Goal: Task Accomplishment & Management: Manage account settings

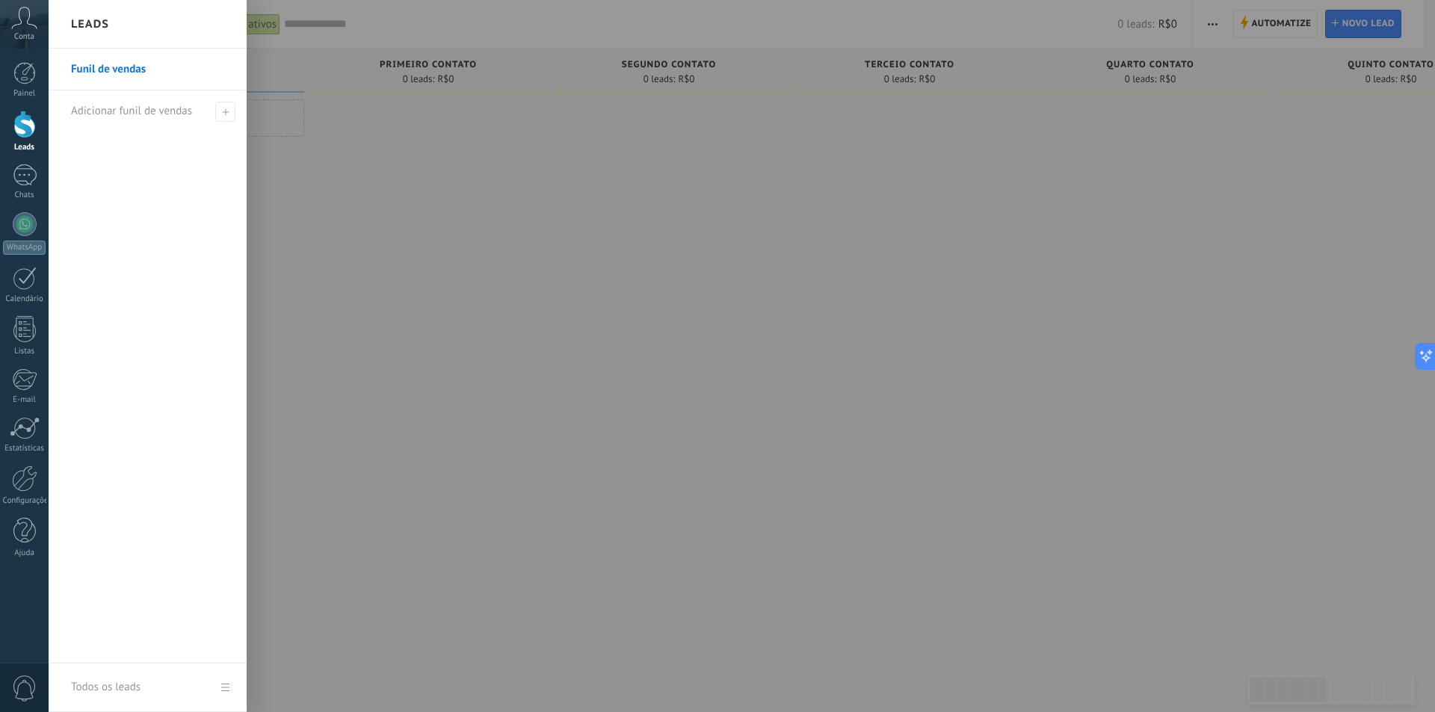
click at [1195, 67] on div at bounding box center [766, 356] width 1435 height 712
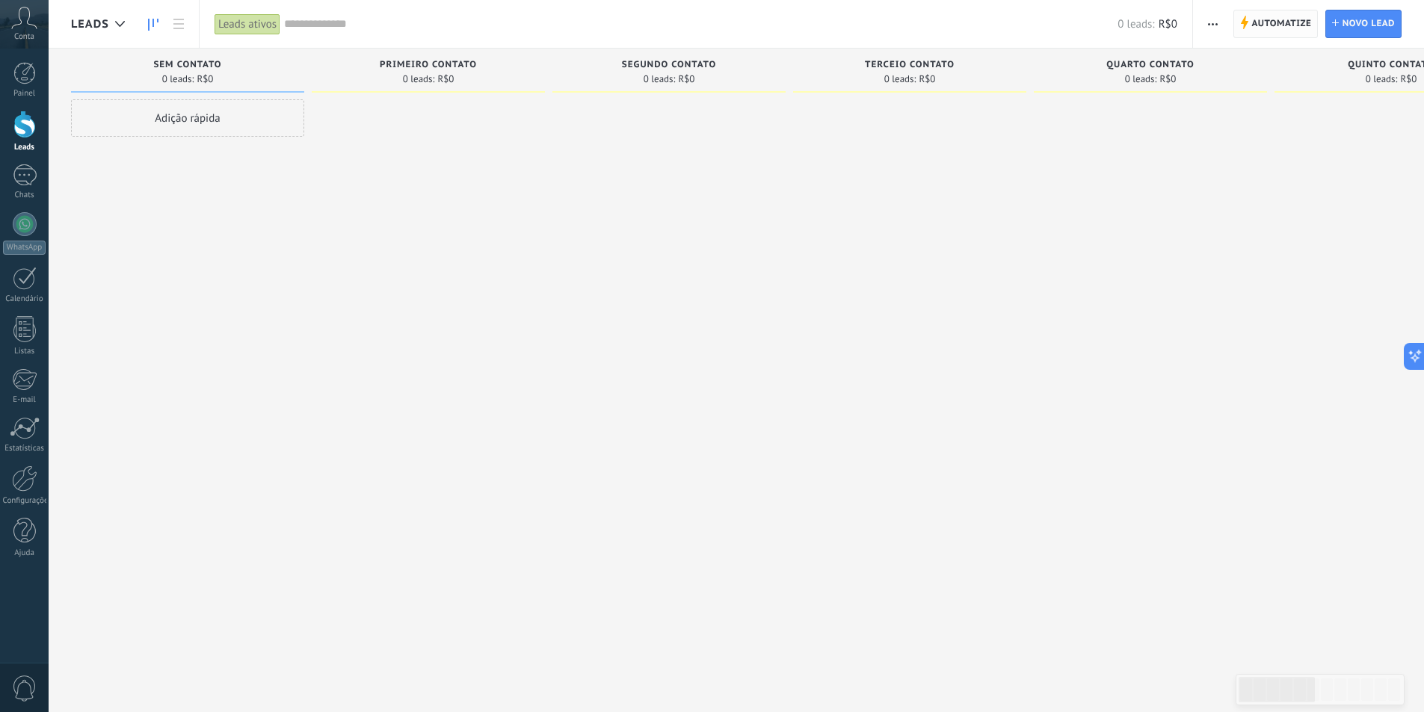
click at [1281, 26] on span "Automatize" at bounding box center [1281, 23] width 60 height 27
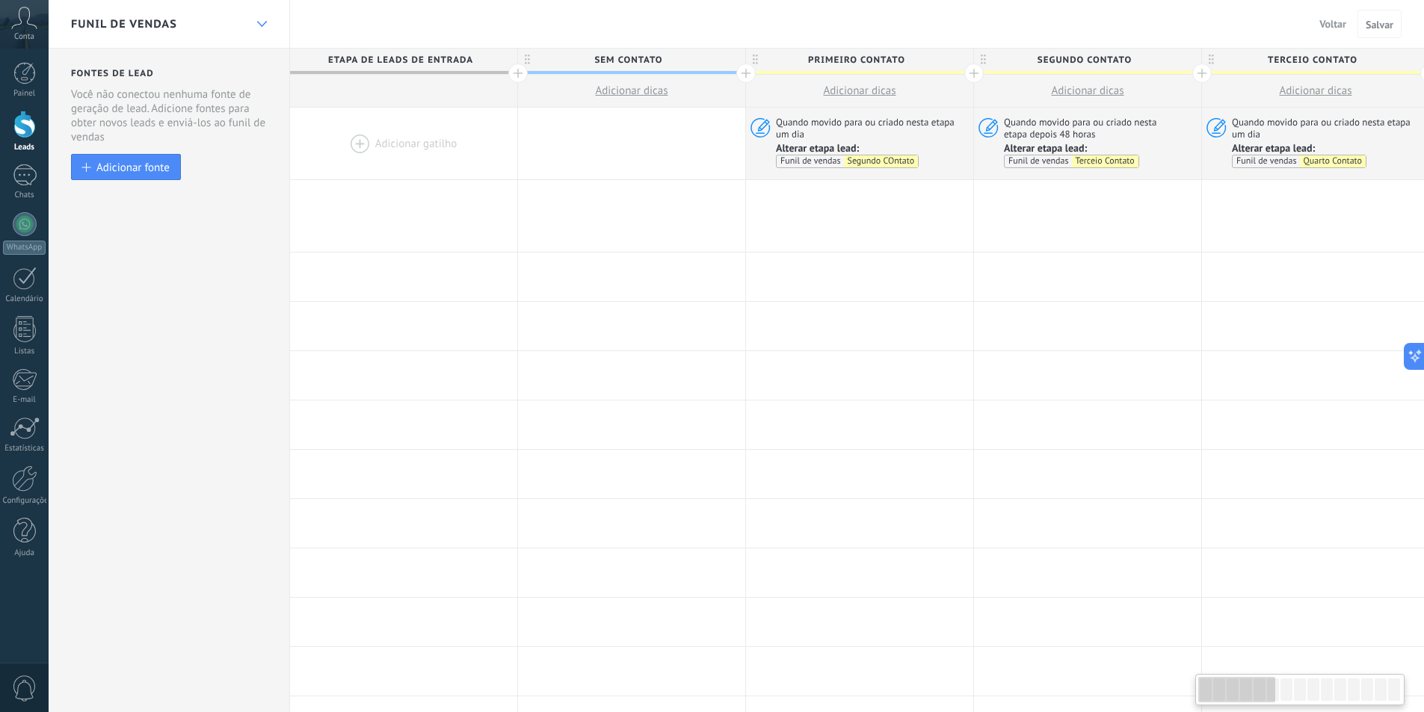
click at [256, 25] on div at bounding box center [261, 24] width 25 height 29
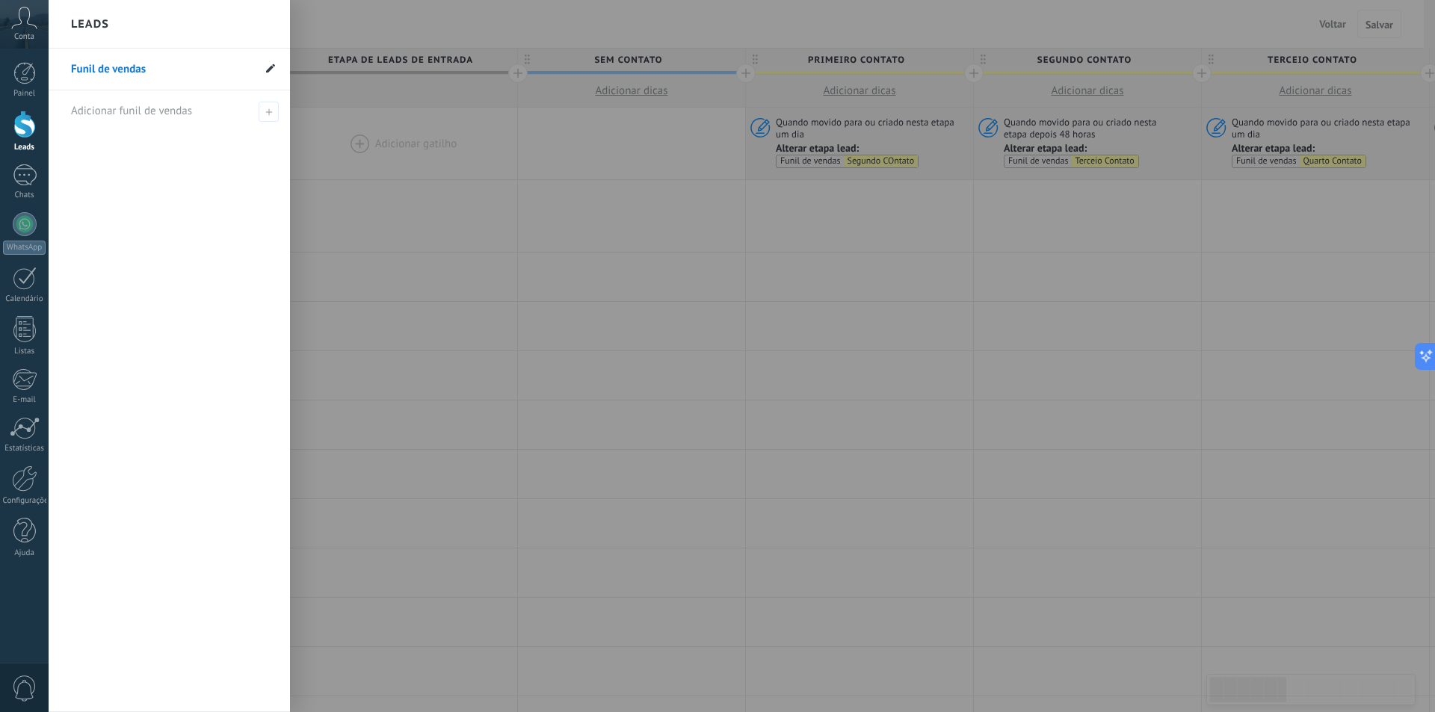
click at [271, 70] on use at bounding box center [270, 68] width 9 height 9
click at [232, 67] on input "**********" at bounding box center [162, 70] width 182 height 24
type input "**********"
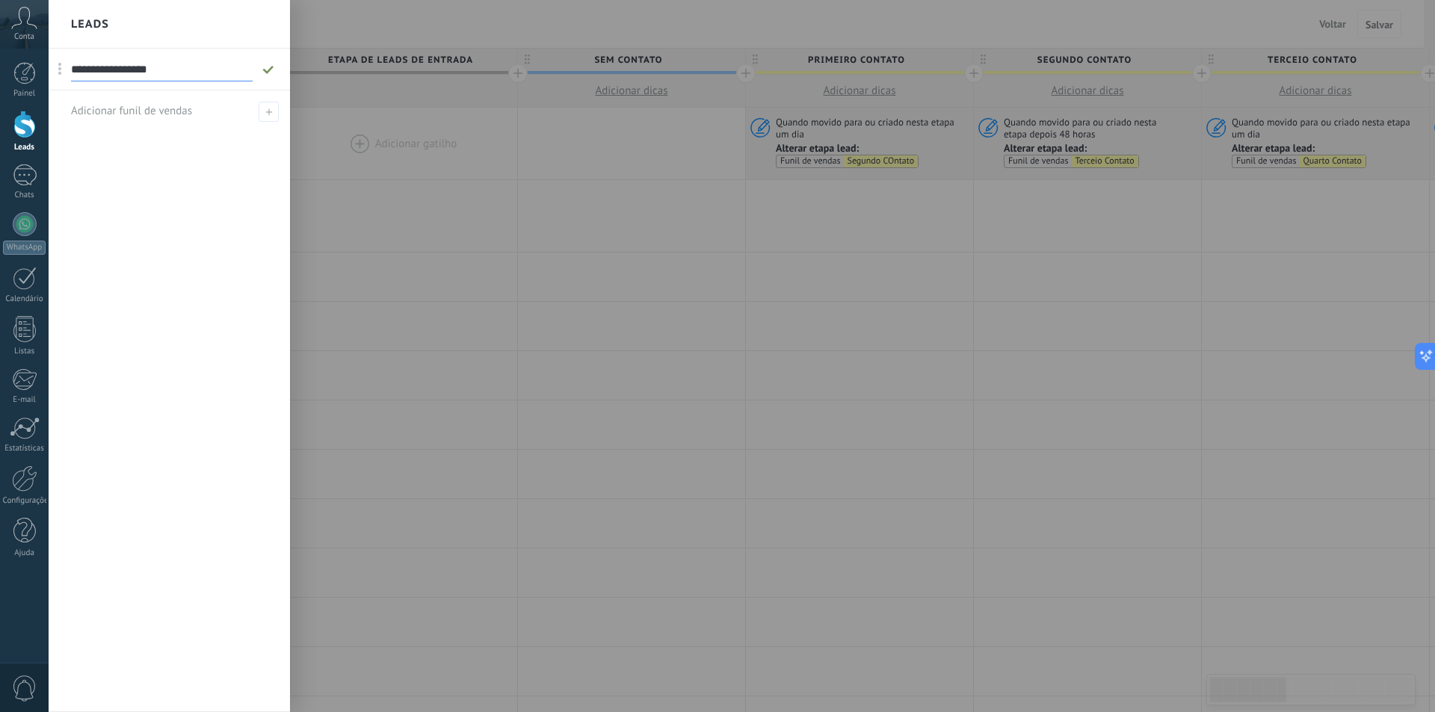
click at [265, 67] on icon at bounding box center [268, 69] width 16 height 9
click at [789, 545] on div at bounding box center [766, 356] width 1435 height 712
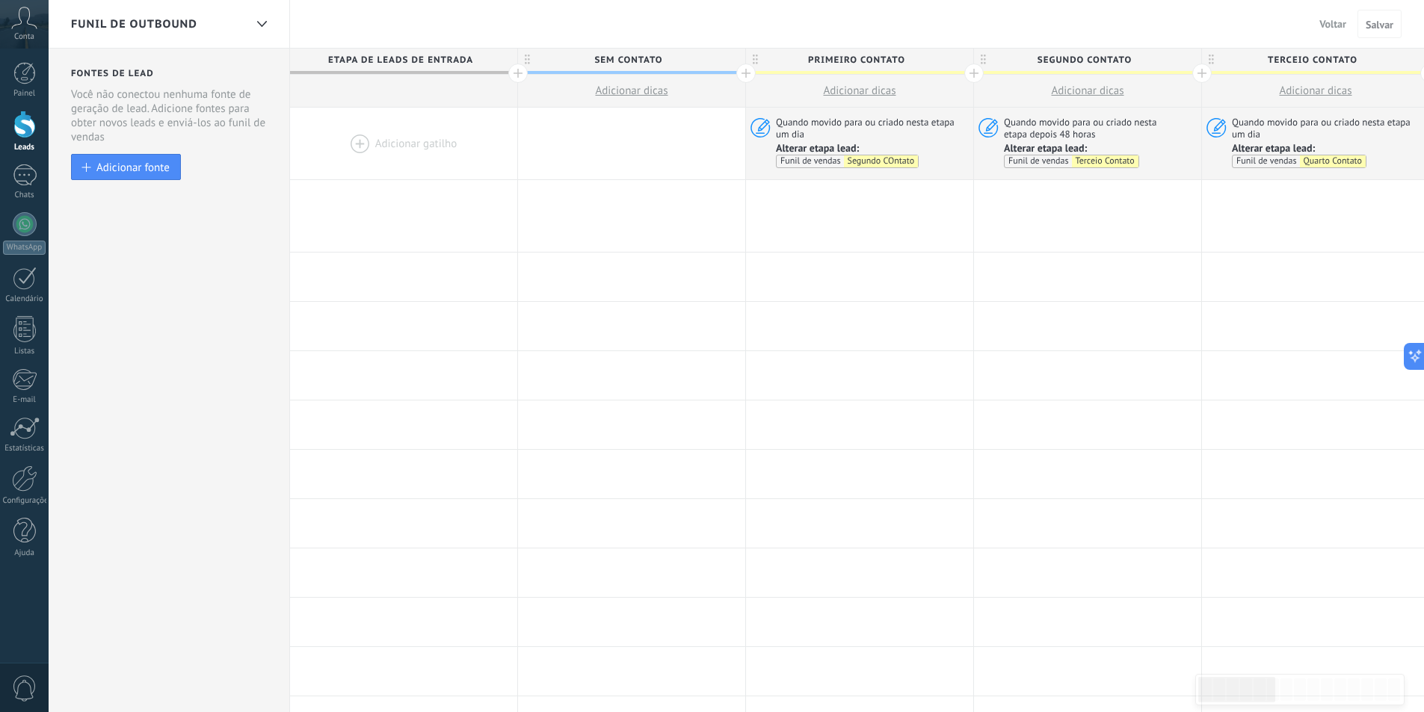
click at [1326, 31] on button "Voltar" at bounding box center [1332, 24] width 39 height 22
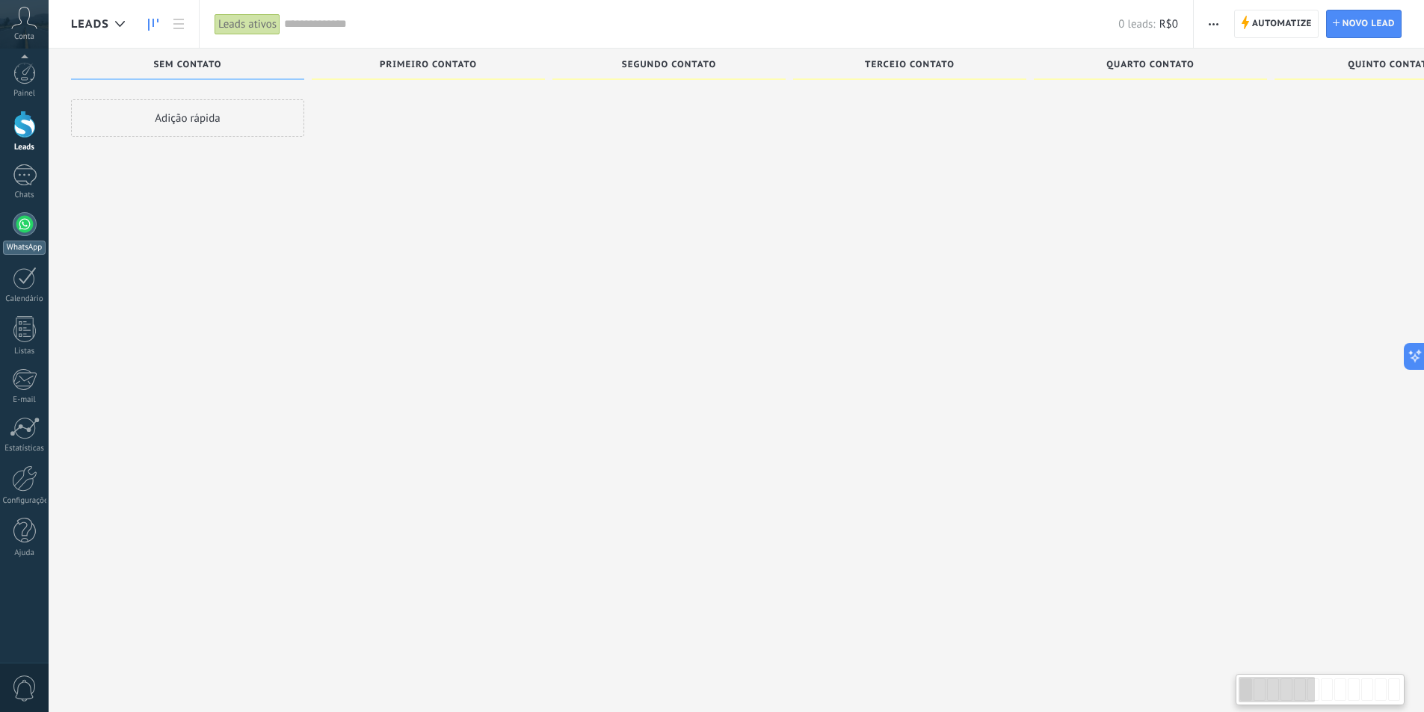
scroll to position [25, 0]
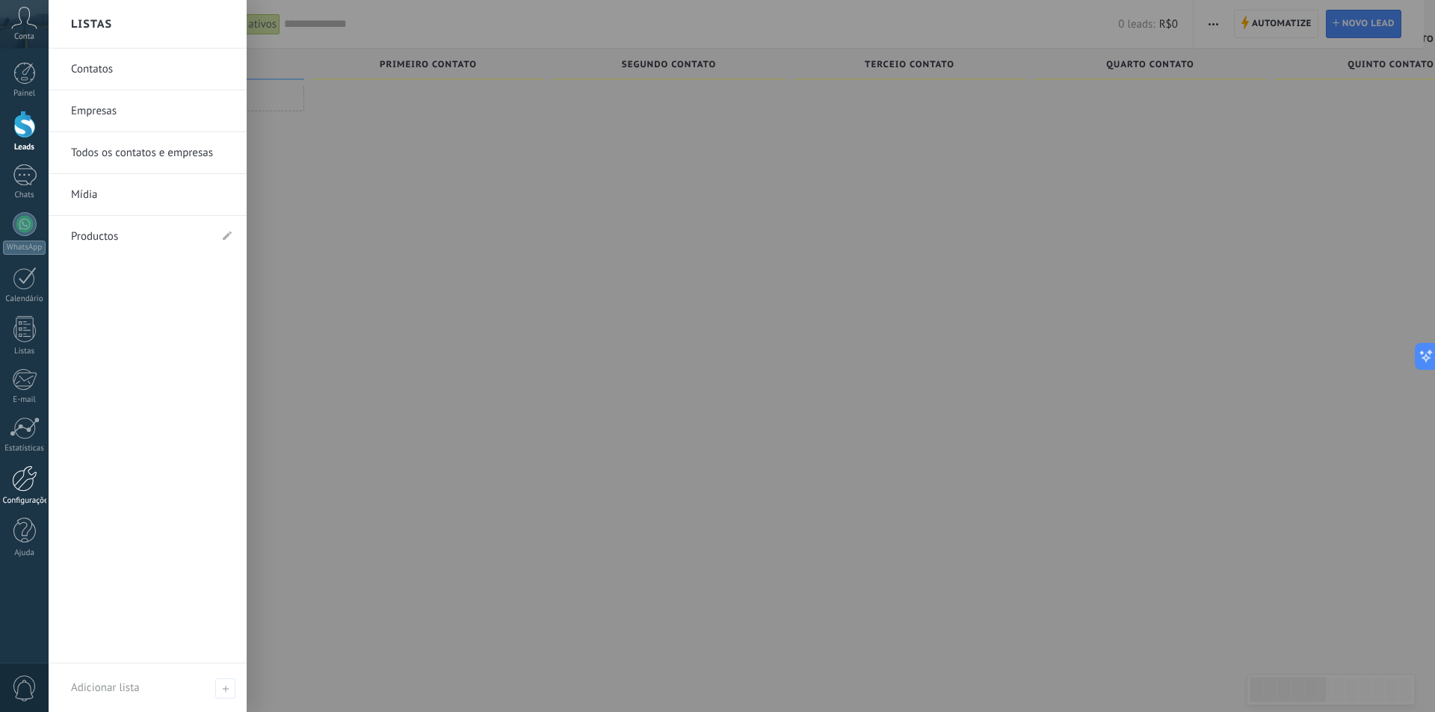
click at [16, 481] on div at bounding box center [24, 479] width 25 height 26
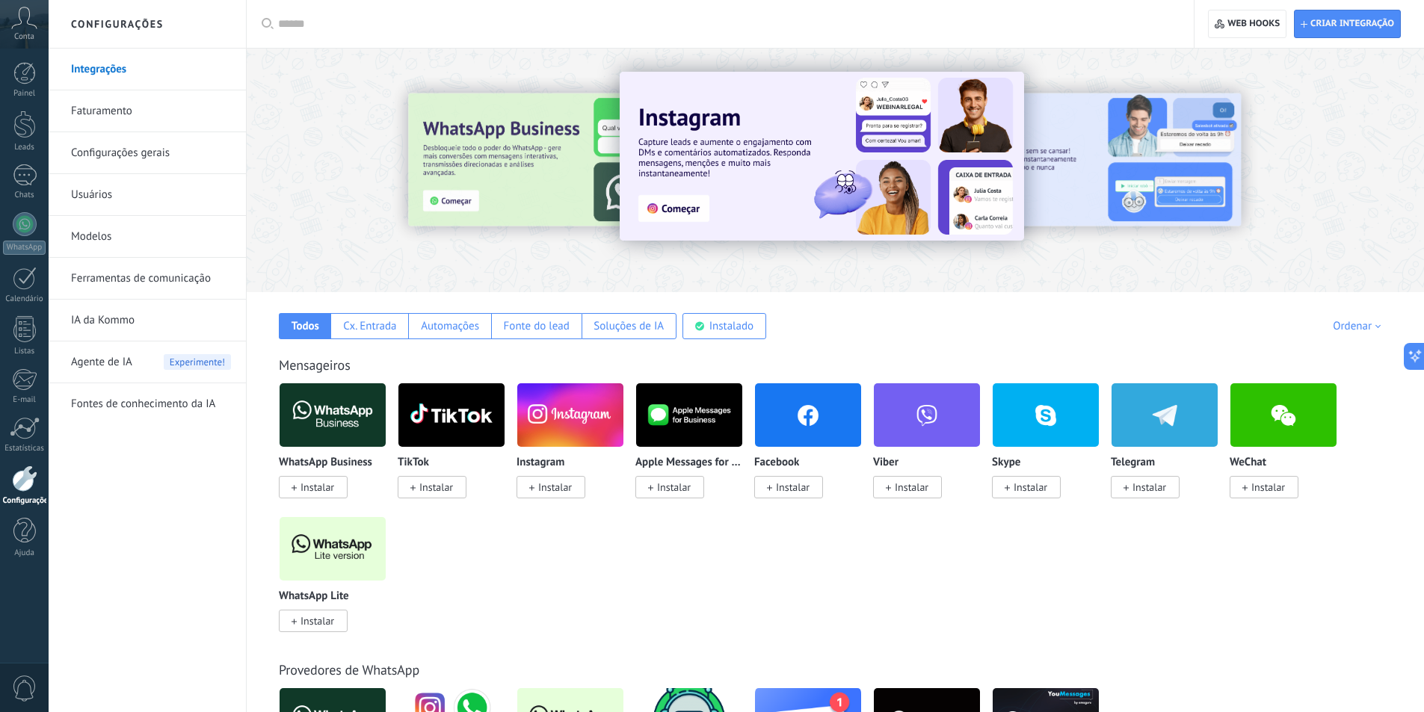
click at [95, 189] on link "Usuários" at bounding box center [151, 195] width 160 height 42
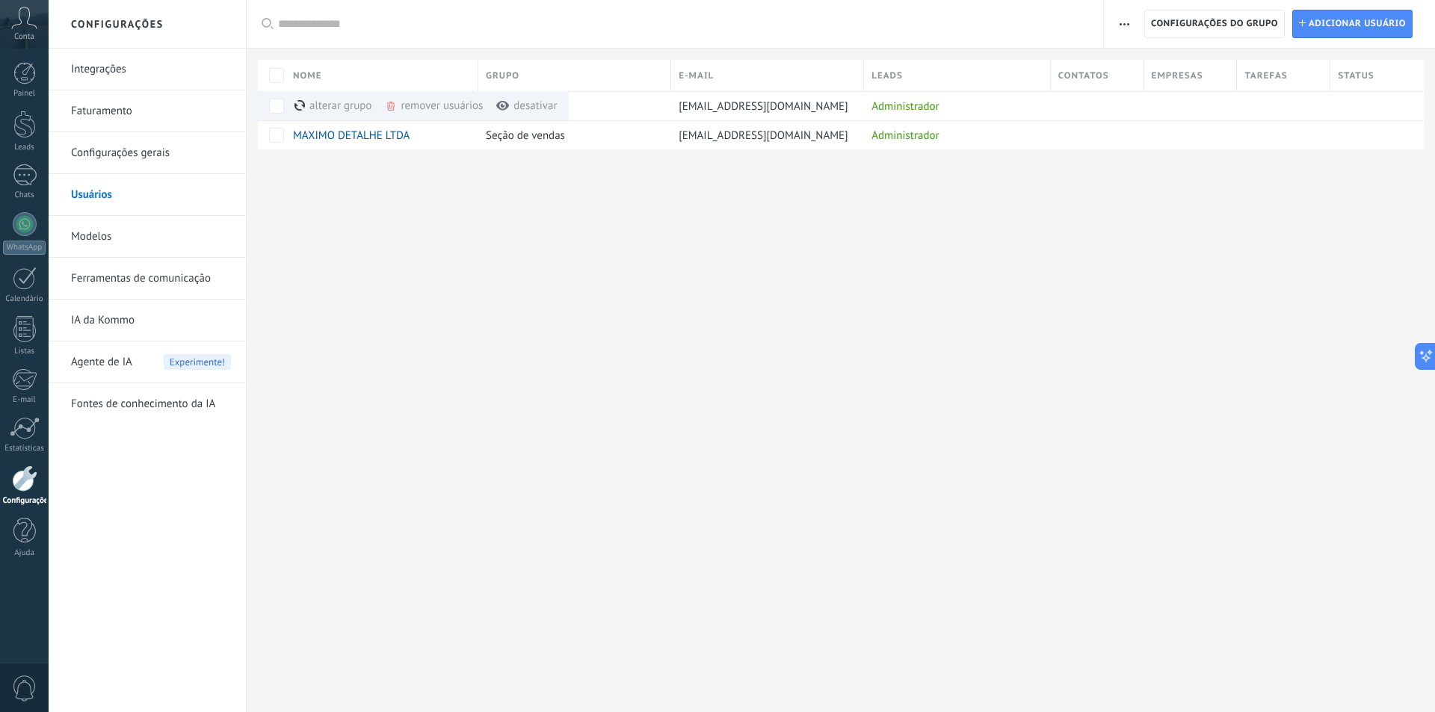
click at [488, 204] on div "Configurações Integrações Faturamento Configurações gerais Usuários Modelos Fer…" at bounding box center [742, 356] width 1387 height 712
click at [637, 112] on div "Seção de vendas" at bounding box center [570, 106] width 185 height 28
click at [526, 114] on div "Seção de vendas" at bounding box center [570, 106] width 185 height 28
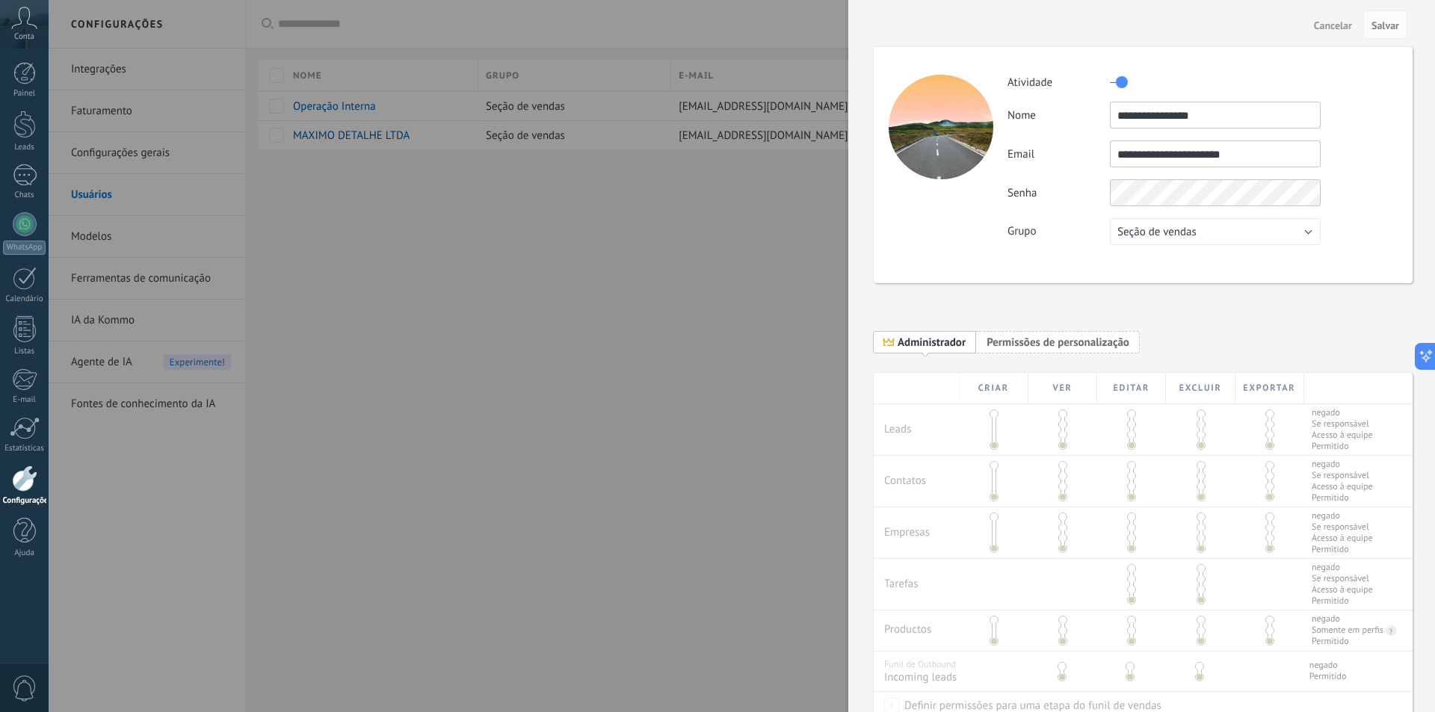
click at [1091, 342] on span "Permissões de personalização" at bounding box center [1058, 343] width 143 height 14
click at [923, 342] on span "Administrador" at bounding box center [932, 343] width 68 height 14
click at [1247, 225] on button "Seção de vendas" at bounding box center [1215, 231] width 211 height 27
click at [1227, 256] on span "Usuários gratuitos" at bounding box center [1208, 257] width 215 height 14
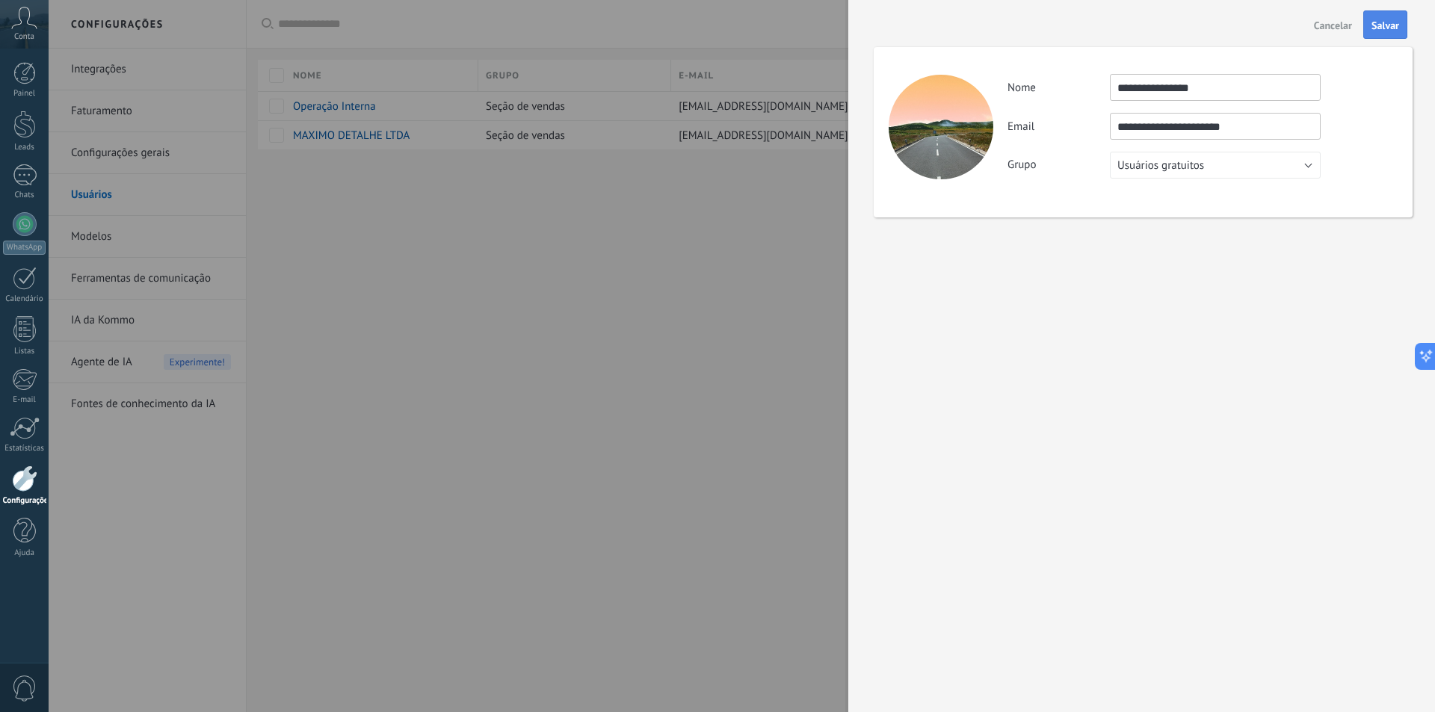
click at [1390, 20] on span "Salvar" at bounding box center [1386, 25] width 28 height 10
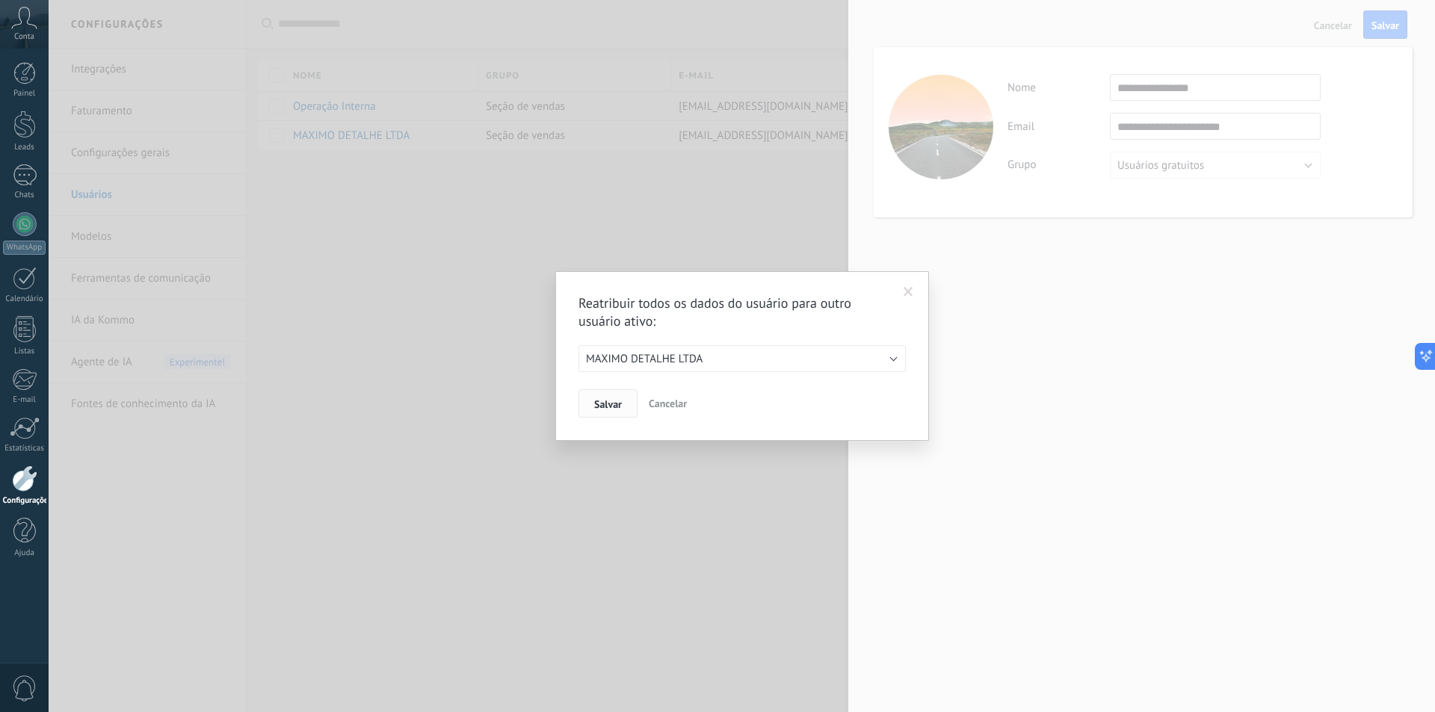
click at [621, 399] on span "Salvar" at bounding box center [608, 404] width 28 height 10
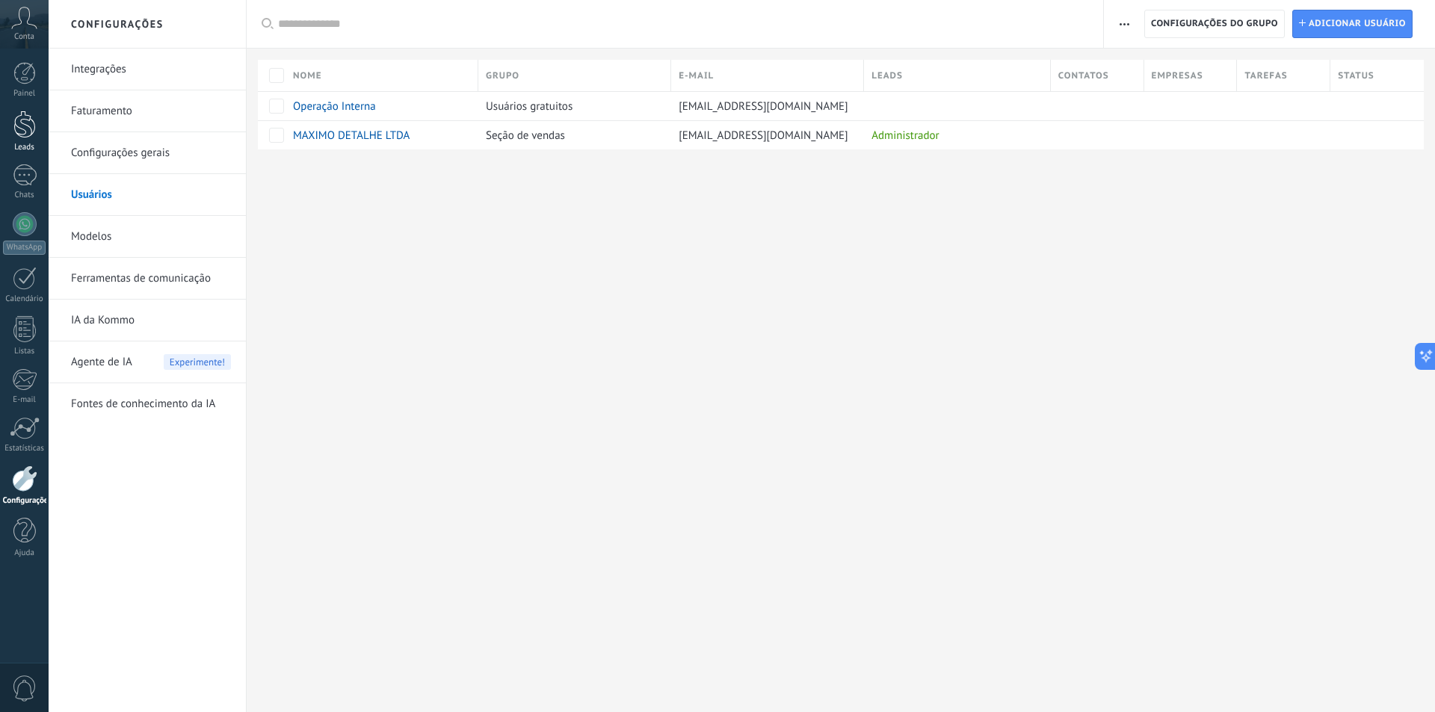
click at [32, 114] on div at bounding box center [24, 125] width 22 height 28
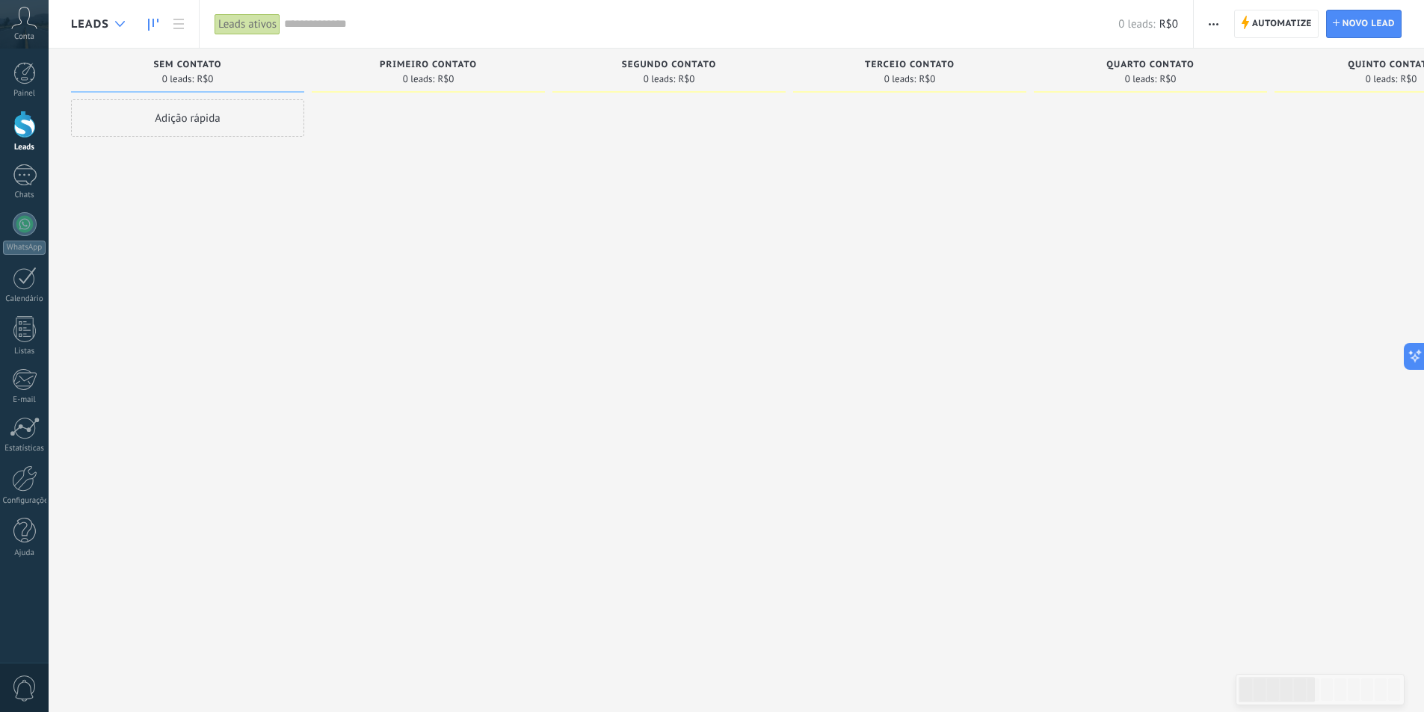
click at [125, 21] on div at bounding box center [120, 24] width 25 height 29
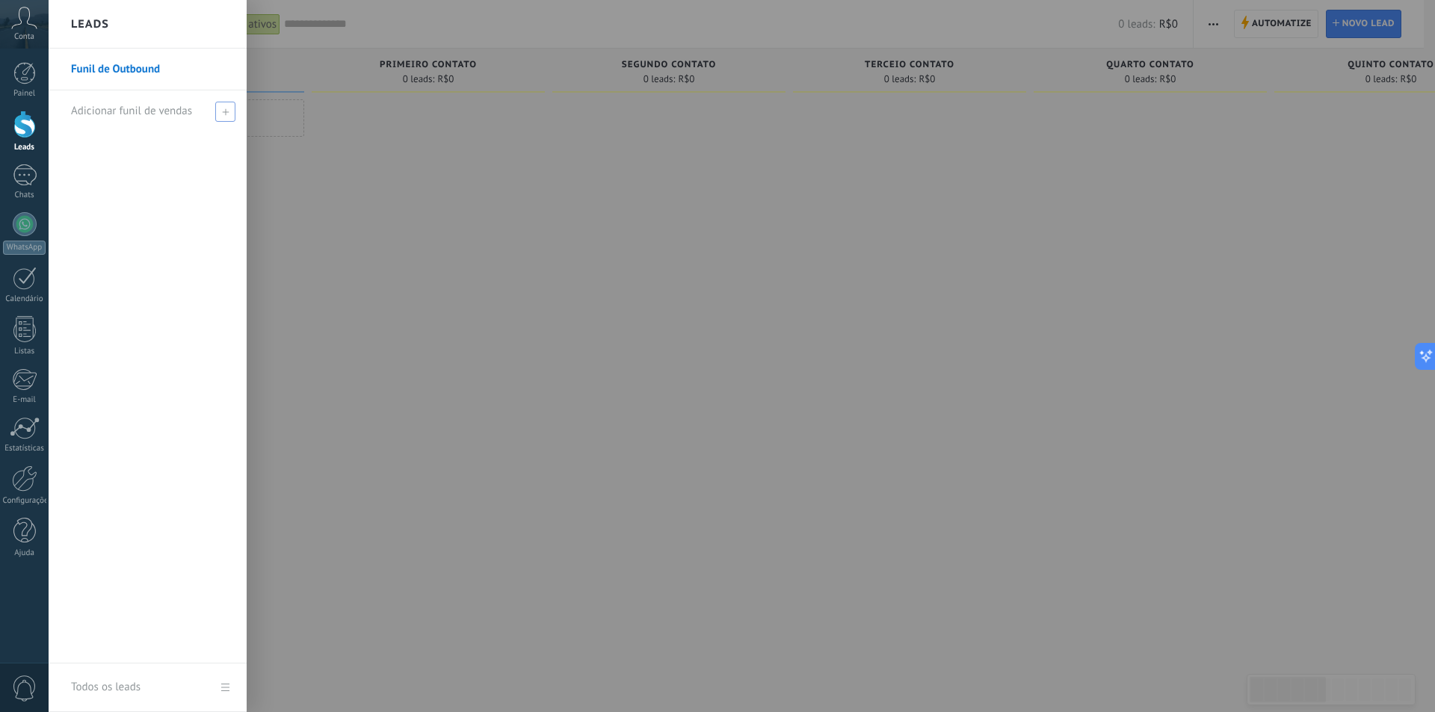
click at [208, 115] on div "Adicionar funil de vendas" at bounding box center [151, 110] width 161 height 41
click at [588, 242] on div at bounding box center [766, 356] width 1435 height 712
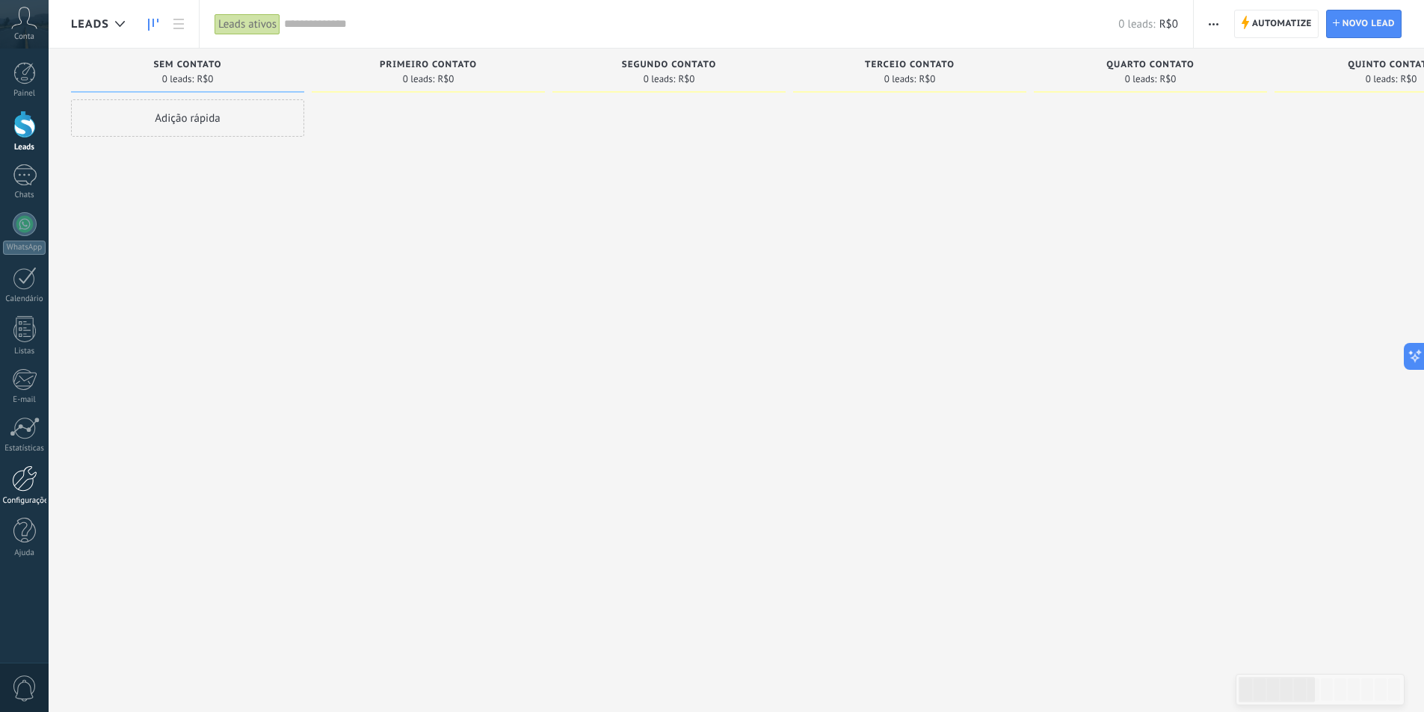
click at [28, 493] on link "Configurações" at bounding box center [24, 486] width 49 height 40
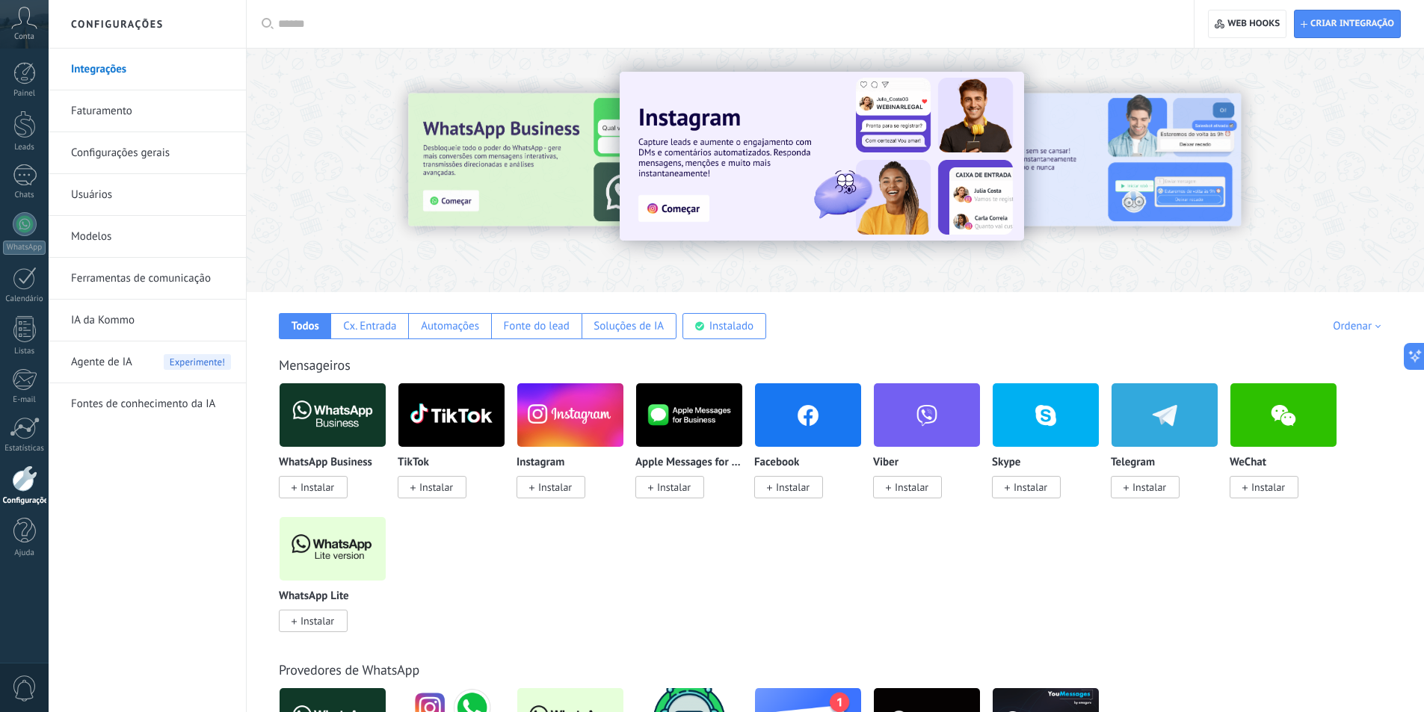
click at [102, 201] on link "Usuários" at bounding box center [151, 195] width 160 height 42
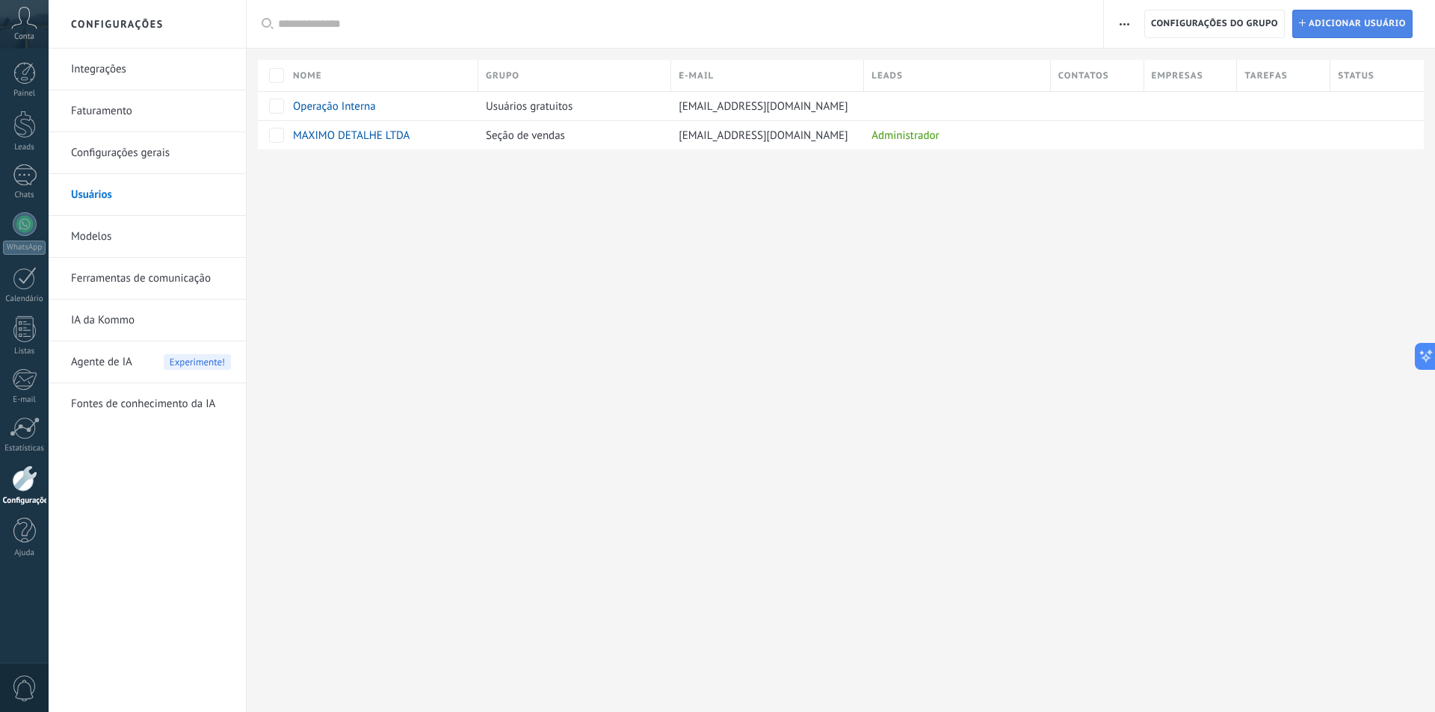
click at [1345, 23] on span "Adicionar usuário" at bounding box center [1357, 23] width 97 height 27
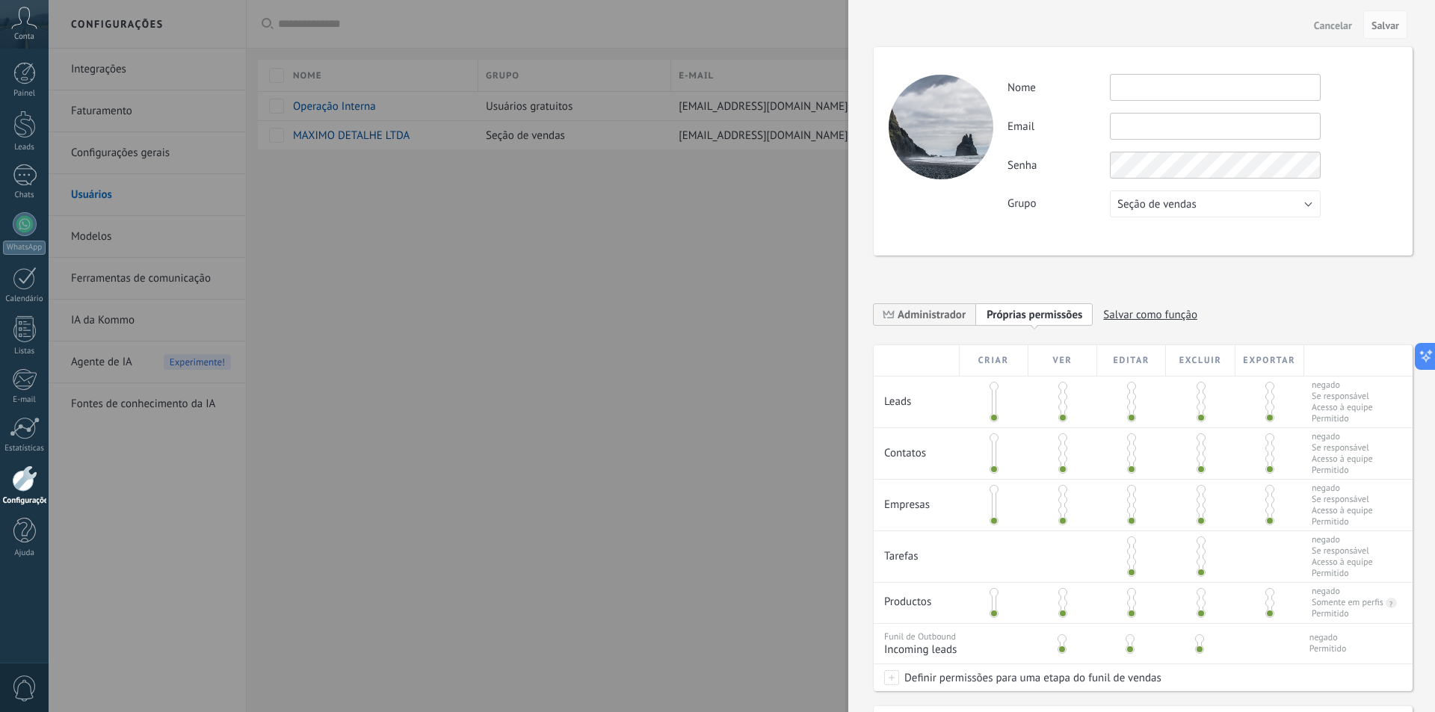
click at [1136, 93] on input "text" at bounding box center [1215, 87] width 211 height 27
type input "*****"
click at [1168, 135] on input "text" at bounding box center [1215, 126] width 211 height 27
paste input "**********"
type input "**********"
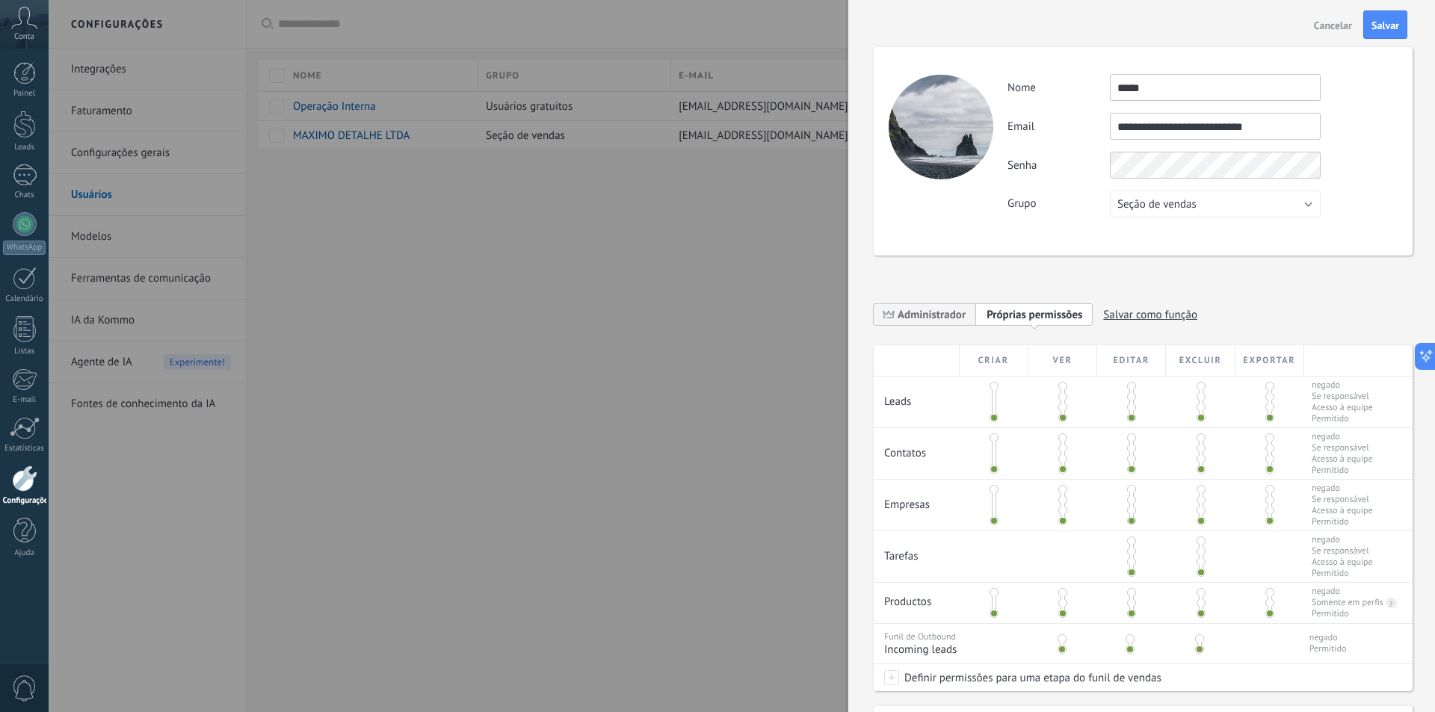
click at [1394, 167] on div "**********" at bounding box center [1143, 151] width 539 height 209
click at [1378, 26] on span "Salvar" at bounding box center [1386, 25] width 28 height 10
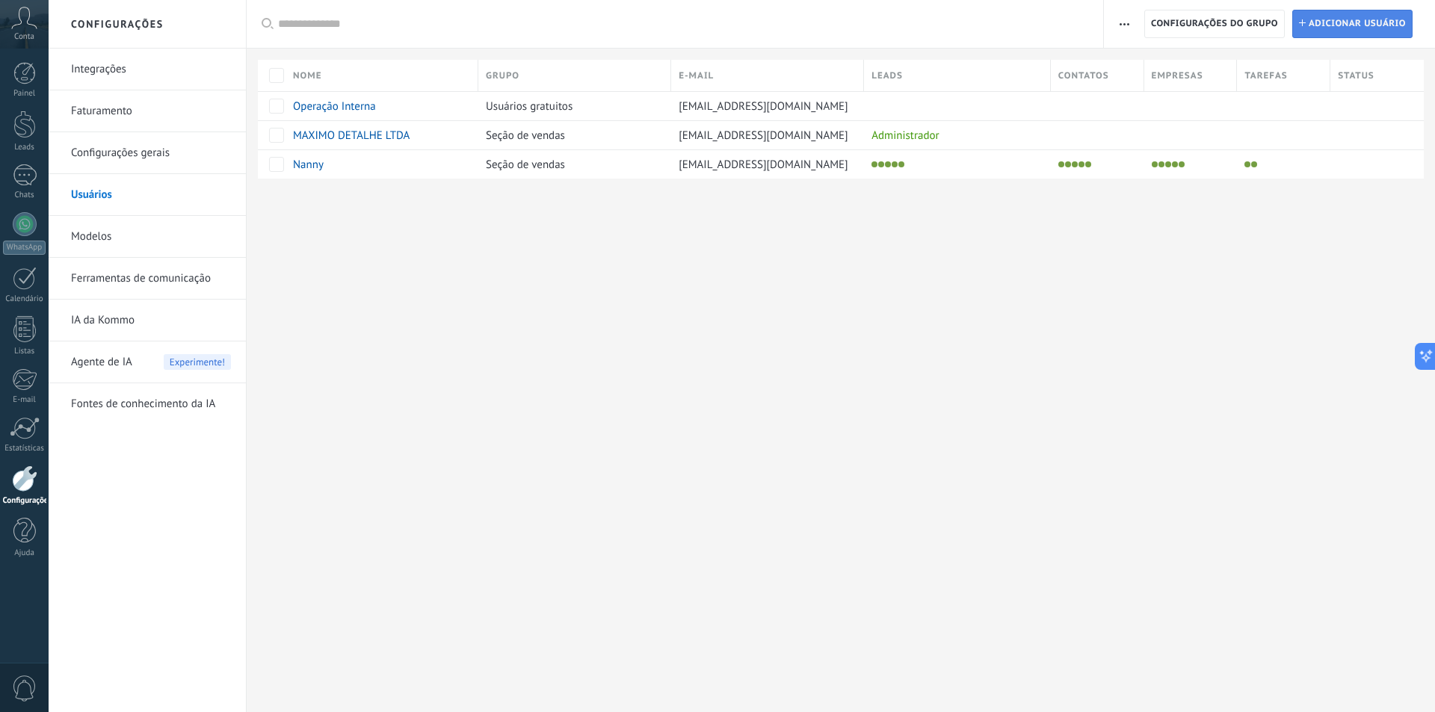
click at [1328, 34] on span "Adicionar usuário" at bounding box center [1357, 23] width 97 height 27
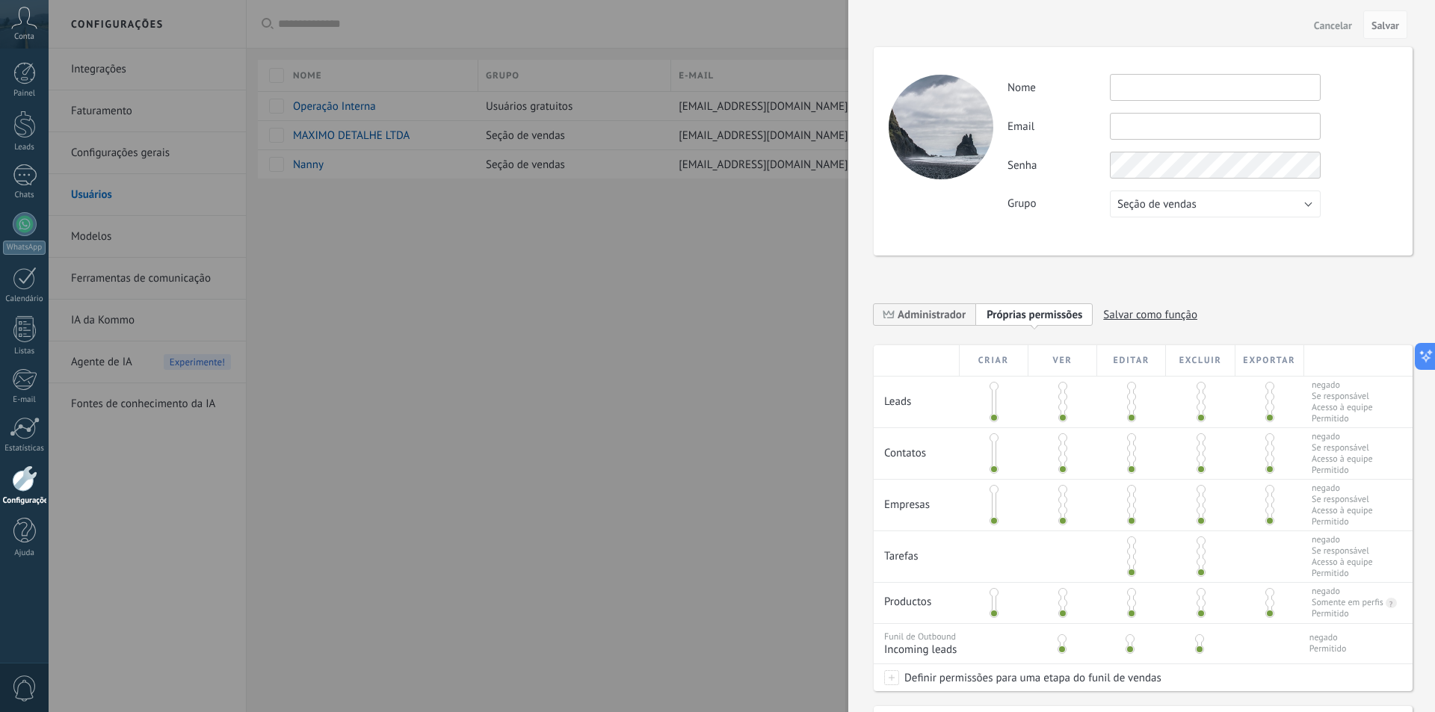
click at [1136, 95] on input "text" at bounding box center [1215, 87] width 211 height 27
type input "****"
click at [1135, 134] on input "text" at bounding box center [1215, 126] width 211 height 27
paste input "**********"
type input "**********"
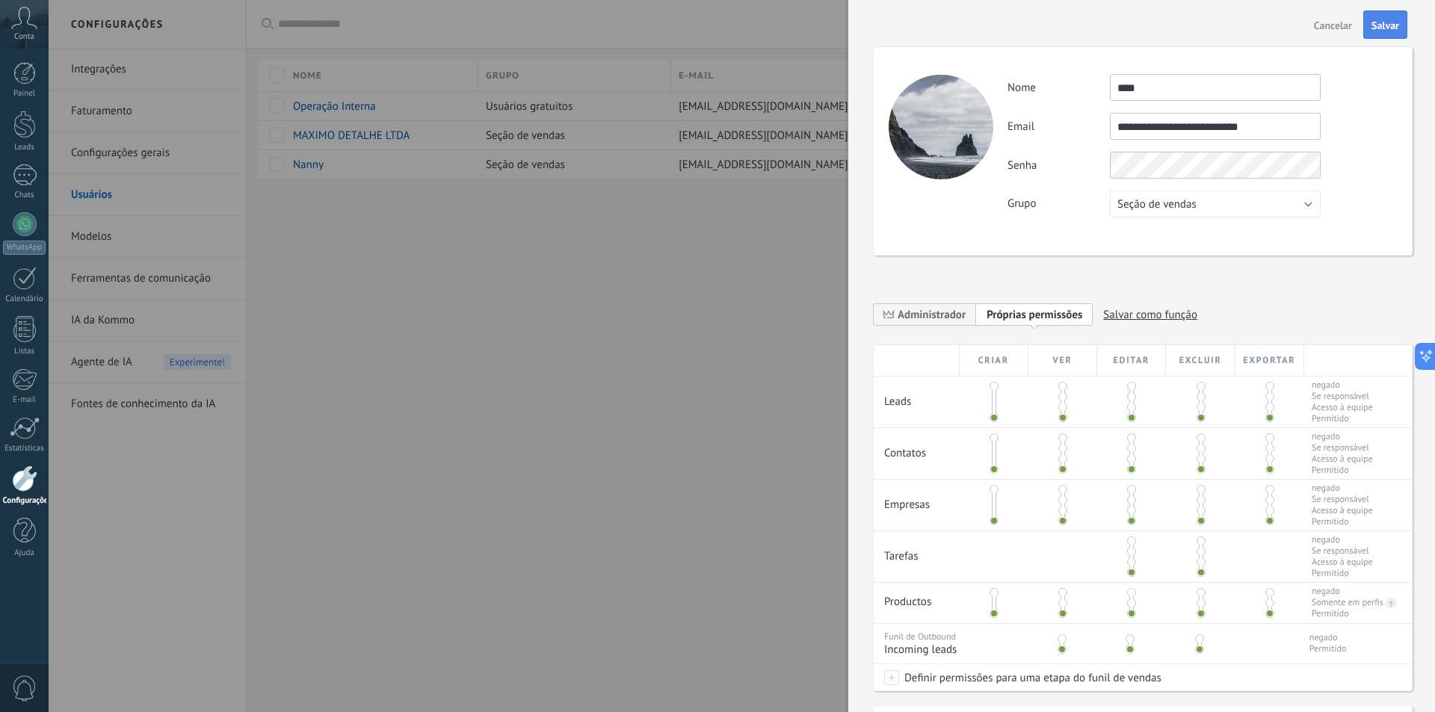
click at [1388, 24] on span "Salvar" at bounding box center [1386, 25] width 28 height 10
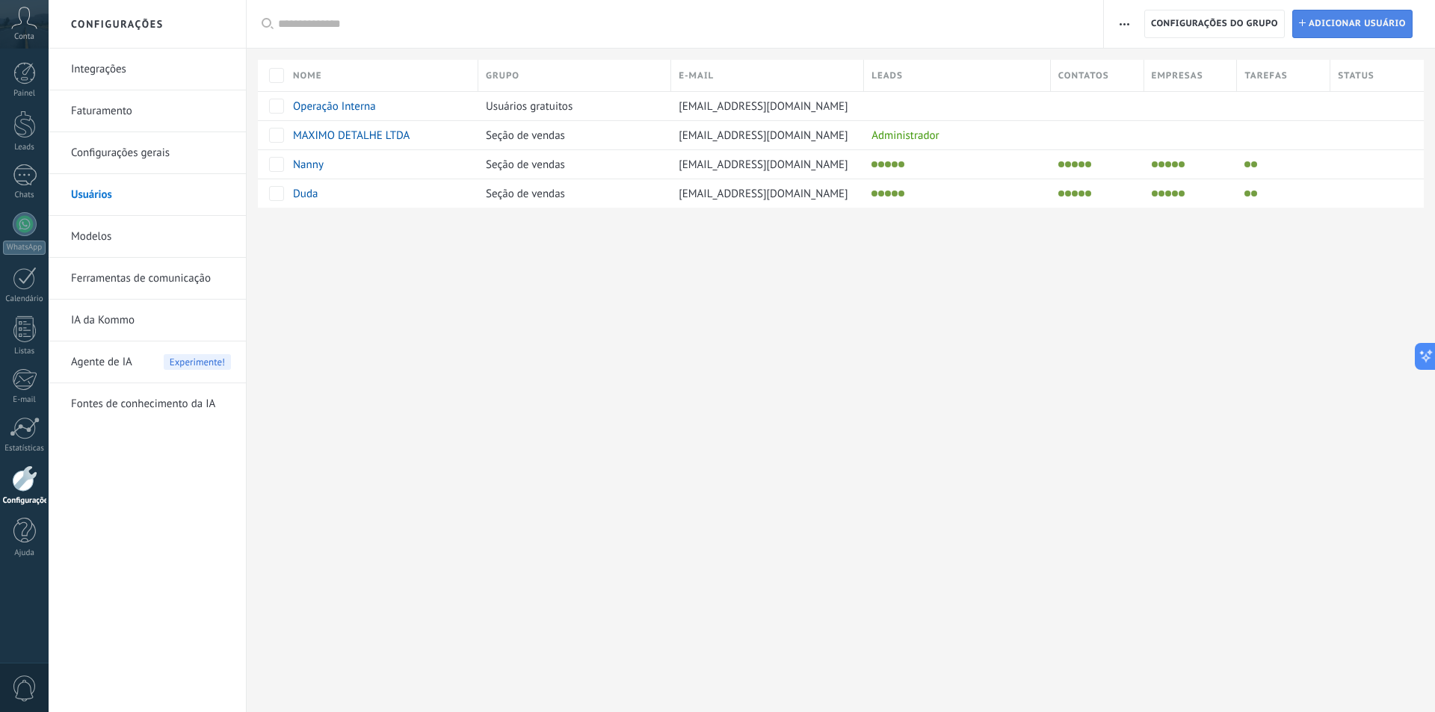
click at [1330, 34] on span "Adicionar usuário" at bounding box center [1357, 23] width 97 height 27
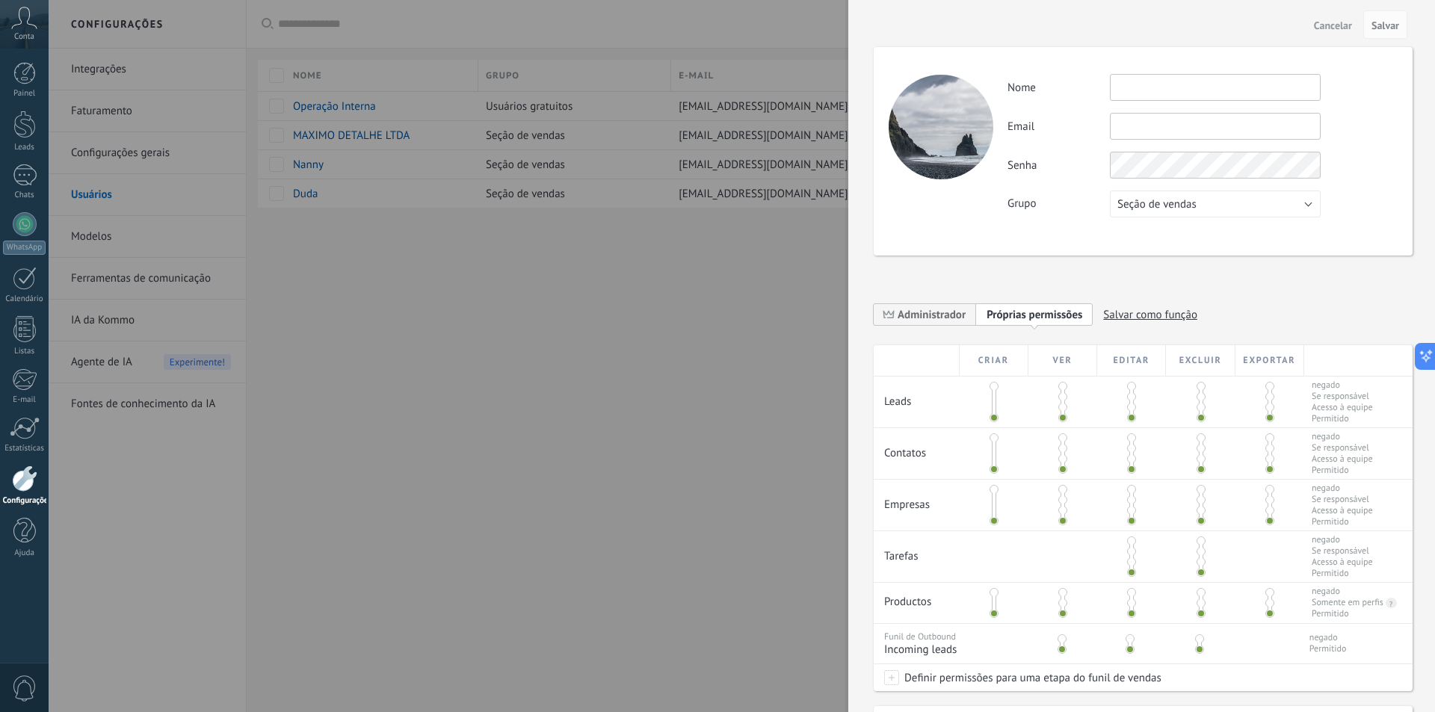
click at [1152, 87] on input "text" at bounding box center [1215, 87] width 211 height 27
type input "******"
click at [1140, 117] on input "text" at bounding box center [1215, 126] width 211 height 27
paste input "**********"
click at [1119, 129] on input "**********" at bounding box center [1215, 126] width 211 height 27
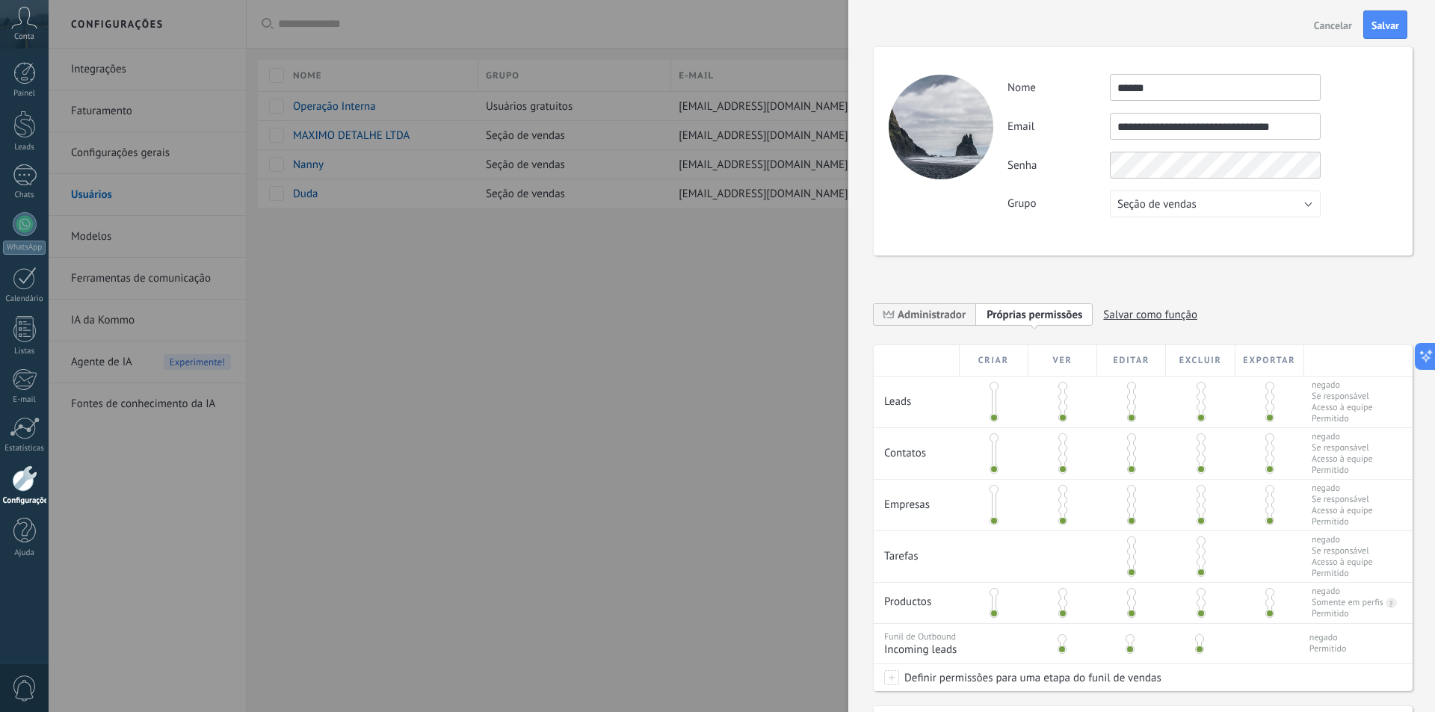
type input "**********"
click at [1373, 213] on div "Grupo Seção de vendas Usuários gratuitos Seção de vendas" at bounding box center [1202, 204] width 389 height 27
click at [904, 318] on span "Administrador" at bounding box center [932, 315] width 68 height 14
click at [1391, 16] on button "Salvar" at bounding box center [1385, 24] width 44 height 28
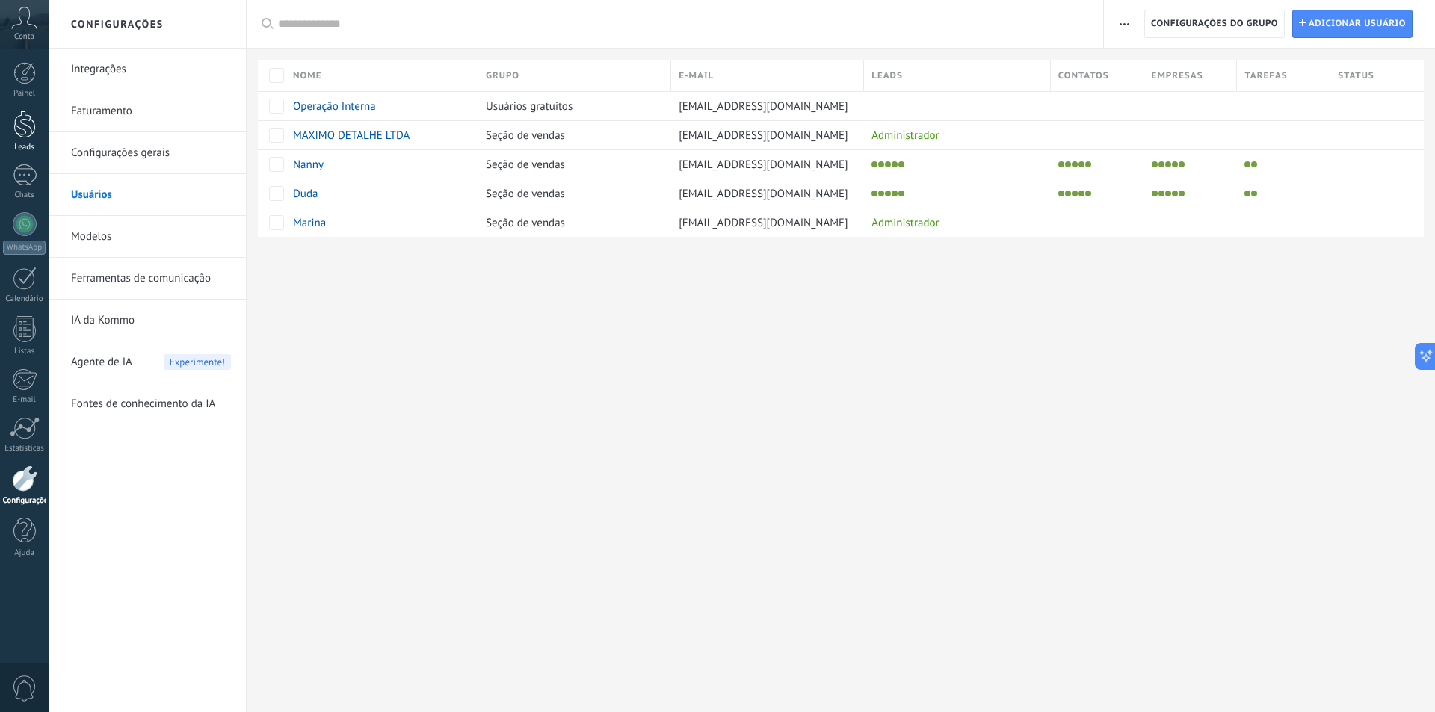
click at [33, 123] on div at bounding box center [24, 125] width 22 height 28
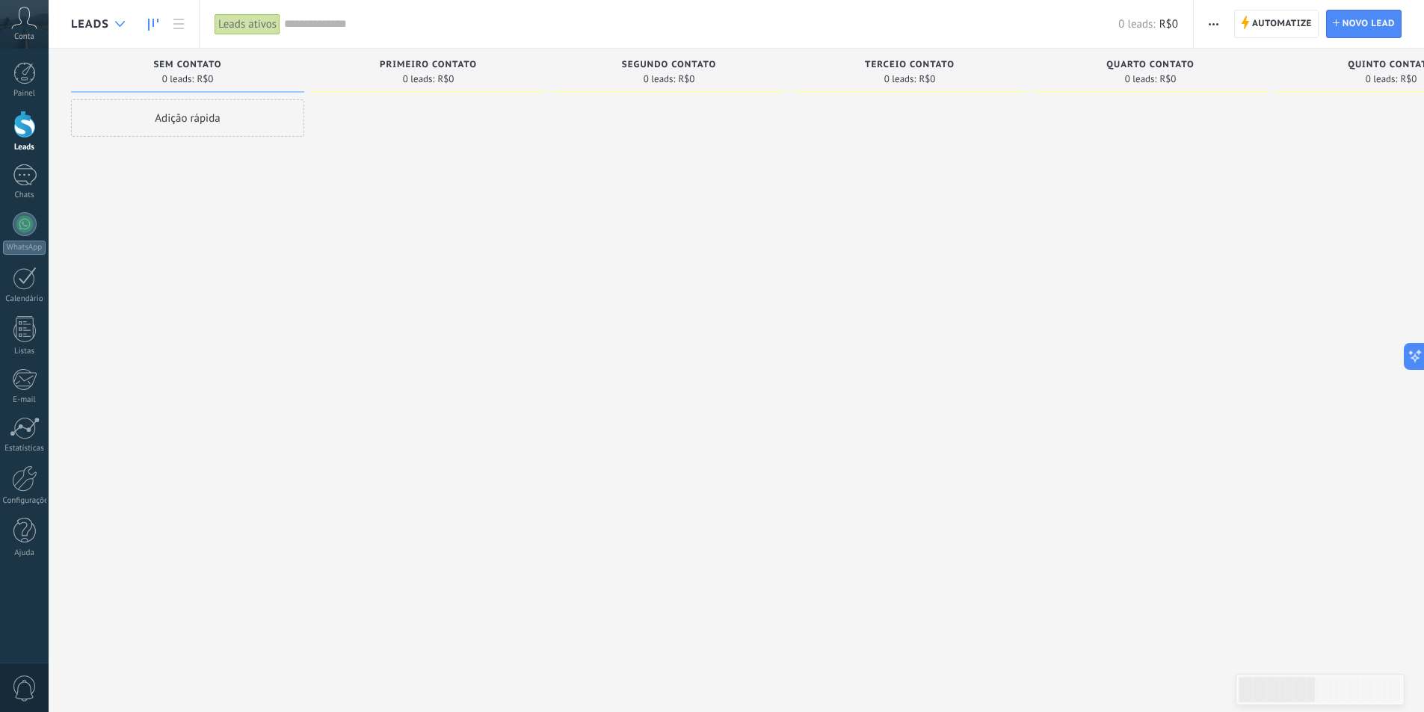
click at [121, 23] on icon at bounding box center [120, 24] width 10 height 6
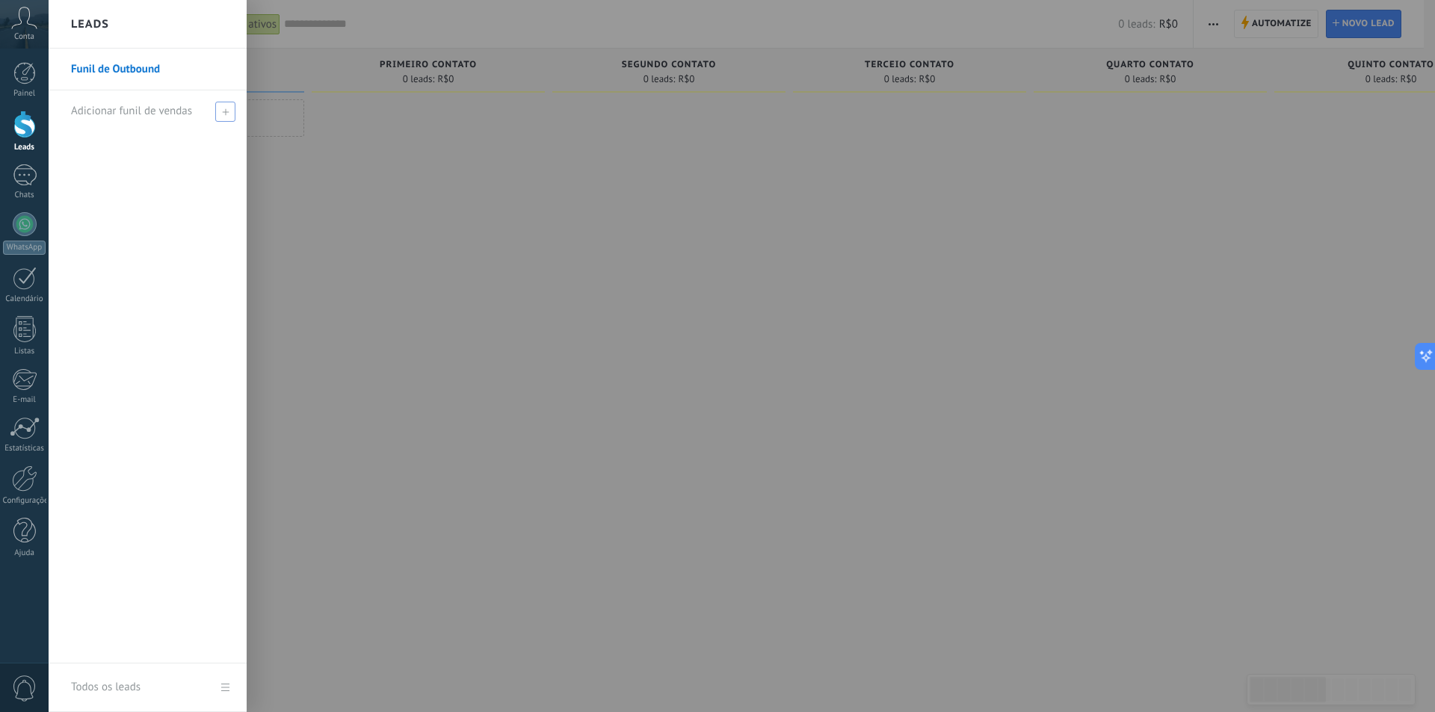
click at [195, 113] on div "Adicionar funil de vendas" at bounding box center [151, 110] width 161 height 41
type input "**********"
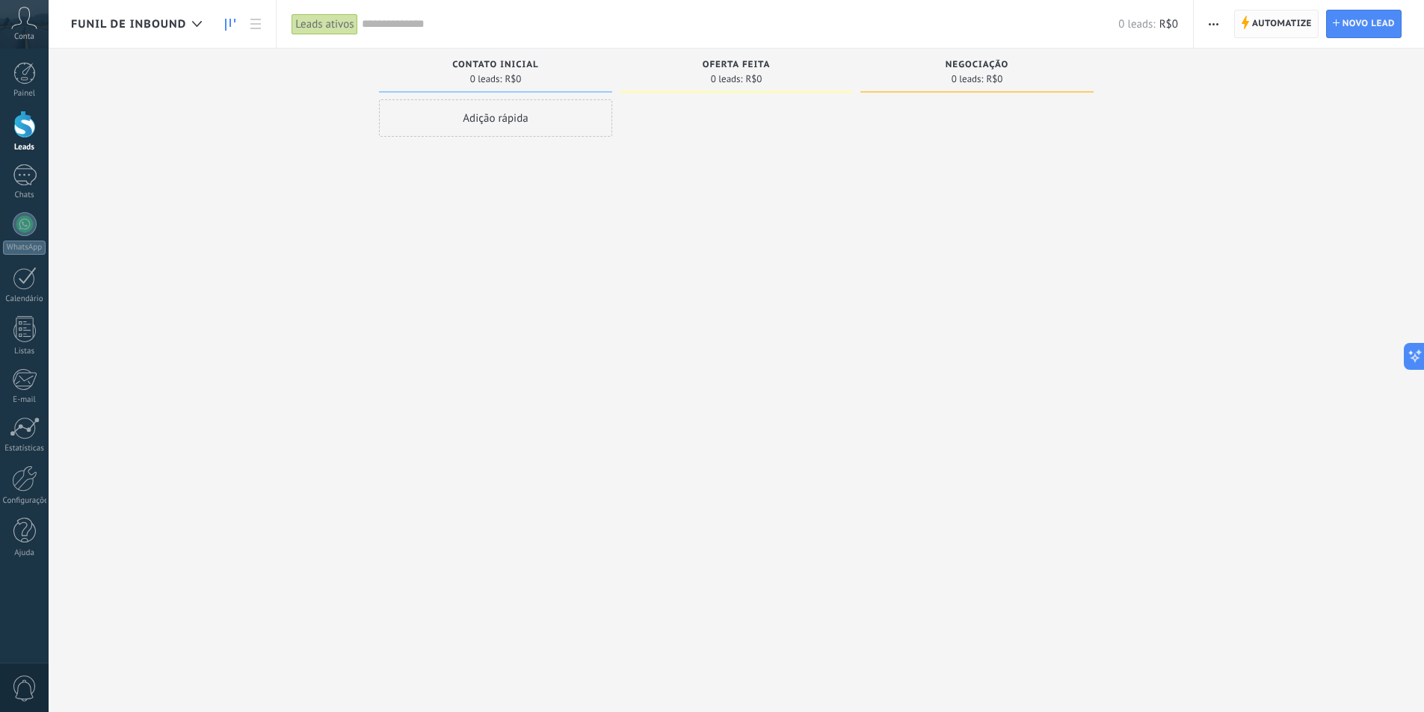
click at [1283, 24] on span "Automatize" at bounding box center [1282, 23] width 60 height 27
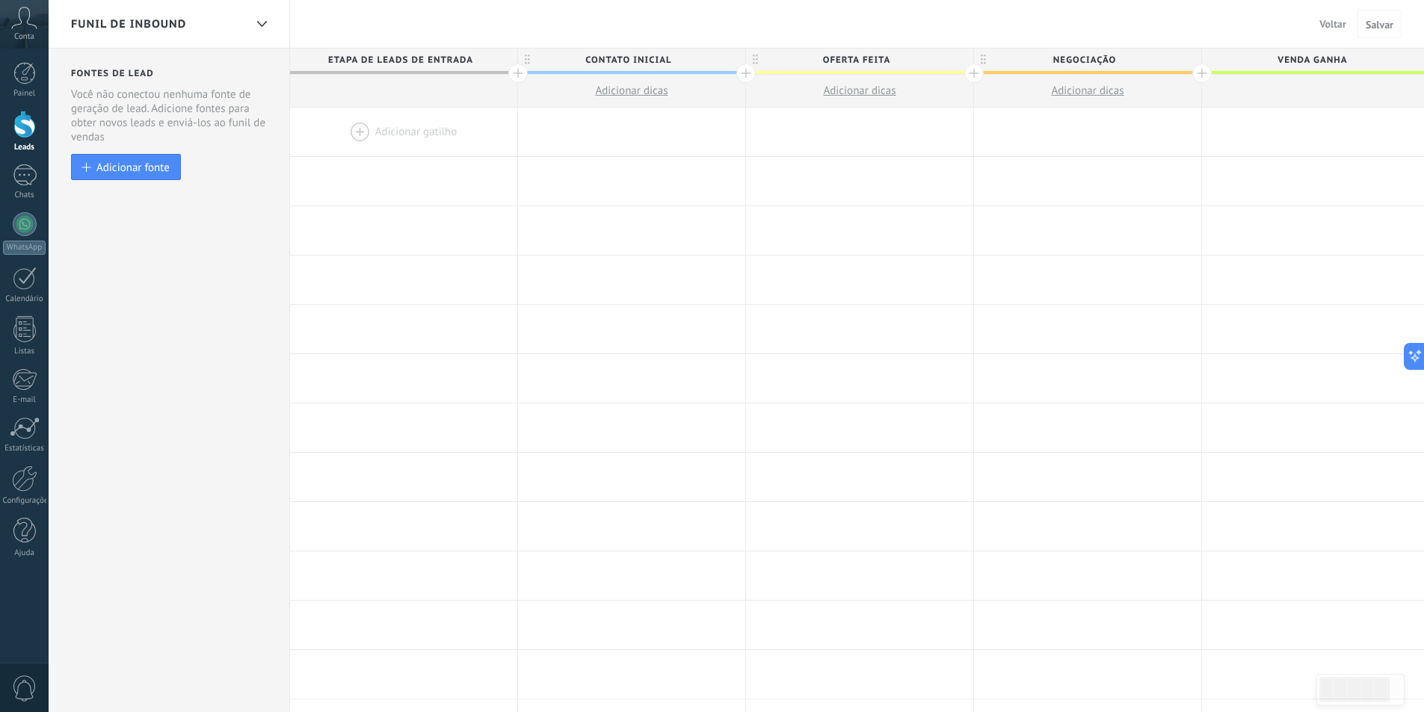
click at [650, 55] on span "Contato inicial" at bounding box center [628, 60] width 220 height 23
click at [650, 55] on input "**********" at bounding box center [628, 60] width 198 height 22
type input "**********"
click at [826, 53] on span "Oferta feita" at bounding box center [856, 60] width 220 height 23
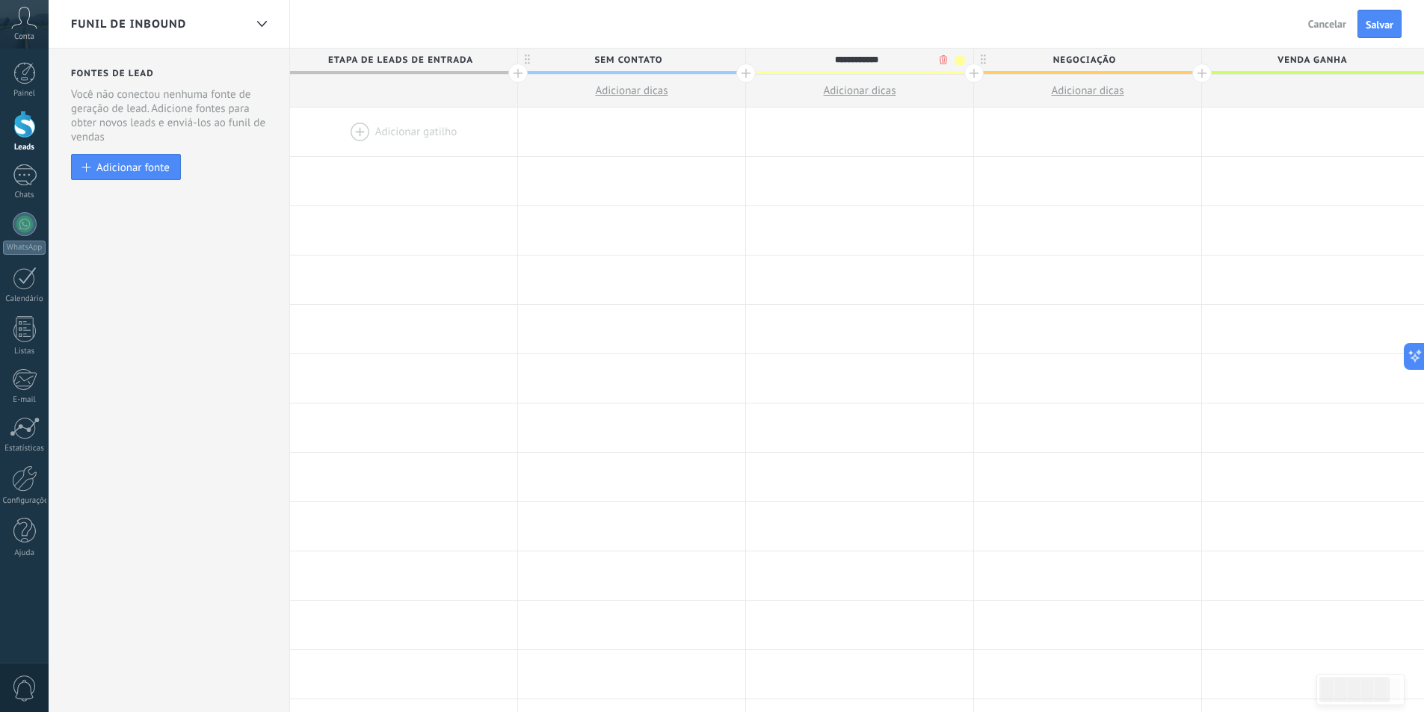
click at [826, 53] on input "**********" at bounding box center [856, 60] width 198 height 22
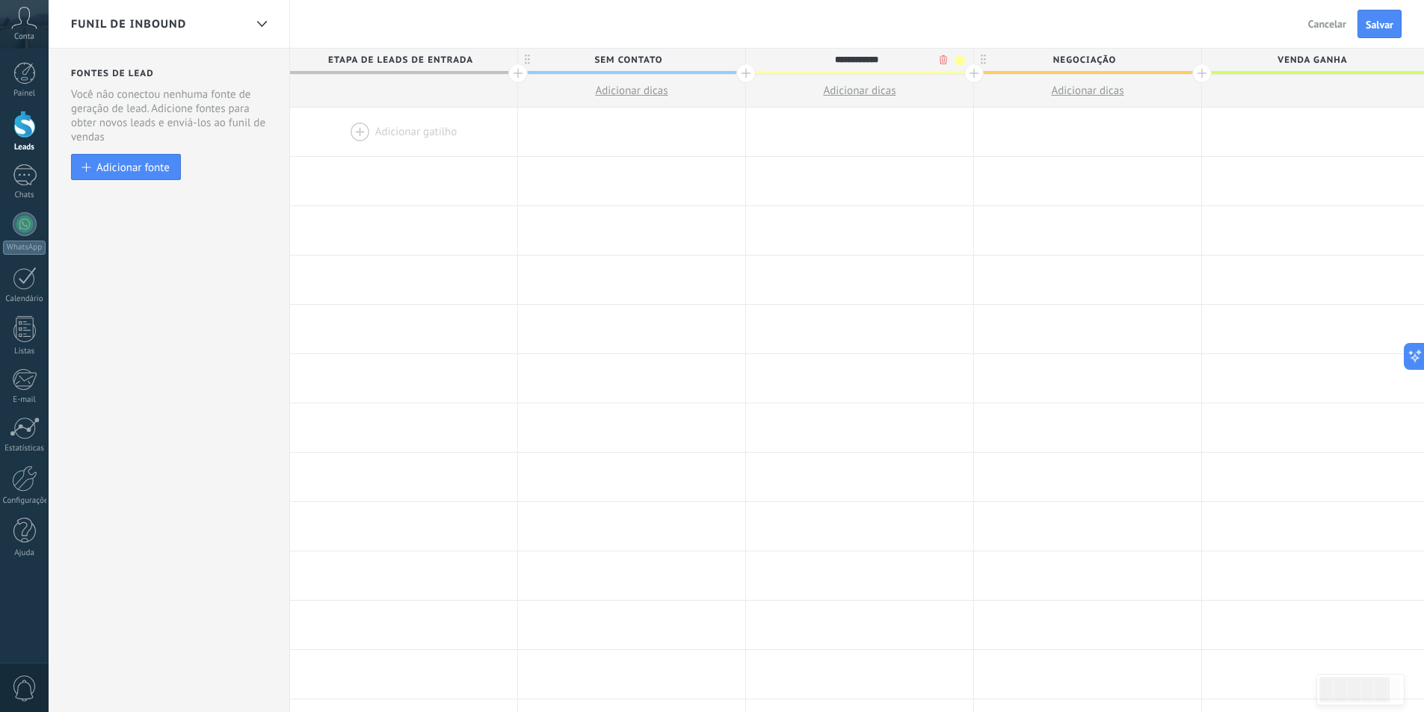
click at [826, 53] on input "**********" at bounding box center [856, 60] width 198 height 22
click at [958, 58] on span at bounding box center [960, 60] width 10 height 10
click at [931, 79] on span at bounding box center [930, 82] width 13 height 14
type input "**********"
click at [1017, 63] on span "Negociação" at bounding box center [1084, 60] width 220 height 23
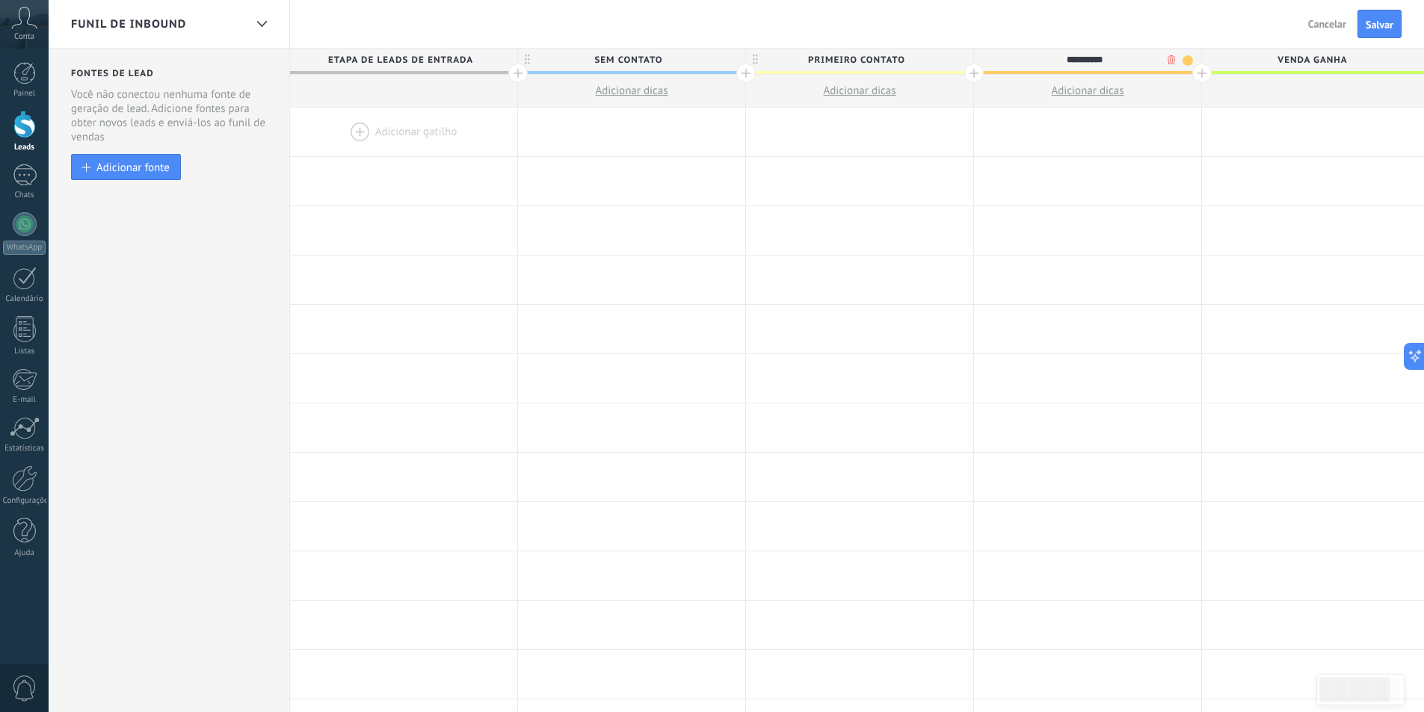
click at [1181, 56] on input "**********" at bounding box center [1084, 60] width 198 height 22
click at [1185, 60] on span at bounding box center [1188, 60] width 10 height 10
click at [1160, 82] on span at bounding box center [1158, 82] width 13 height 14
type input "**********"
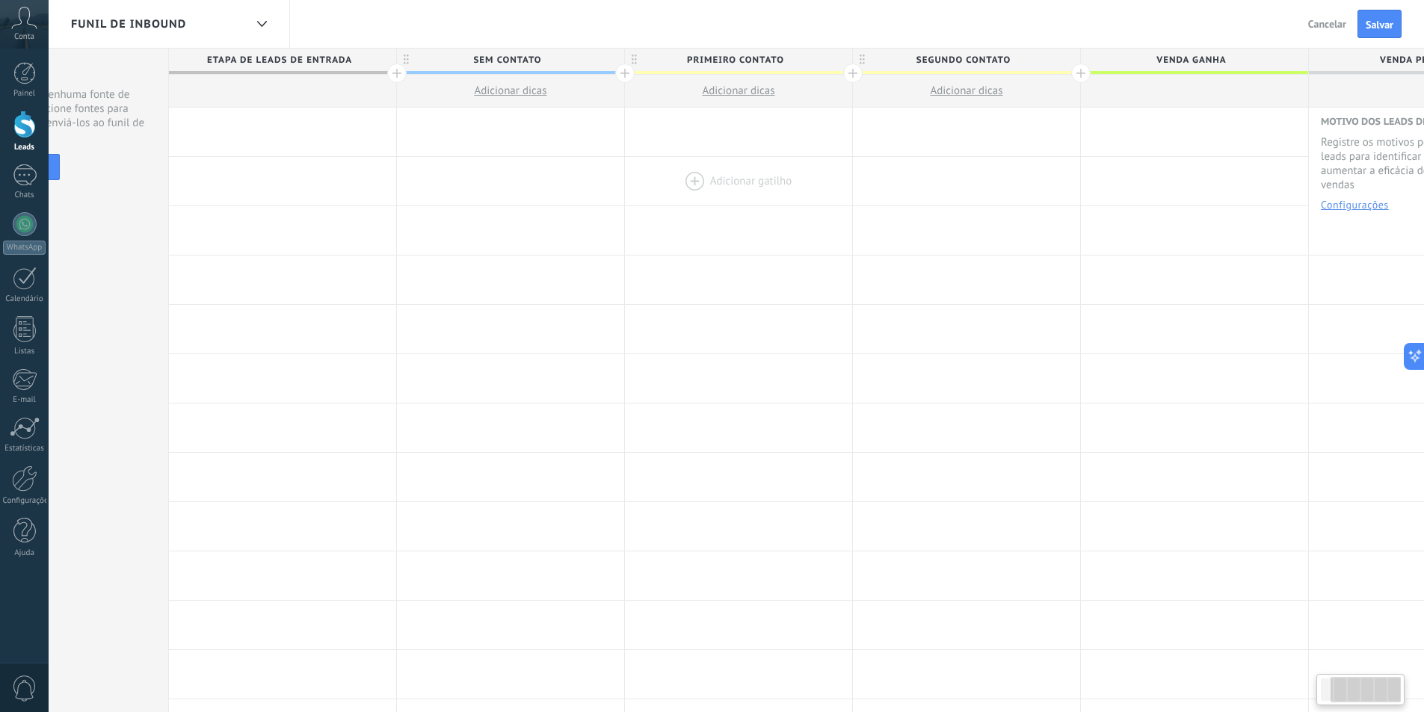
scroll to position [0, 234]
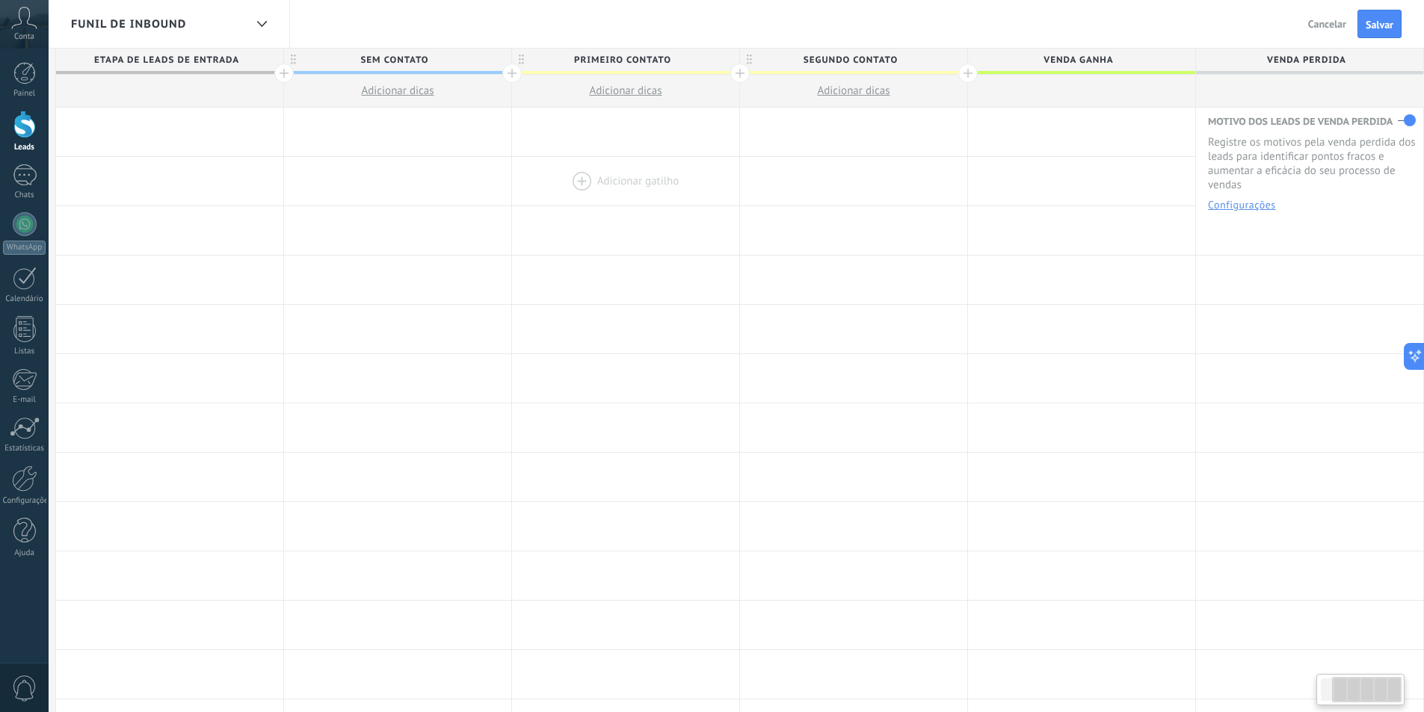
drag, startPoint x: 1218, startPoint y: 158, endPoint x: 685, endPoint y: 191, distance: 534.7
click at [579, 195] on div "Adicionar gatilho Adicionar gatilho Adicionar gatilho Adicionar gatilho Adicion…" at bounding box center [740, 181] width 1368 height 49
click at [962, 71] on div at bounding box center [967, 73] width 19 height 19
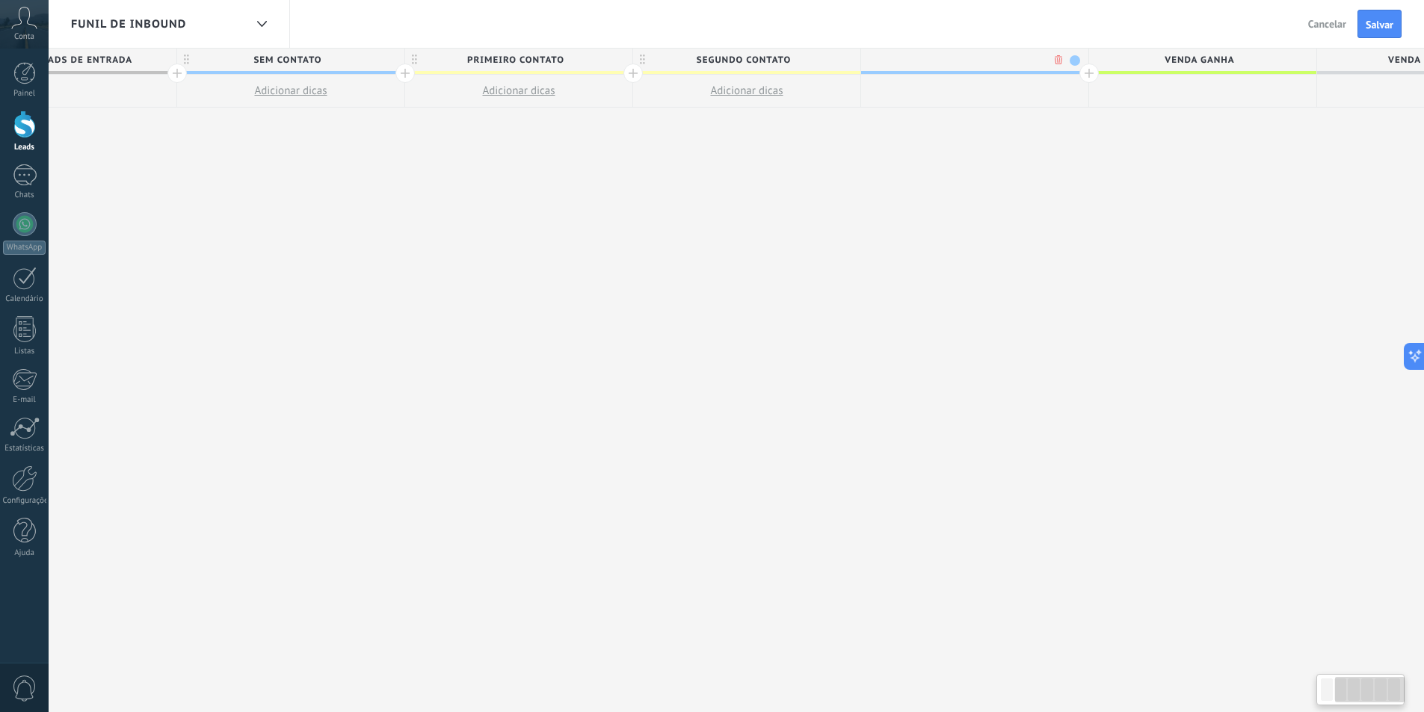
scroll to position [0, 345]
click at [1070, 63] on span at bounding box center [1071, 60] width 10 height 10
click at [1043, 81] on span at bounding box center [1041, 82] width 13 height 14
click at [1017, 63] on input "text" at bounding box center [968, 60] width 198 height 22
click at [955, 64] on div at bounding box center [970, 60] width 227 height 22
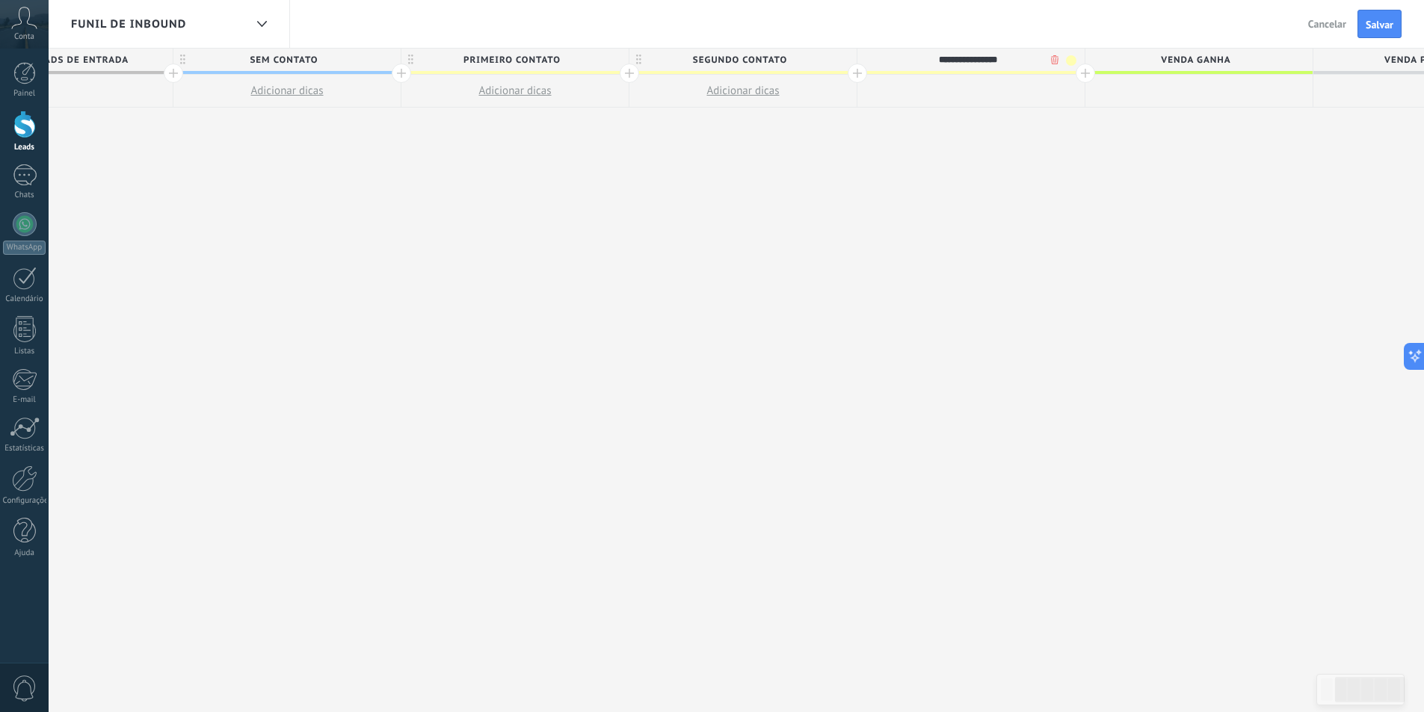
type input "**********"
click at [1086, 72] on div at bounding box center [1085, 73] width 19 height 19
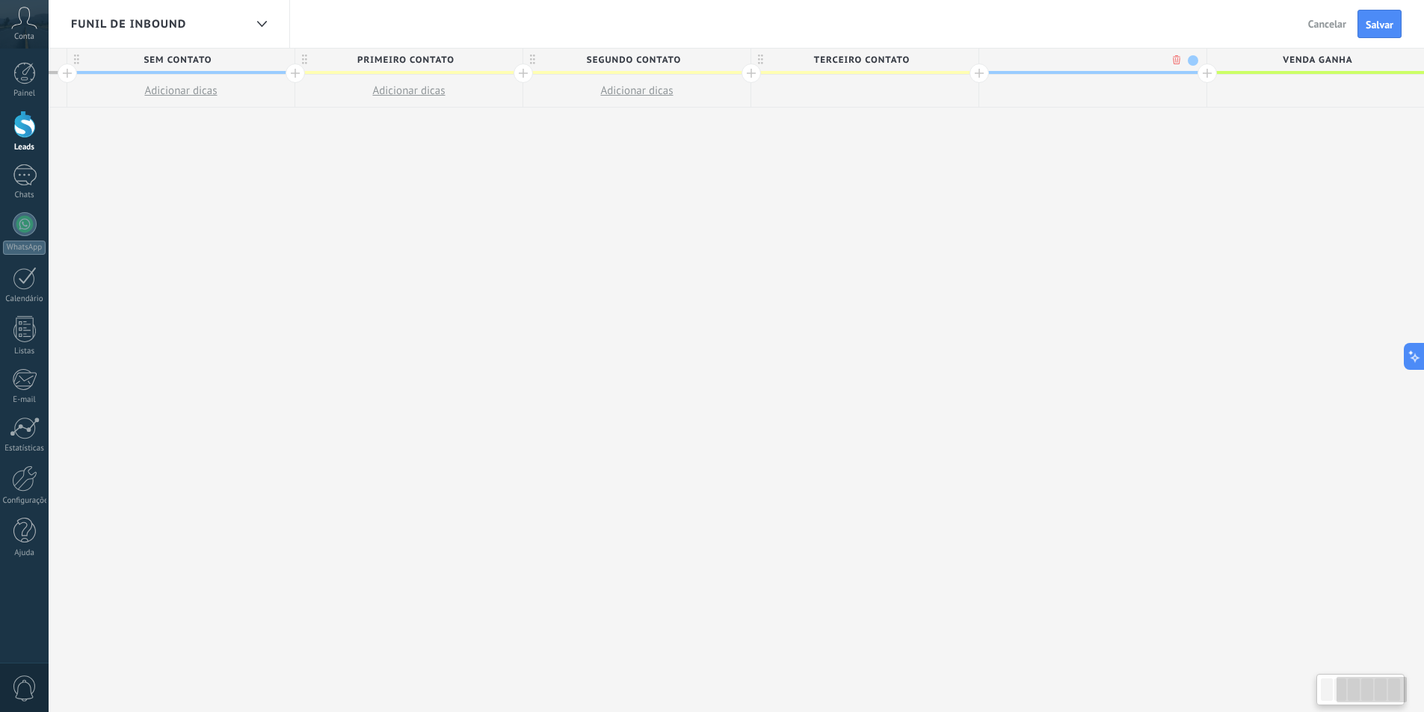
scroll to position [0, 455]
click at [1186, 58] on span at bounding box center [1188, 60] width 10 height 10
click at [1160, 83] on span at bounding box center [1159, 82] width 13 height 14
click at [1070, 64] on div at bounding box center [1088, 60] width 227 height 22
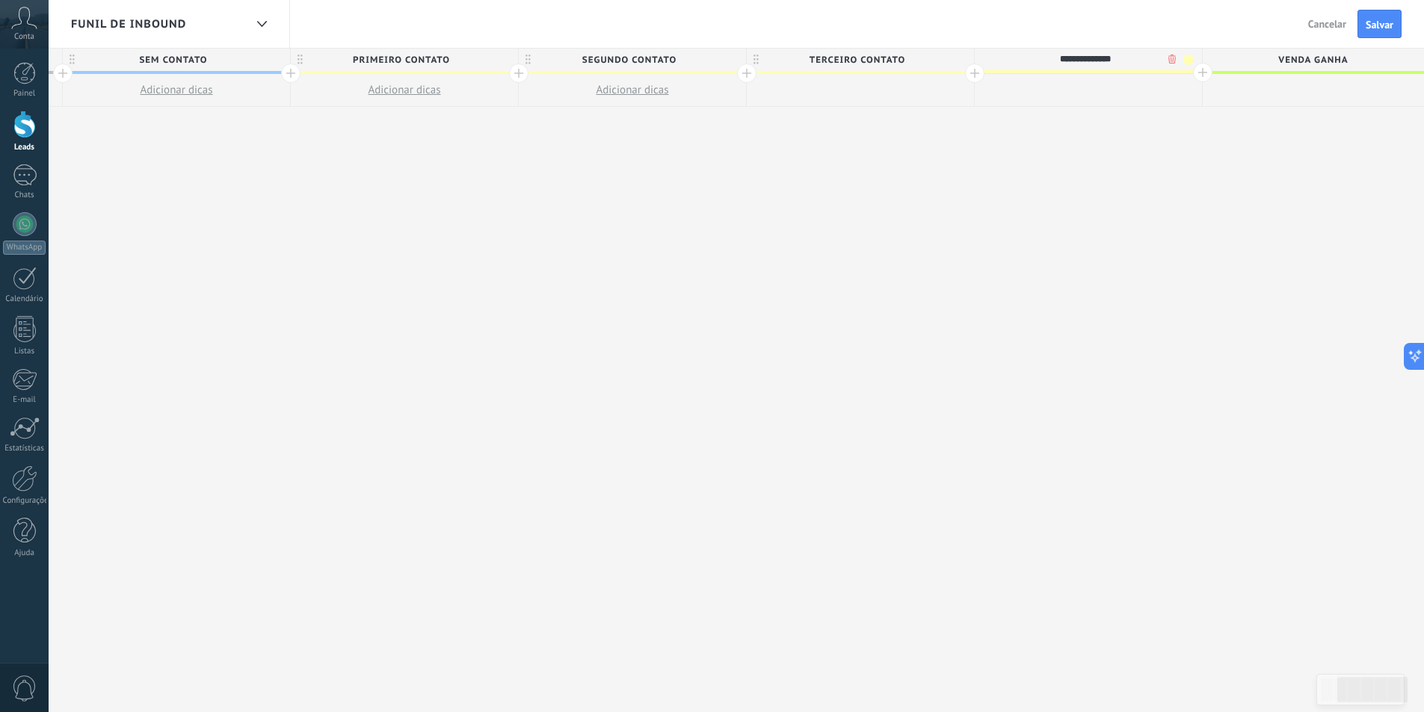
type input "**********"
click at [1197, 70] on div at bounding box center [1202, 72] width 19 height 19
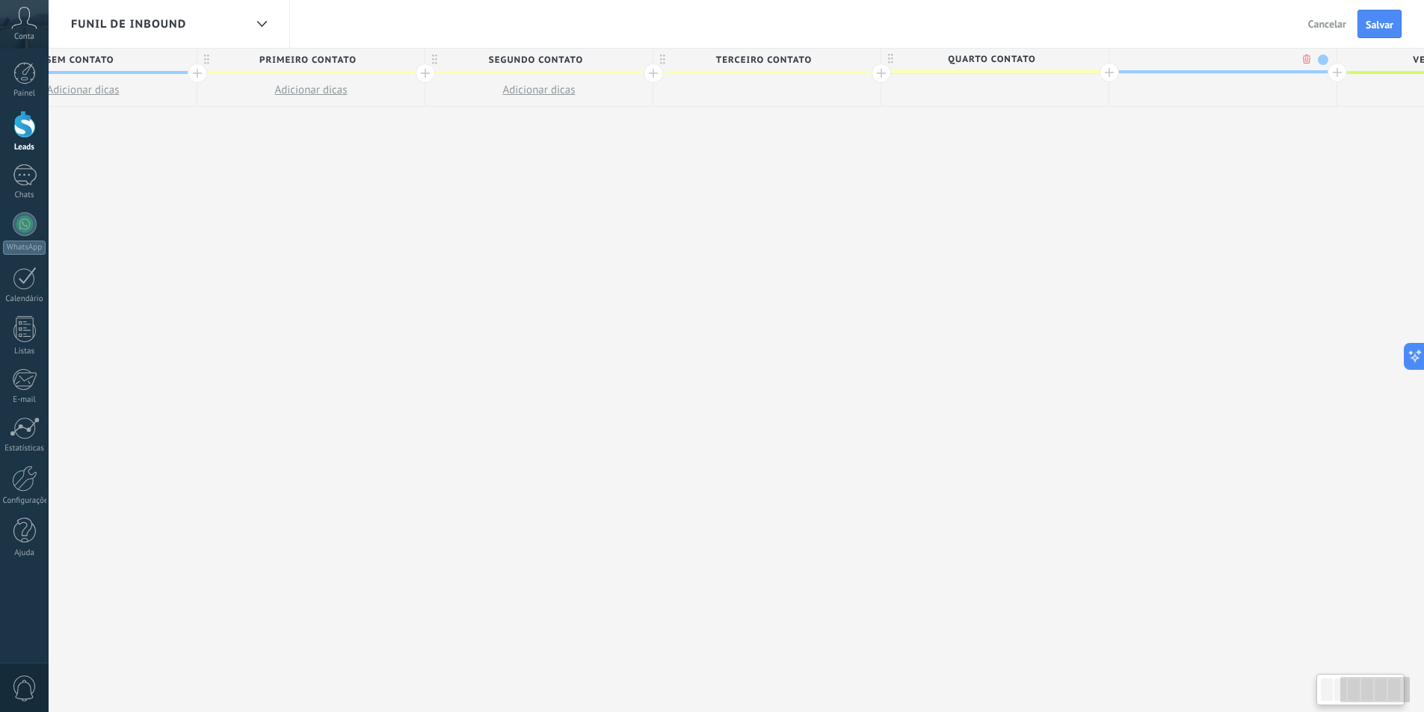
scroll to position [0, 566]
click at [1303, 57] on span at bounding box center [1306, 60] width 10 height 10
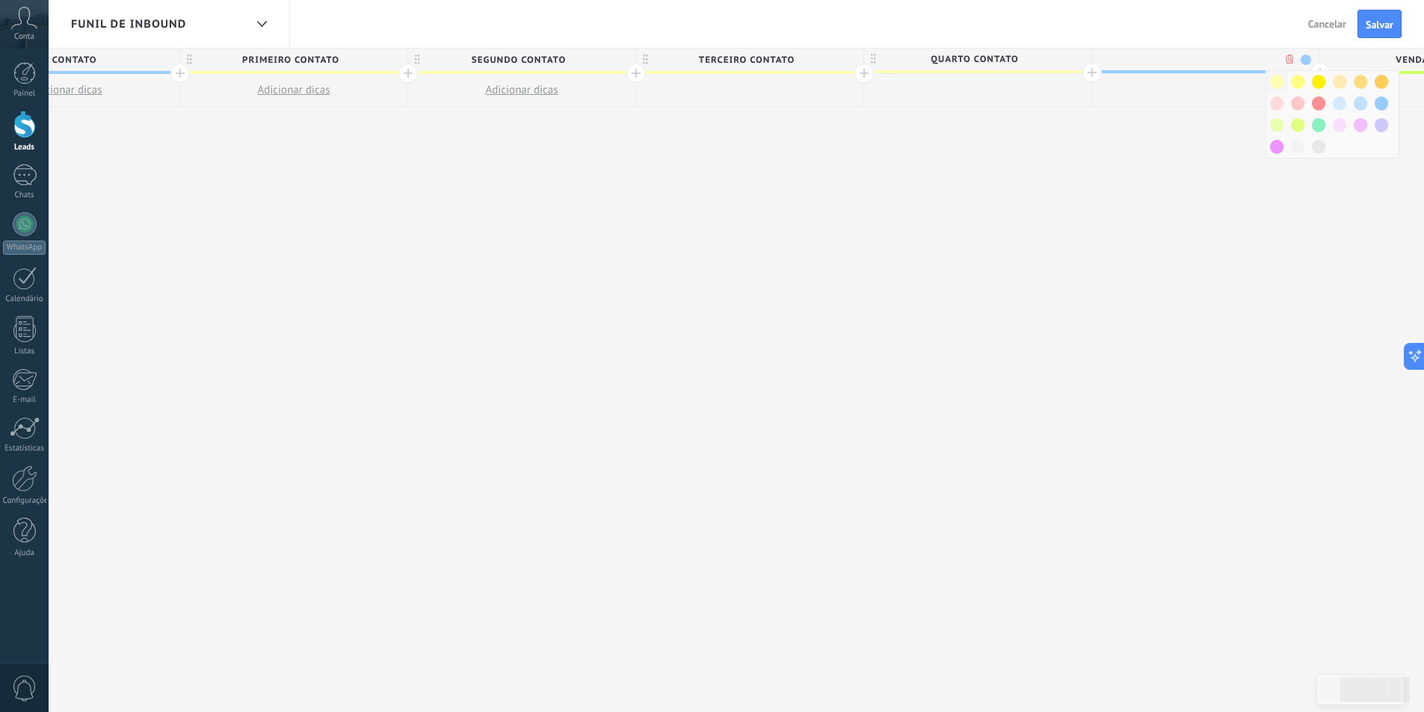
click at [1278, 78] on span at bounding box center [1276, 82] width 13 height 14
click at [1224, 56] on div at bounding box center [1205, 59] width 227 height 22
click at [1301, 63] on input "text" at bounding box center [1202, 59] width 198 height 22
click at [1309, 55] on div at bounding box center [1202, 59] width 220 height 22
click at [1309, 58] on div at bounding box center [1205, 59] width 227 height 22
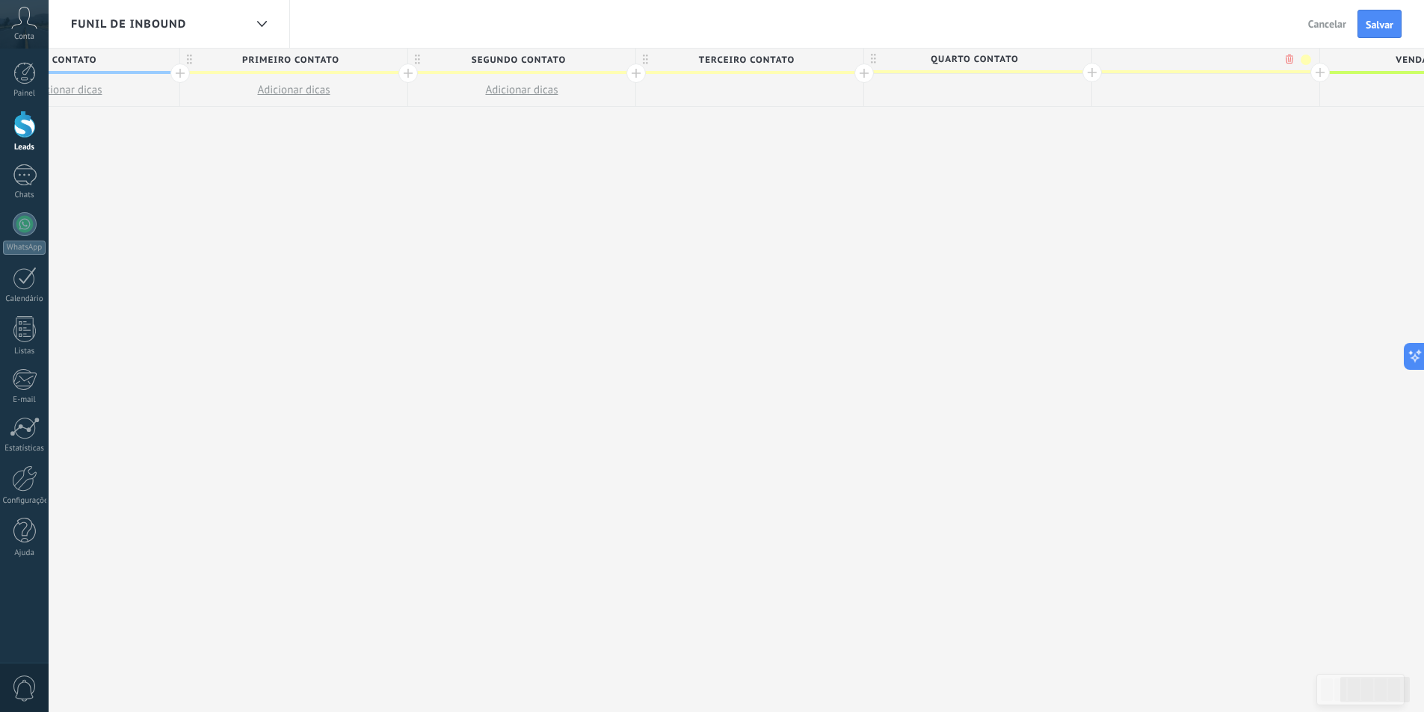
click at [1307, 58] on span at bounding box center [1306, 60] width 10 height 10
click at [1325, 77] on div at bounding box center [1318, 82] width 21 height 22
click at [1307, 62] on span at bounding box center [1306, 60] width 10 height 10
click at [1378, 79] on span at bounding box center [1381, 82] width 13 height 14
click at [1227, 64] on input "text" at bounding box center [1202, 59] width 198 height 22
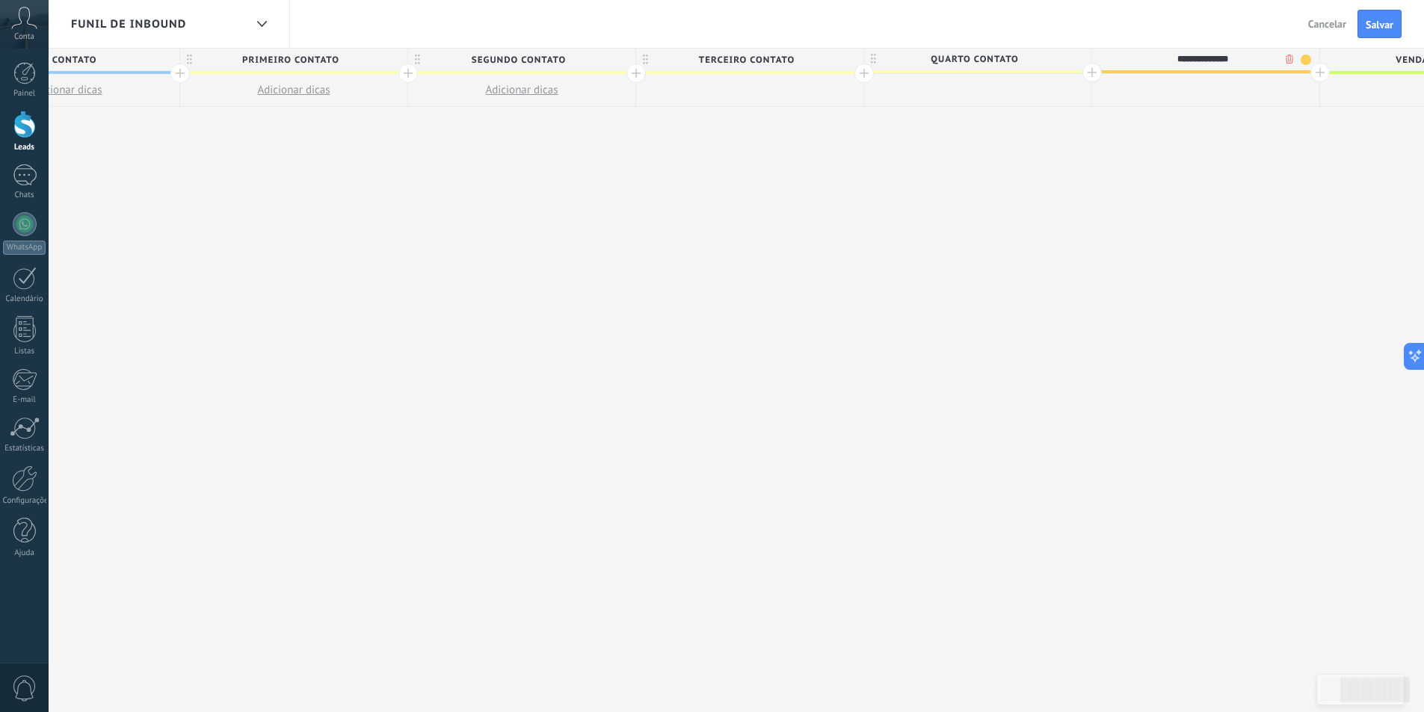
type input "**********"
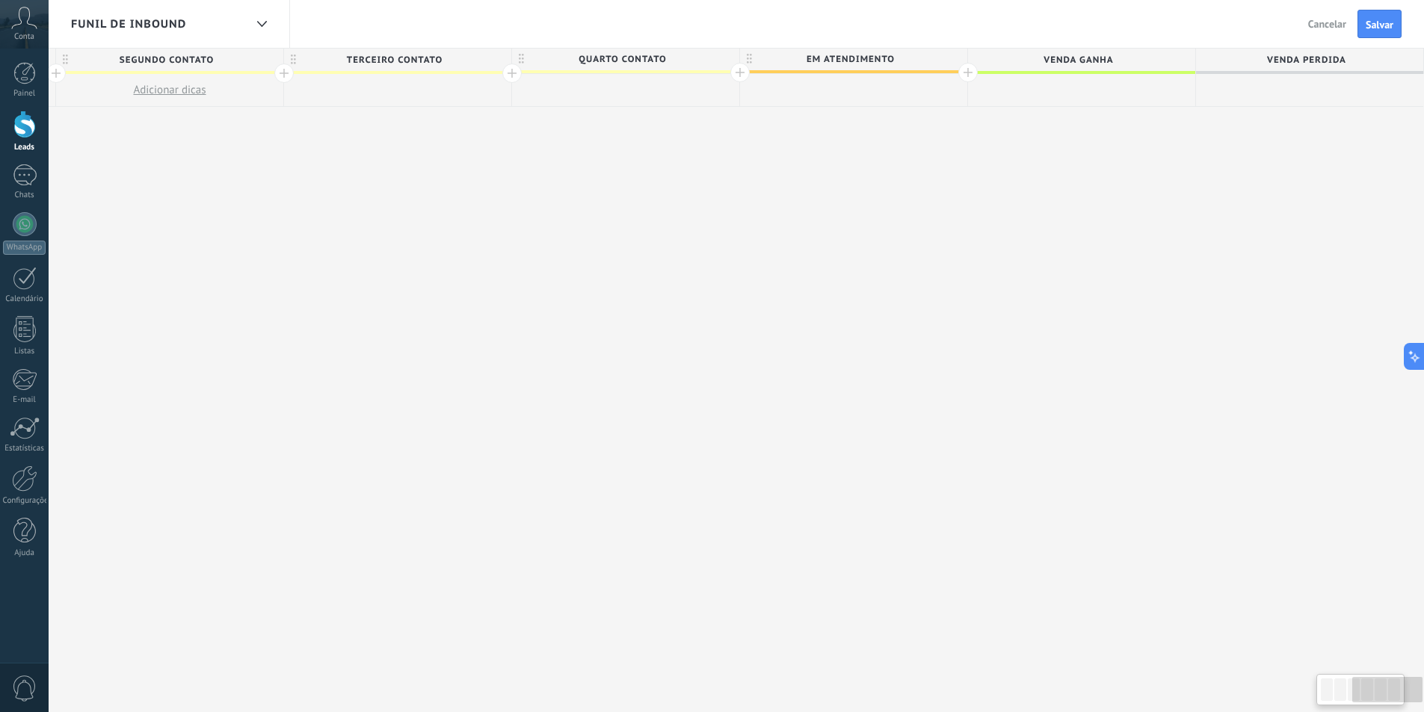
drag, startPoint x: 1300, startPoint y: 170, endPoint x: 401, endPoint y: 247, distance: 902.4
click at [430, 220] on div "**********" at bounding box center [398, 380] width 2052 height 665
click at [967, 72] on div at bounding box center [967, 72] width 19 height 19
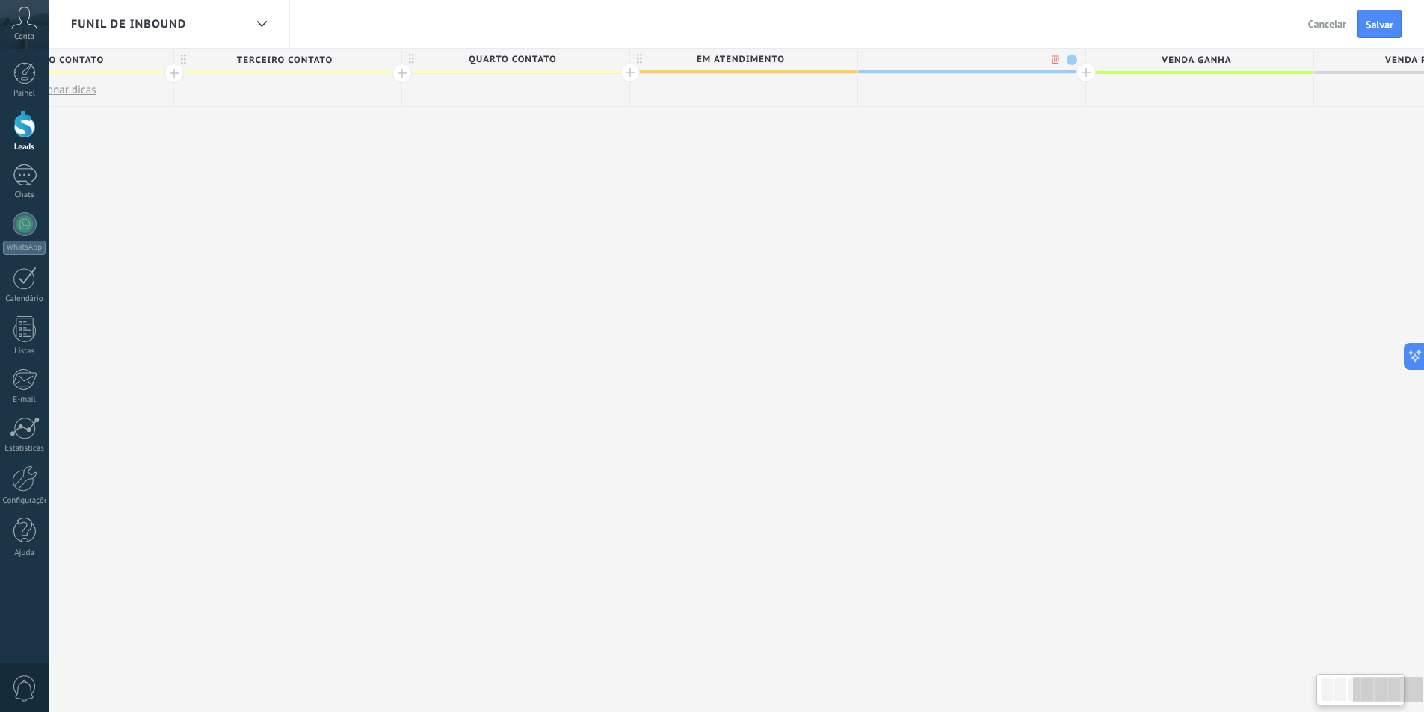
scroll to position [0, 1029]
type input "**********"
click at [1067, 60] on span at bounding box center [1071, 60] width 10 height 10
click at [1108, 101] on span at bounding box center [1104, 103] width 13 height 14
click at [1083, 73] on div at bounding box center [1085, 72] width 19 height 19
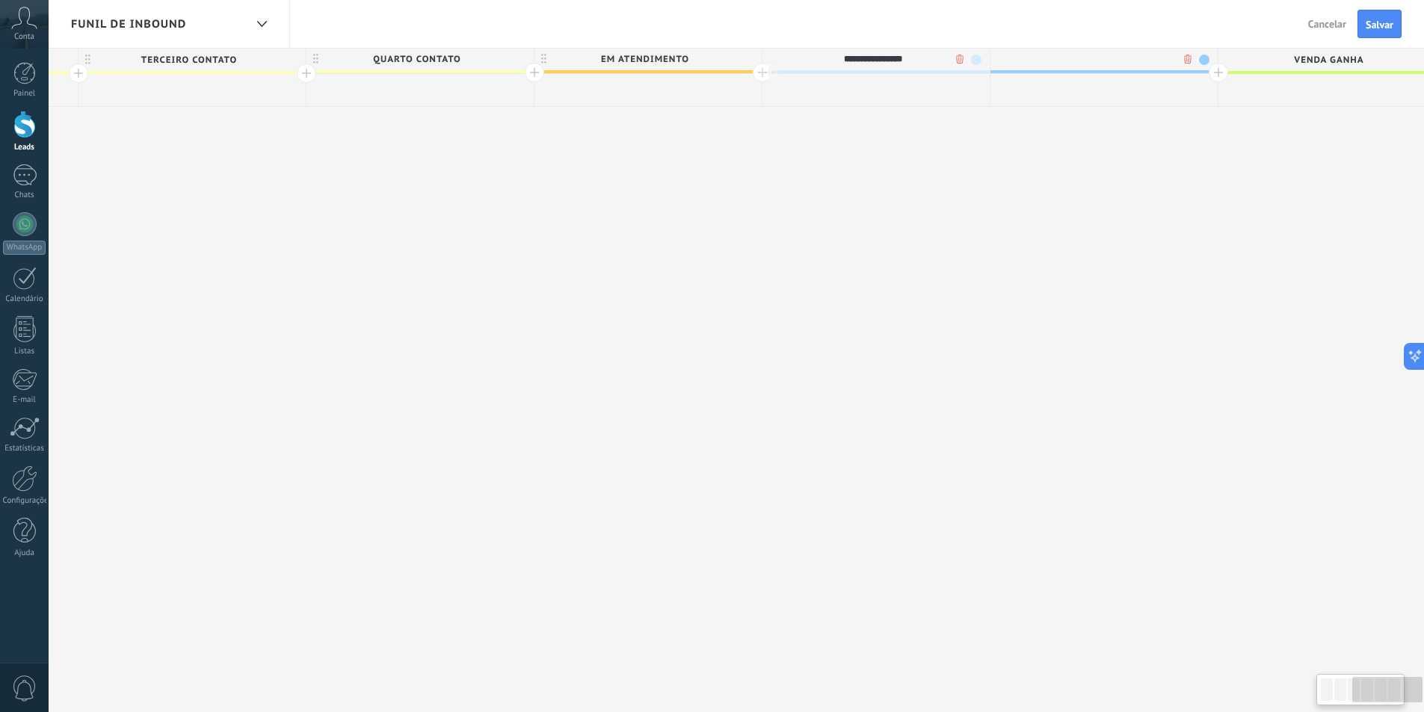
scroll to position [0, 1139]
type input "*********"
click at [1188, 61] on span at bounding box center [1188, 60] width 10 height 10
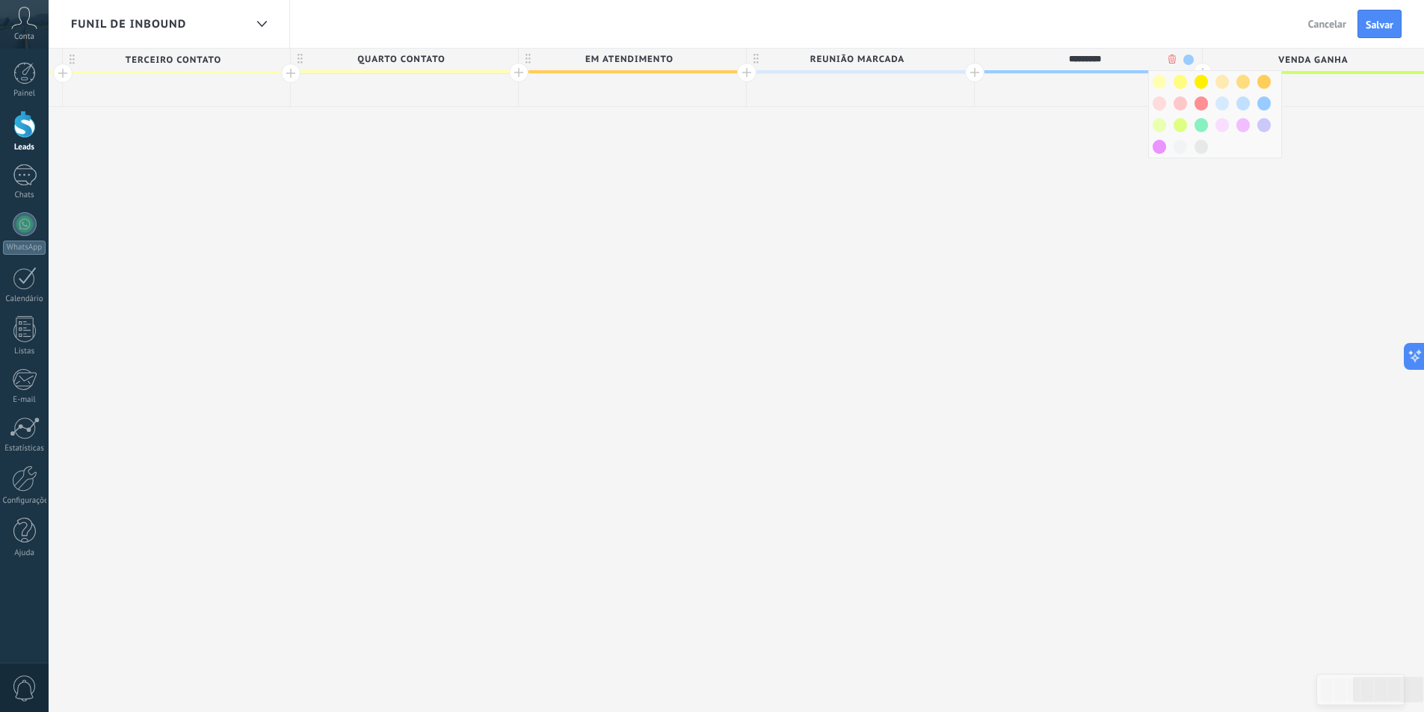
click at [940, 58] on span "Reunião Marcada" at bounding box center [857, 59] width 220 height 23
click at [955, 58] on input "**********" at bounding box center [857, 59] width 198 height 22
click at [956, 58] on span at bounding box center [960, 60] width 10 height 10
click at [993, 125] on span at bounding box center [993, 125] width 13 height 14
click at [1159, 152] on span at bounding box center [1159, 147] width 13 height 14
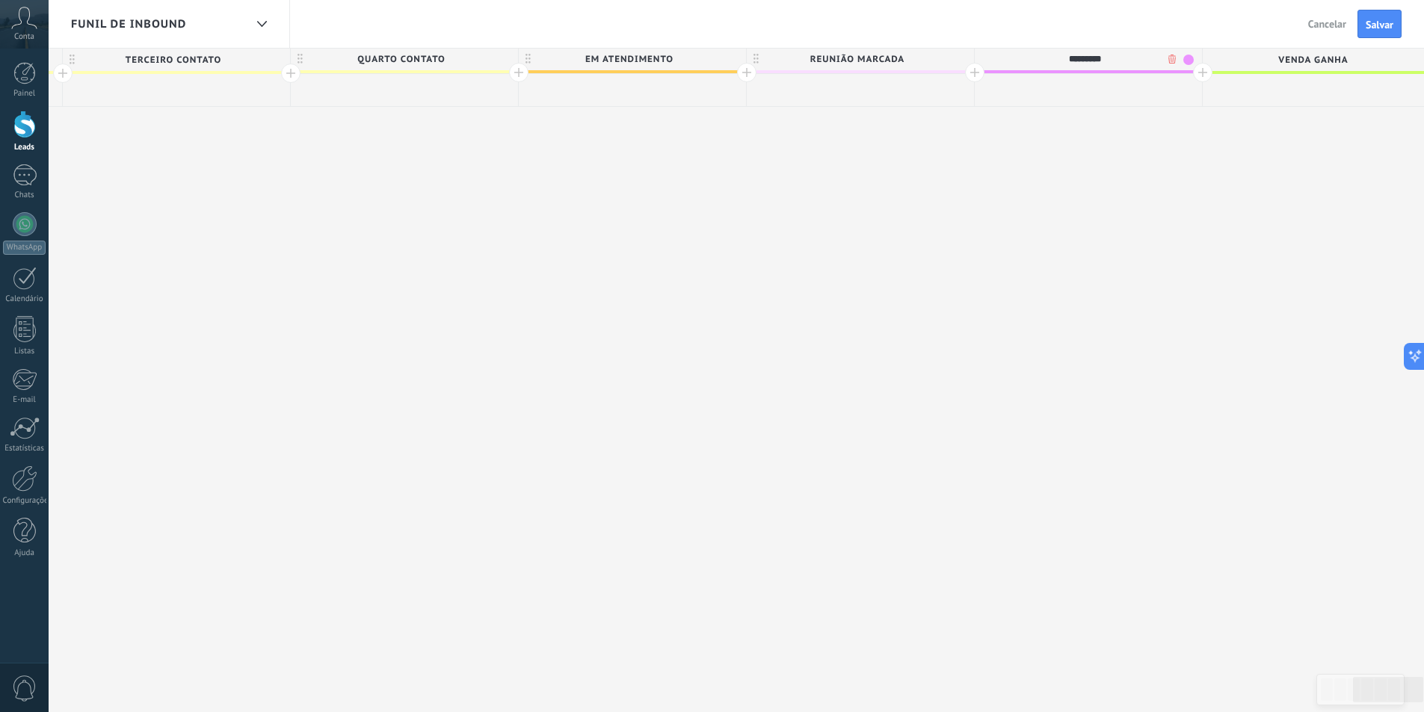
click at [1198, 71] on div at bounding box center [1202, 72] width 19 height 19
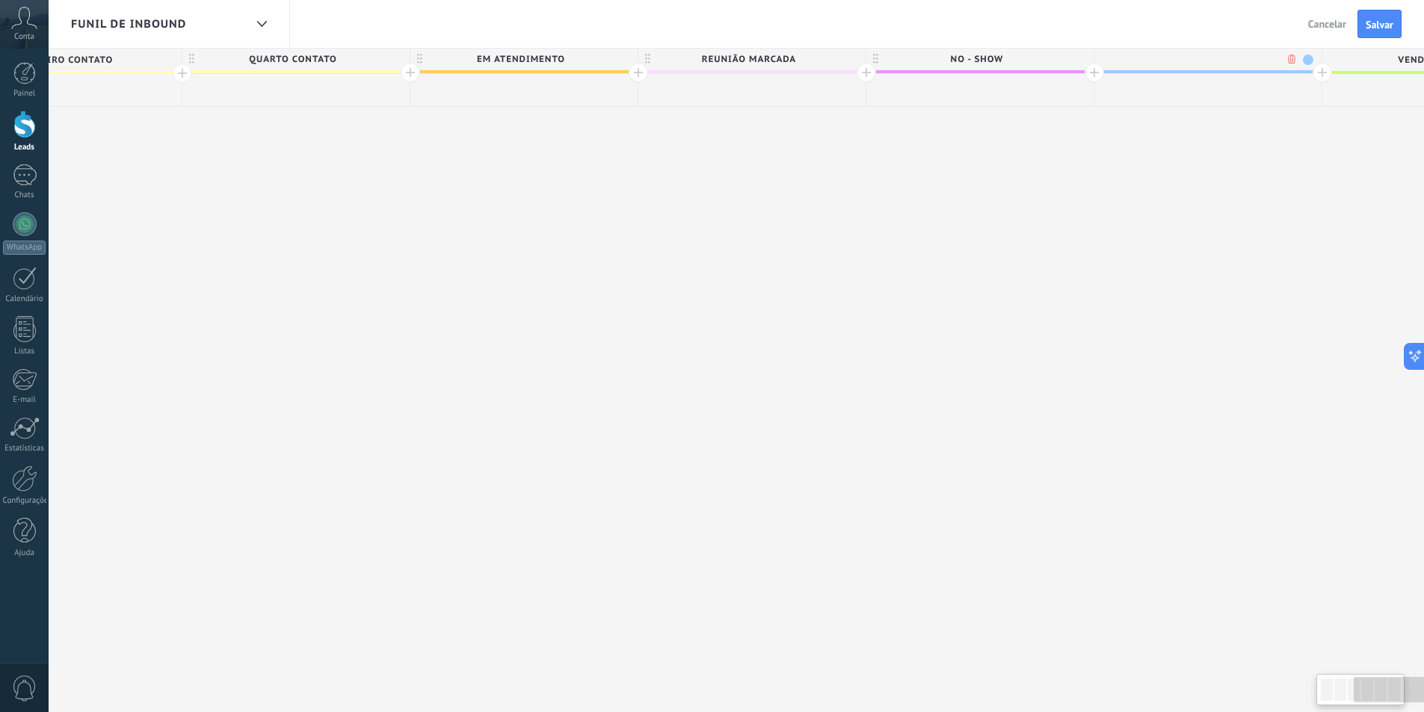
scroll to position [0, 1250]
click at [1305, 55] on span at bounding box center [1306, 60] width 10 height 10
click at [1335, 124] on span at bounding box center [1339, 125] width 13 height 14
click at [833, 53] on span "Reunião Marcada" at bounding box center [746, 59] width 220 height 23
click at [849, 58] on span at bounding box center [850, 60] width 10 height 10
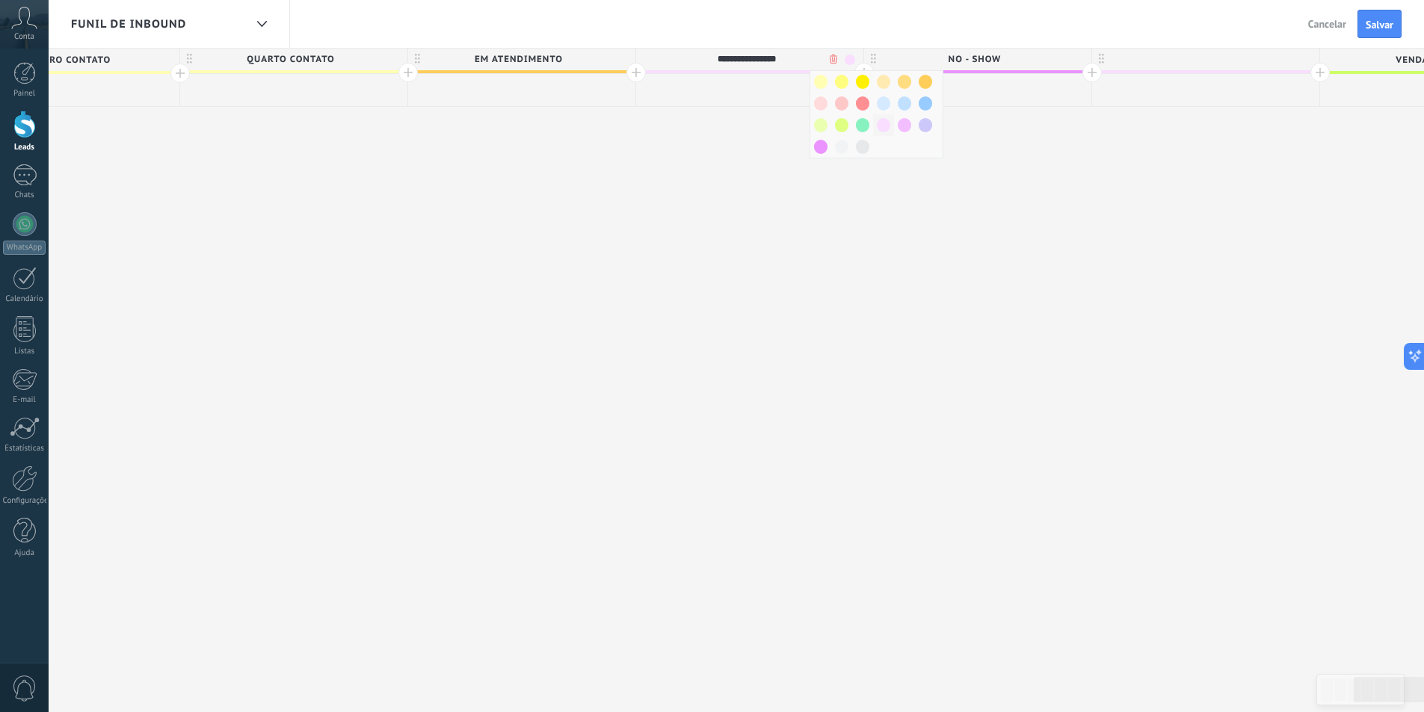
click at [878, 126] on span at bounding box center [883, 125] width 13 height 14
click at [1212, 56] on div at bounding box center [1205, 59] width 227 height 22
type input "**********"
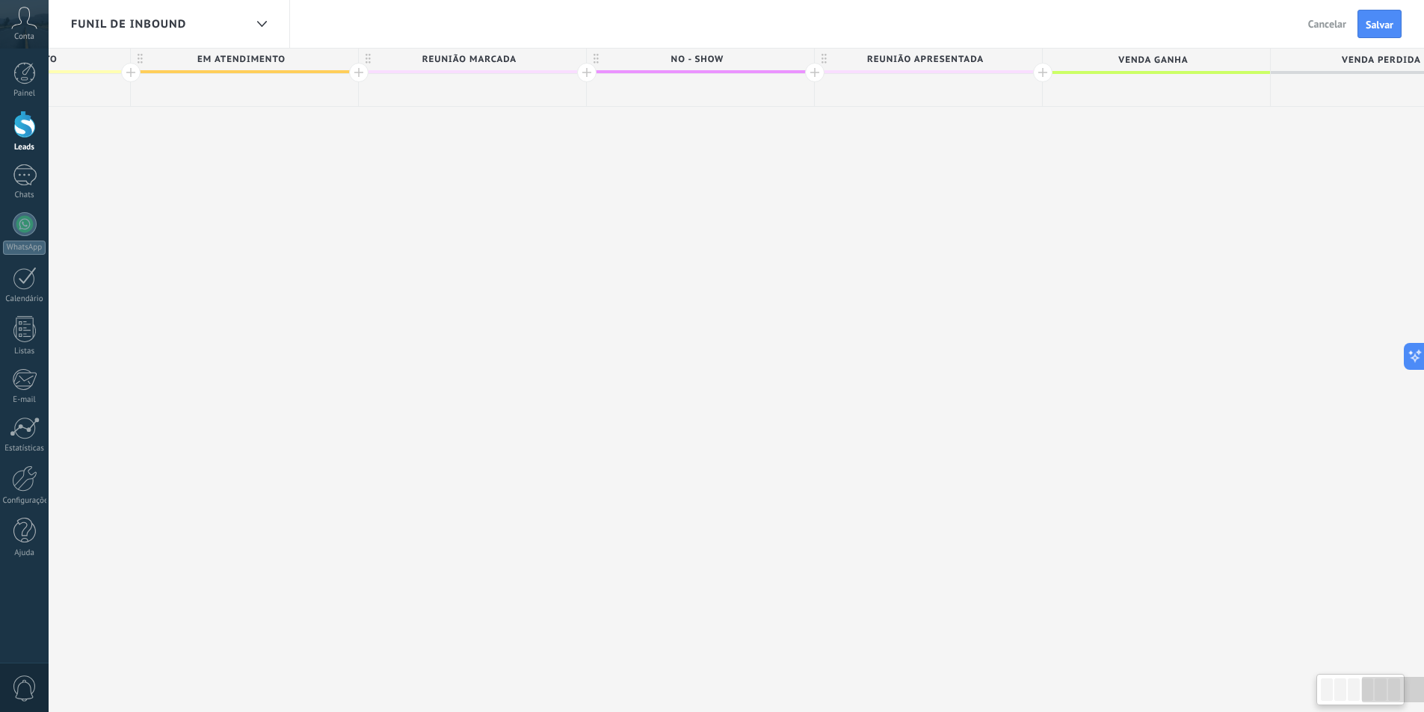
scroll to position [0, 1535]
drag, startPoint x: 1206, startPoint y: 176, endPoint x: 1040, endPoint y: 223, distance: 171.8
click at [1040, 226] on div "**********" at bounding box center [123, 380] width 2736 height 665
click at [1032, 71] on div at bounding box center [1035, 72] width 19 height 19
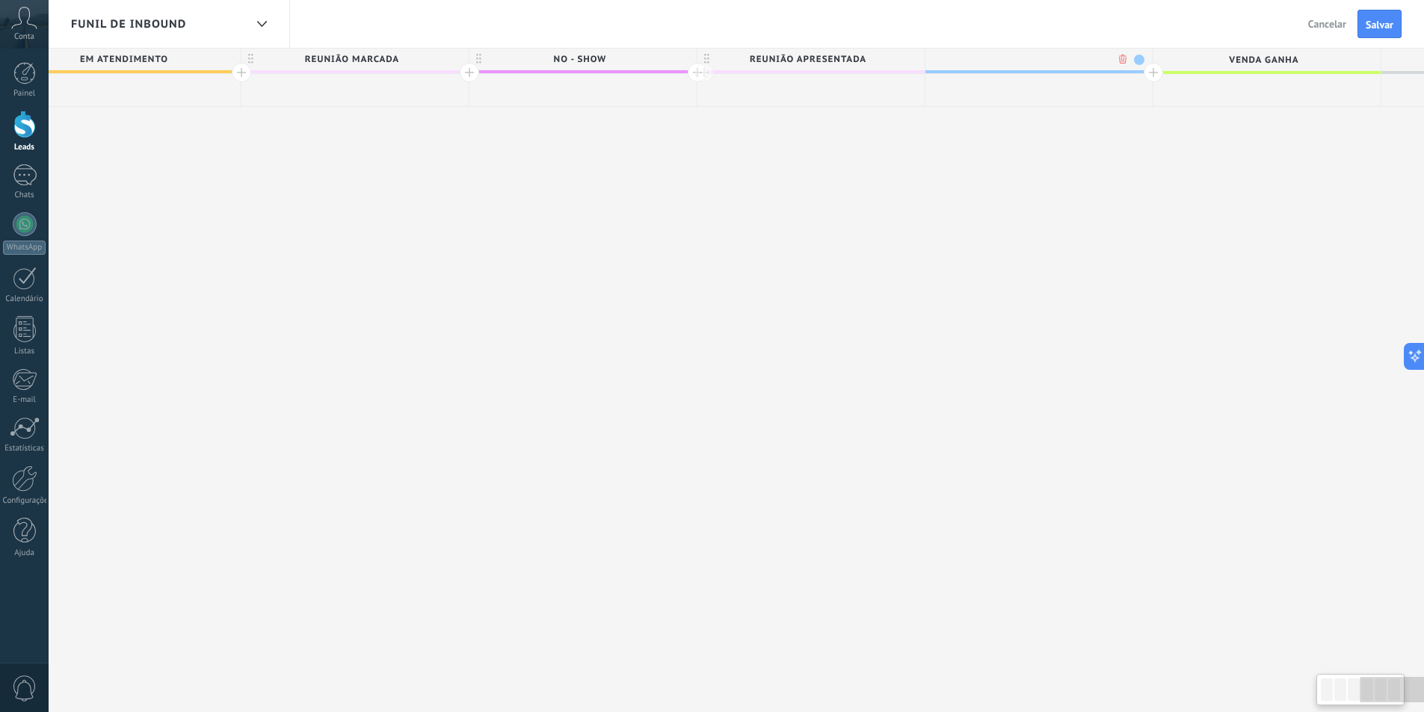
scroll to position [0, 1645]
click at [1073, 53] on input "text" at bounding box center [1035, 59] width 198 height 22
type input "**********"
click at [1156, 73] on div at bounding box center [1152, 72] width 19 height 19
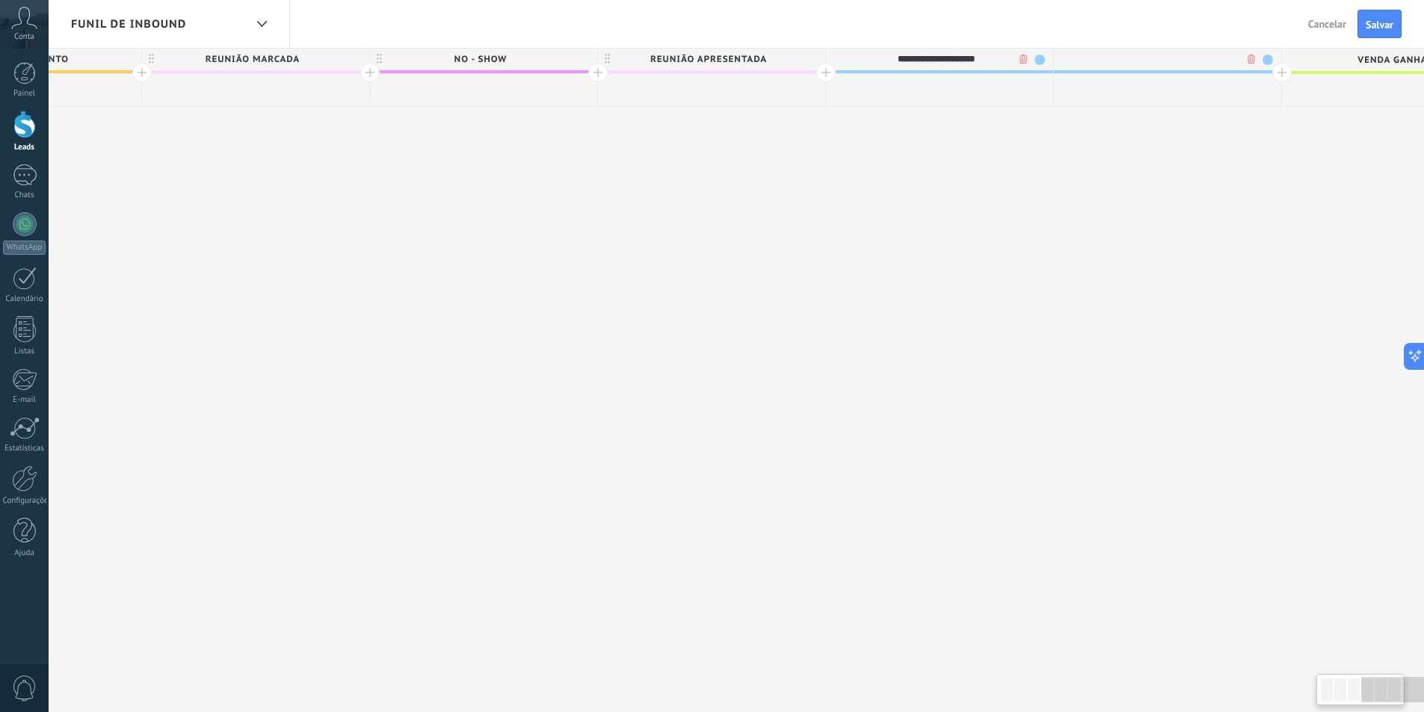
scroll to position [0, 1756]
type input "**********"
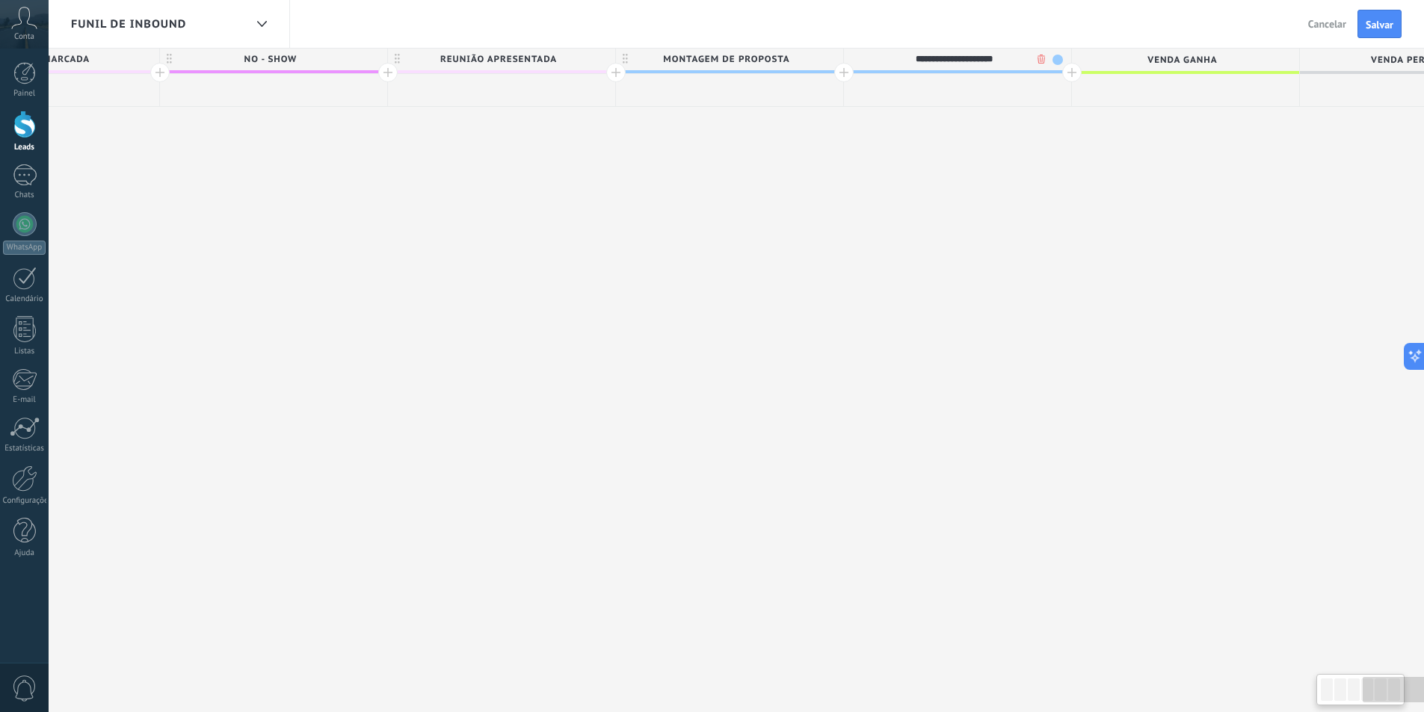
scroll to position [0, 2058]
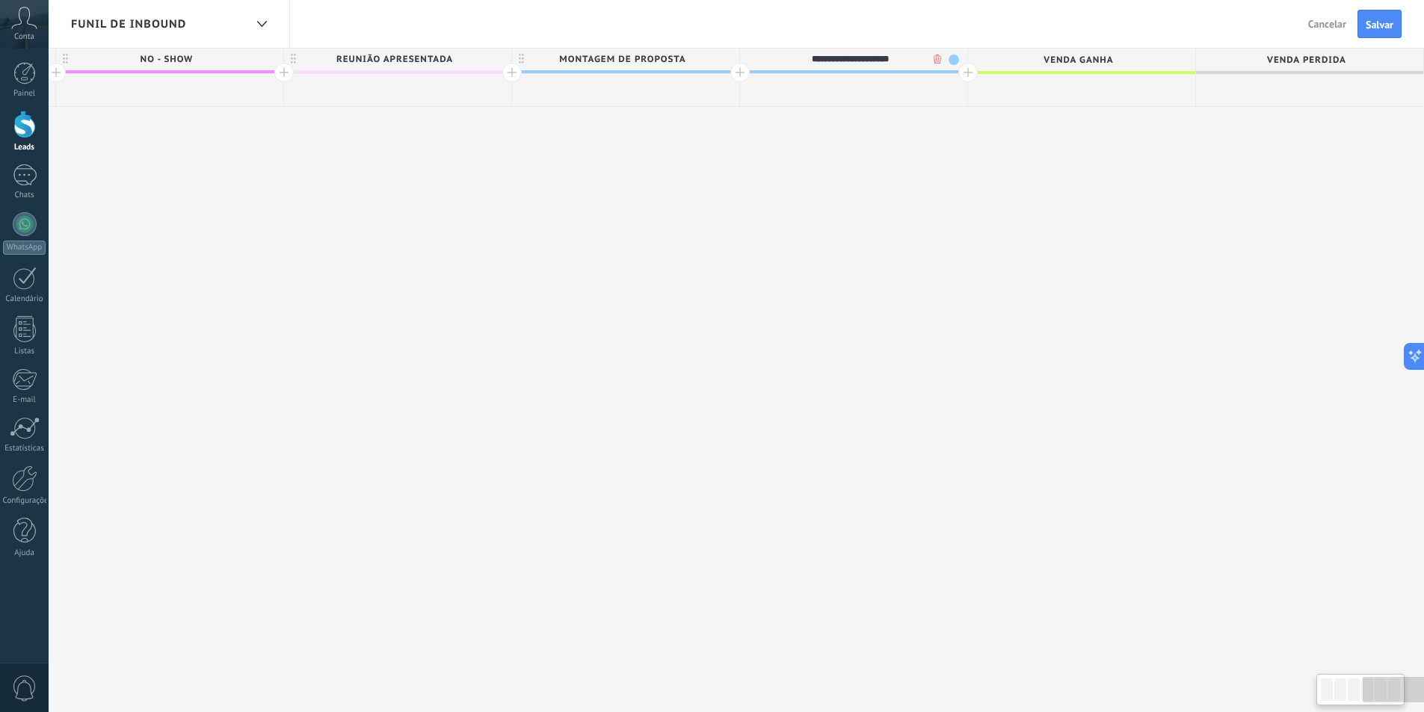
drag, startPoint x: 1120, startPoint y: 179, endPoint x: 715, endPoint y: 208, distance: 406.2
click at [966, 70] on div at bounding box center [967, 72] width 19 height 19
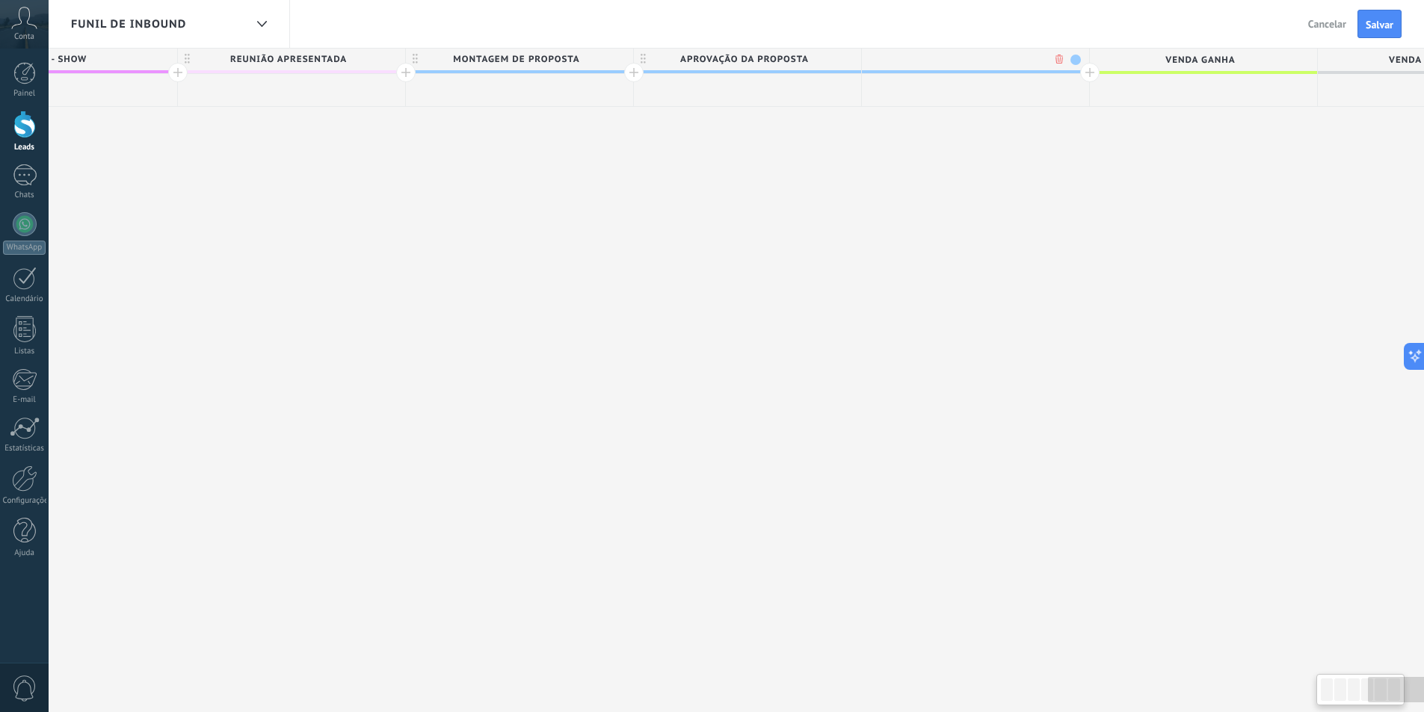
scroll to position [0, 2168]
click at [943, 69] on div at bounding box center [970, 59] width 227 height 22
type input "**********"
click at [1083, 69] on div at bounding box center [1085, 72] width 19 height 19
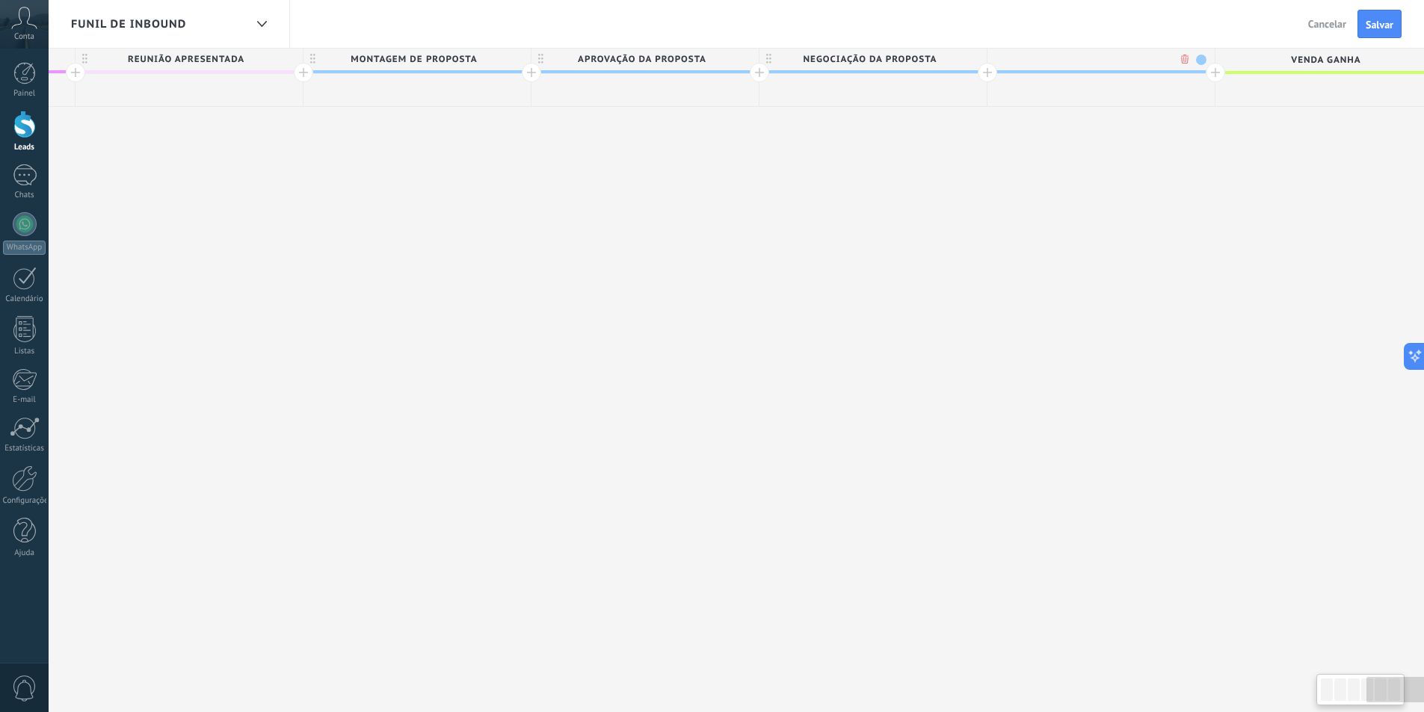
scroll to position [0, 2279]
type input "**********"
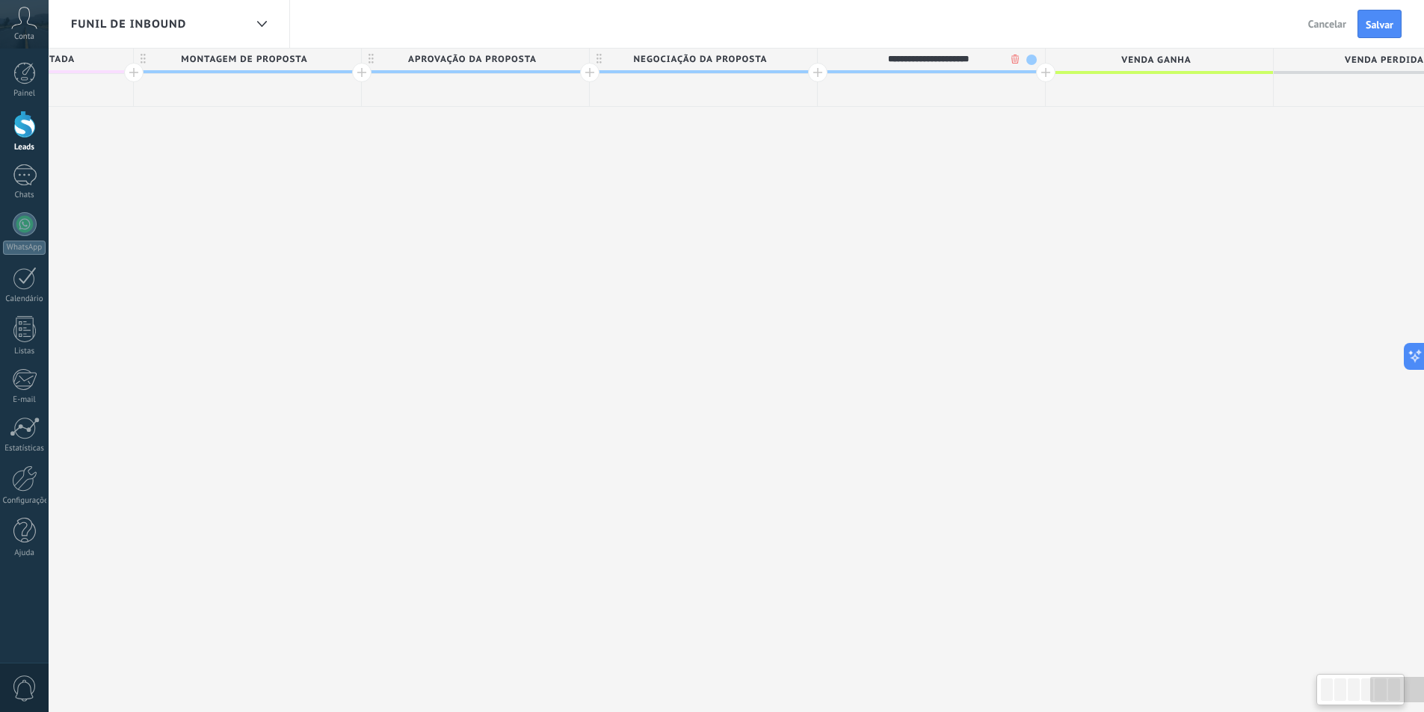
drag, startPoint x: 1251, startPoint y: 116, endPoint x: 1093, endPoint y: 123, distance: 157.9
click at [1045, 75] on div at bounding box center [1044, 72] width 19 height 19
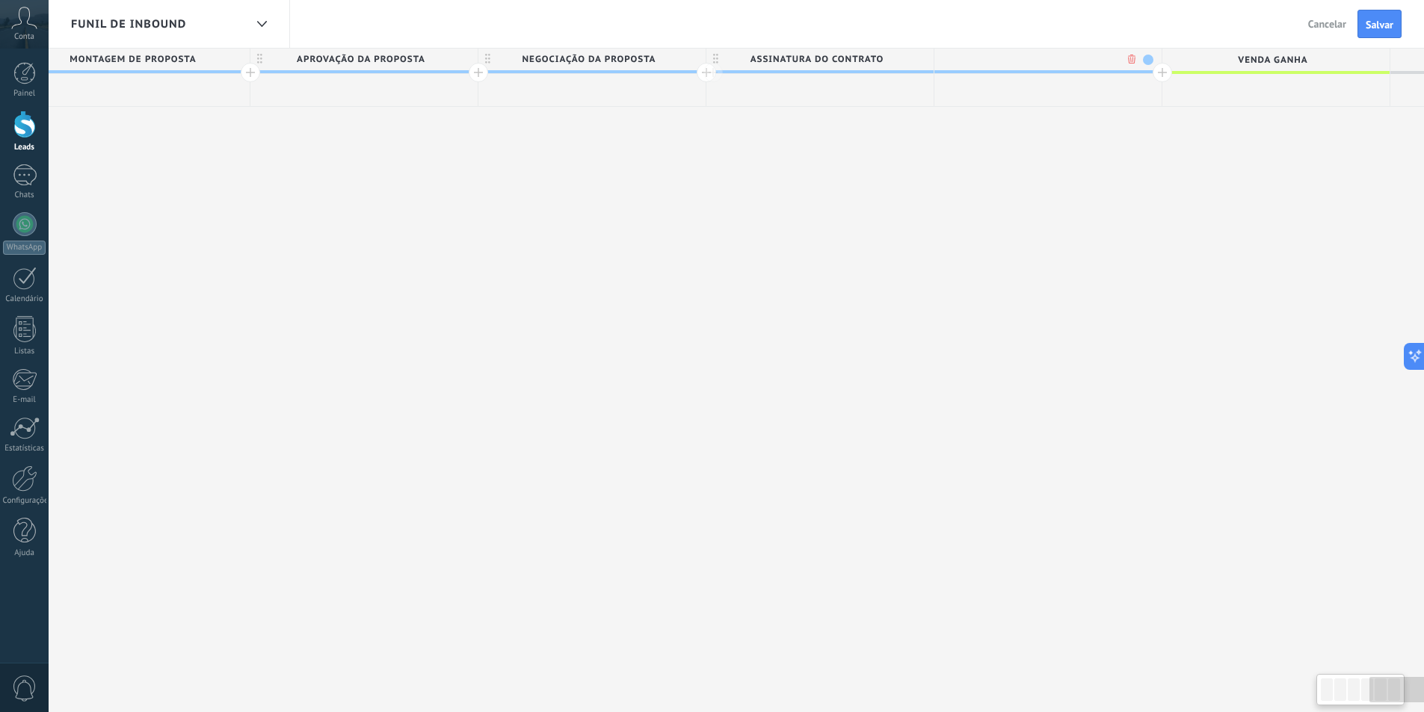
scroll to position [0, 2547]
type input "**********"
click at [1145, 61] on span at bounding box center [1148, 60] width 10 height 10
click at [1162, 123] on span at bounding box center [1160, 125] width 13 height 14
click at [1158, 72] on div at bounding box center [1162, 72] width 19 height 19
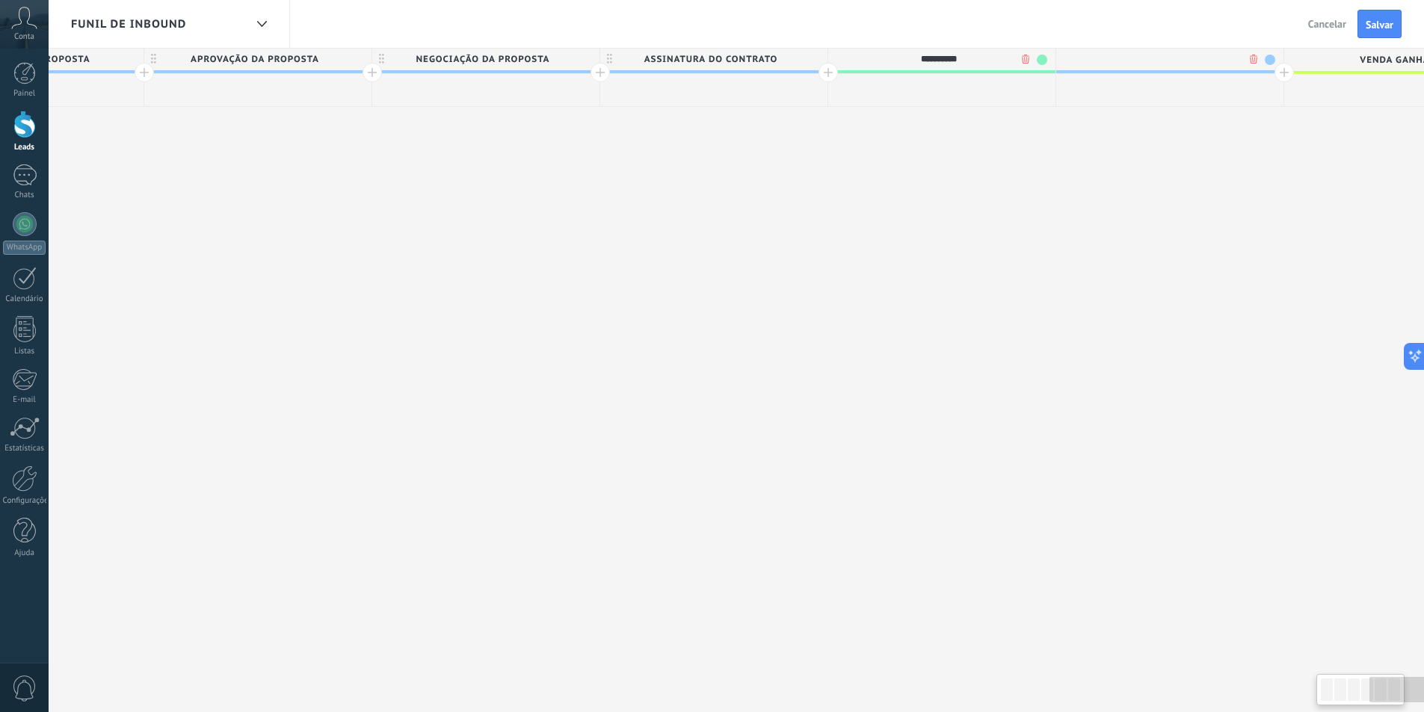
scroll to position [0, 2658]
type input "**********"
click at [1262, 63] on span at bounding box center [1265, 60] width 10 height 10
click at [1277, 107] on span at bounding box center [1277, 103] width 13 height 14
click at [1393, 16] on button "Salvar" at bounding box center [1379, 24] width 44 height 28
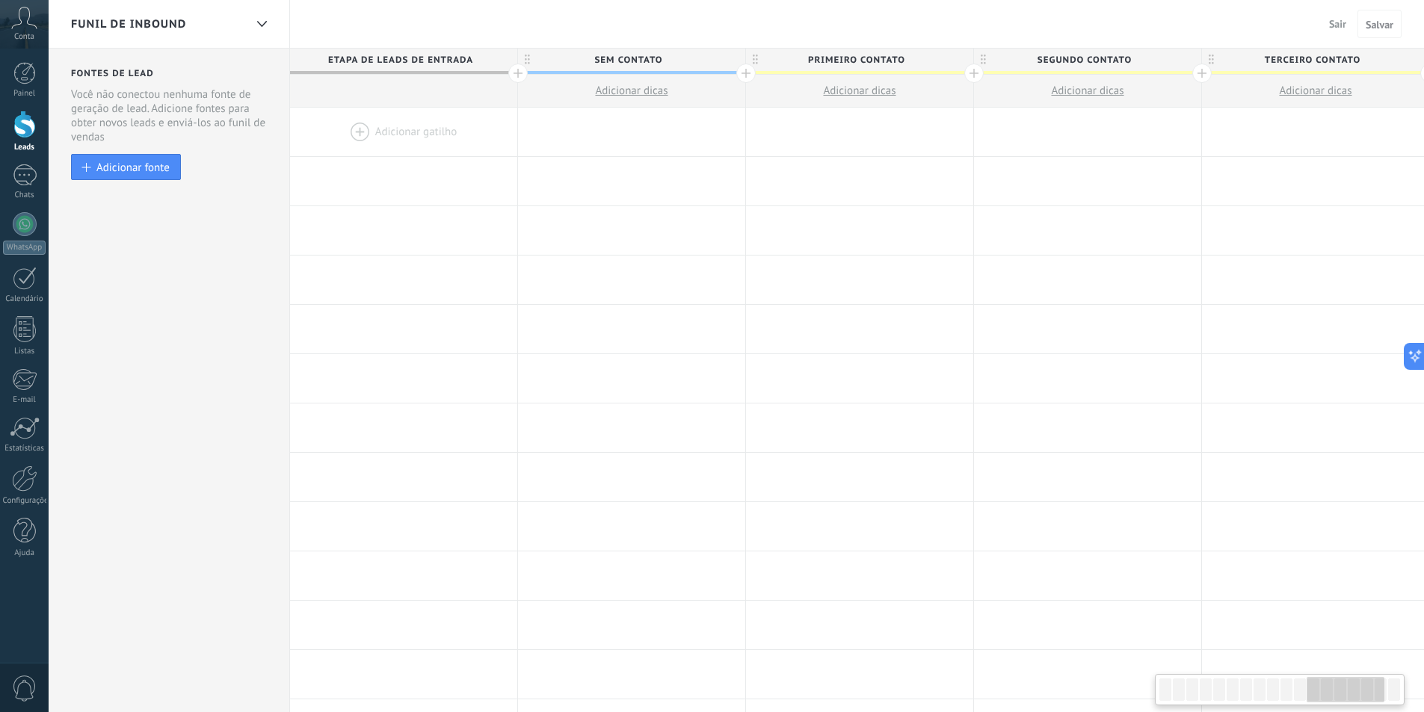
scroll to position [0, 2658]
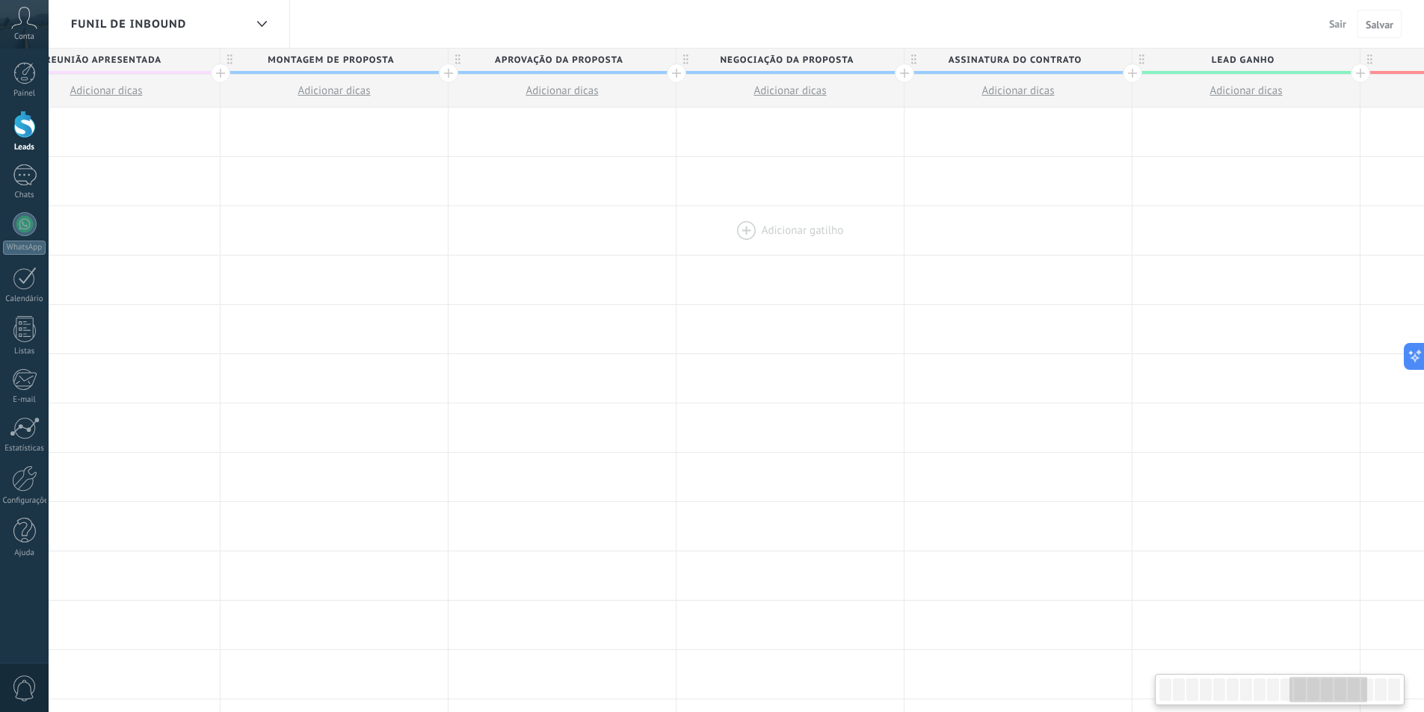
drag, startPoint x: 996, startPoint y: 176, endPoint x: 890, endPoint y: 229, distance: 118.3
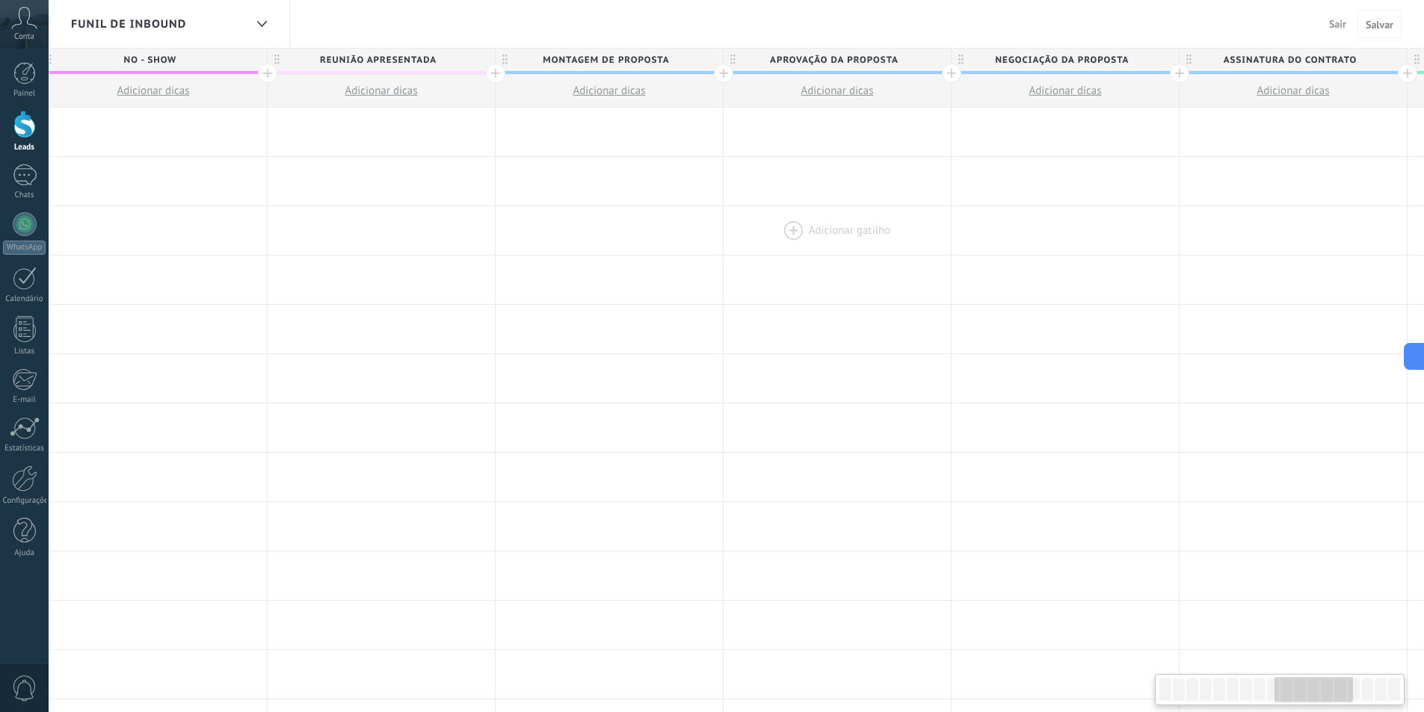
drag, startPoint x: 502, startPoint y: 232, endPoint x: 707, endPoint y: 232, distance: 204.8
click at [707, 232] on div at bounding box center [609, 230] width 227 height 49
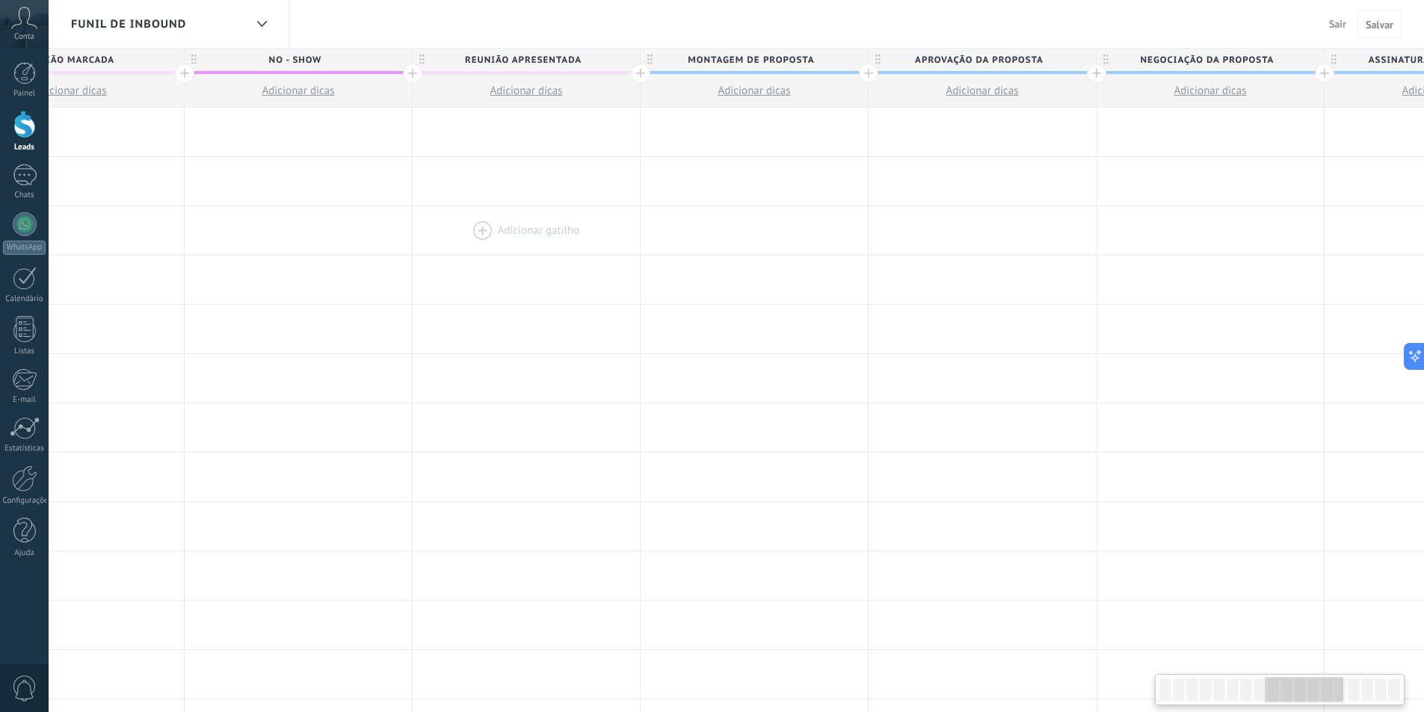
scroll to position [0, 1921]
drag, startPoint x: 407, startPoint y: 215, endPoint x: 543, endPoint y: 210, distance: 136.1
click at [543, 210] on div at bounding box center [534, 230] width 227 height 49
click at [837, 56] on span "Montagem de Proposta" at bounding box center [759, 60] width 220 height 23
click at [854, 61] on body ".abccls-1,.abccls-2{fill-rule:evenodd}.abccls-2{fill:#fff} .abfcls-1{fill:none}…" at bounding box center [712, 356] width 1424 height 712
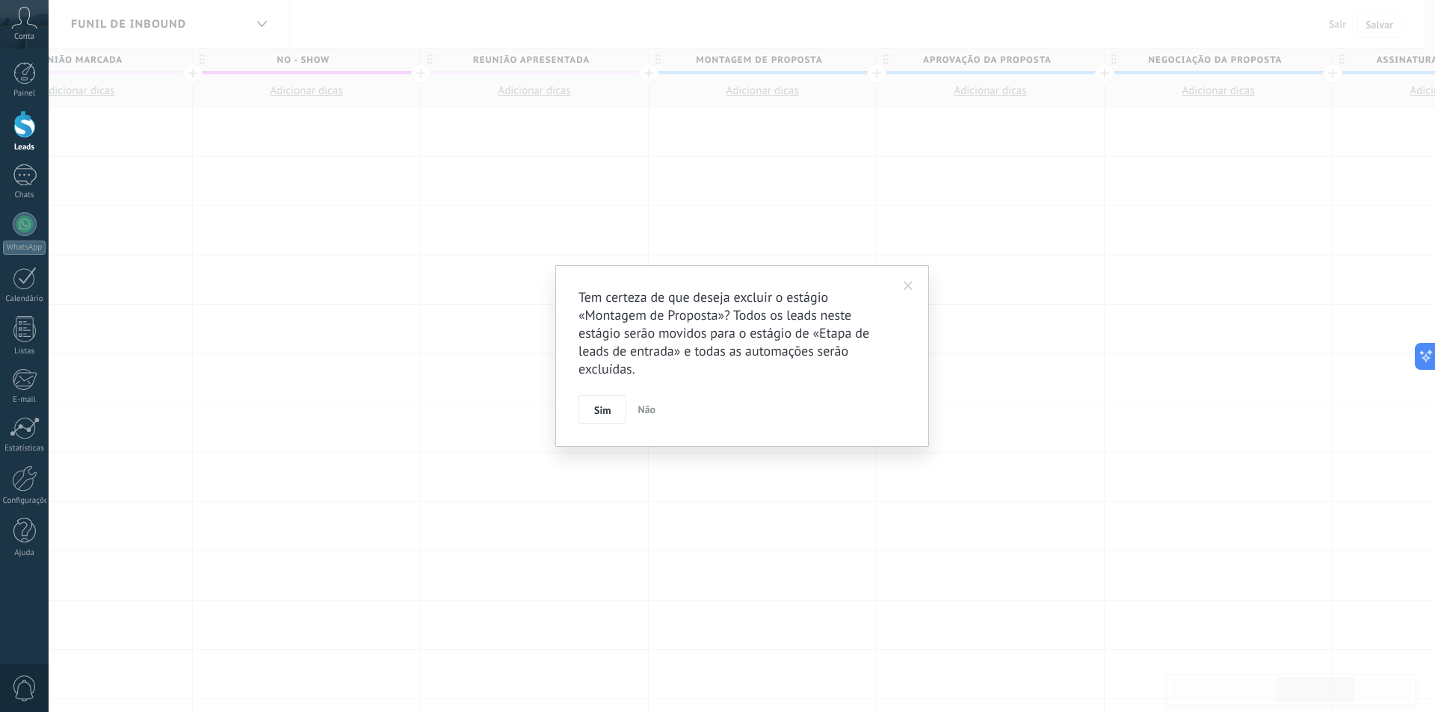
drag, startPoint x: 593, startPoint y: 404, endPoint x: 610, endPoint y: 389, distance: 22.8
click at [593, 403] on button "Sim" at bounding box center [603, 409] width 48 height 28
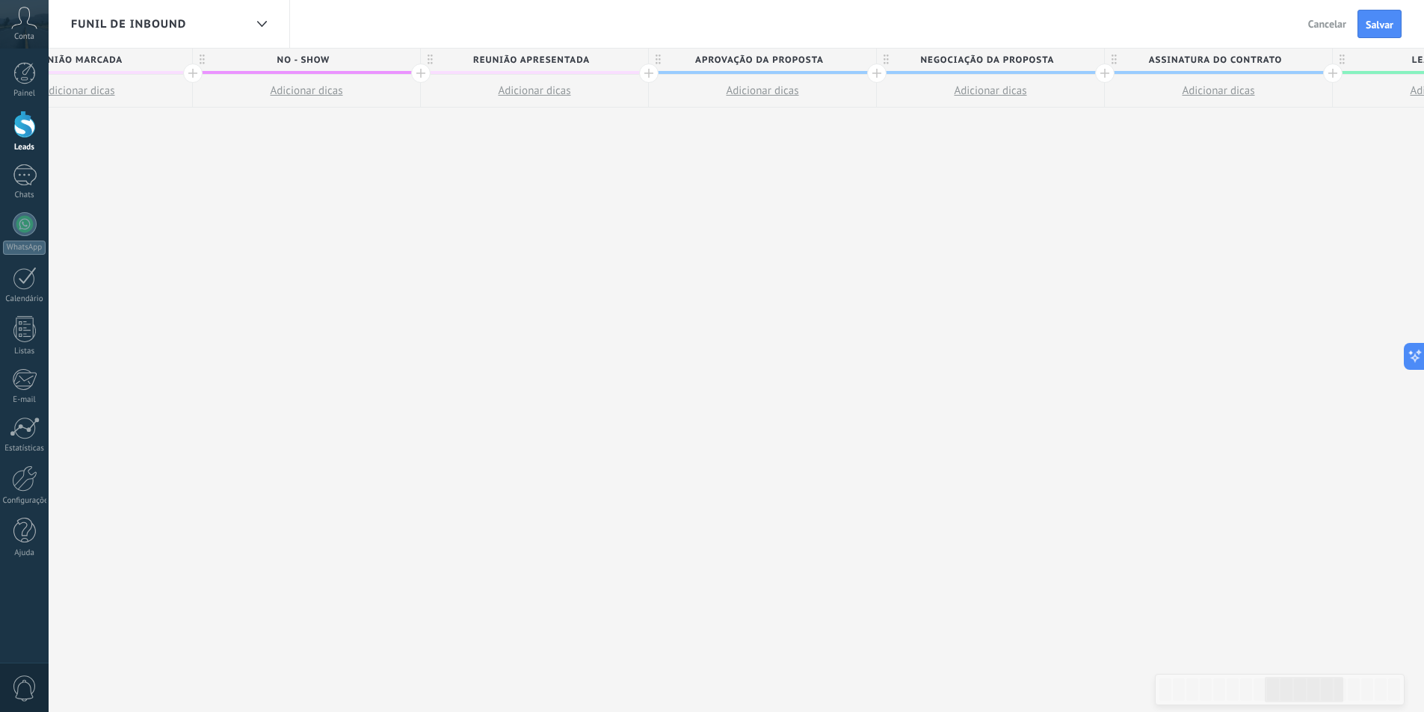
click at [846, 61] on span "Aprovação da Proposta" at bounding box center [759, 60] width 220 height 23
click at [847, 61] on body ".abccls-1,.abccls-2{fill-rule:evenodd}.abccls-2{fill:#fff} .abfcls-1{fill:none}…" at bounding box center [712, 356] width 1424 height 712
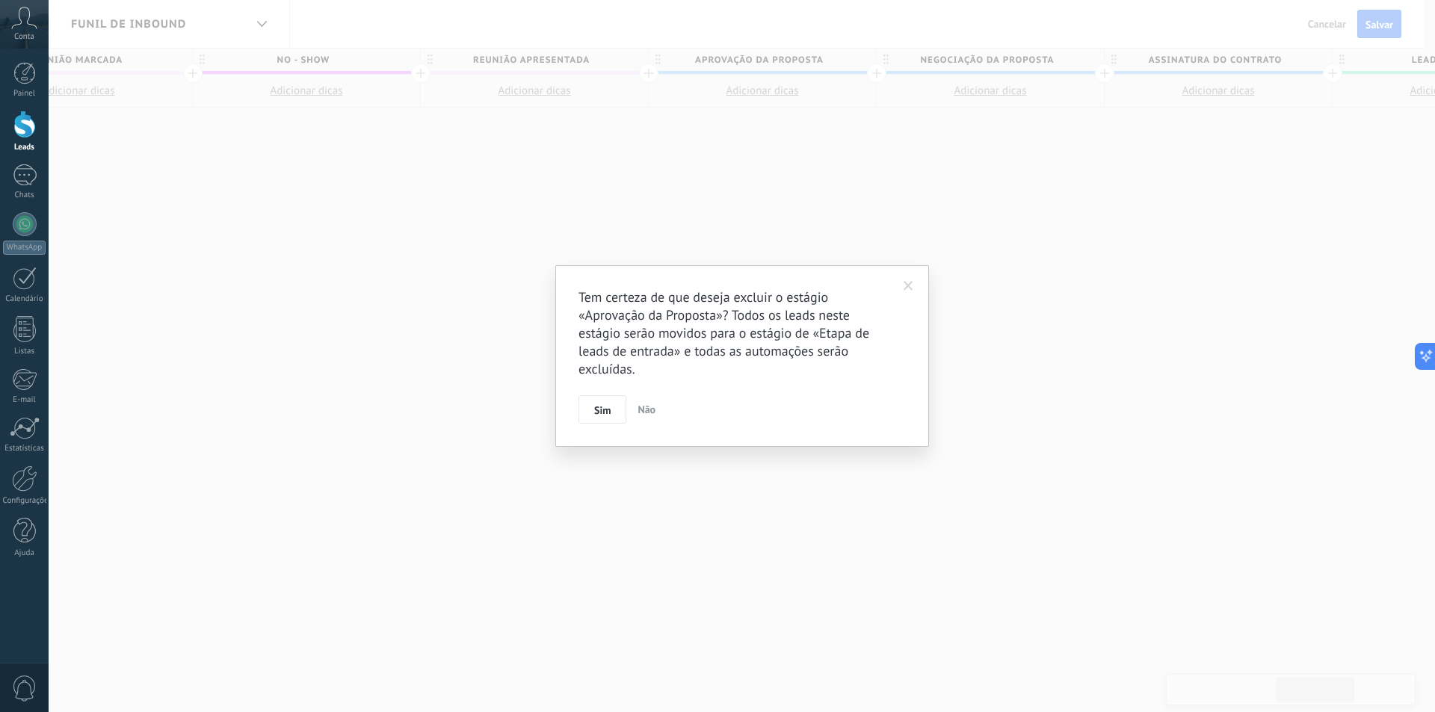
click at [602, 424] on div "Tem certeza de que deseja excluir o estágio «Aprovação da Proposta»? Todos os l…" at bounding box center [742, 356] width 374 height 182
click at [607, 414] on span "Sim" at bounding box center [602, 410] width 16 height 10
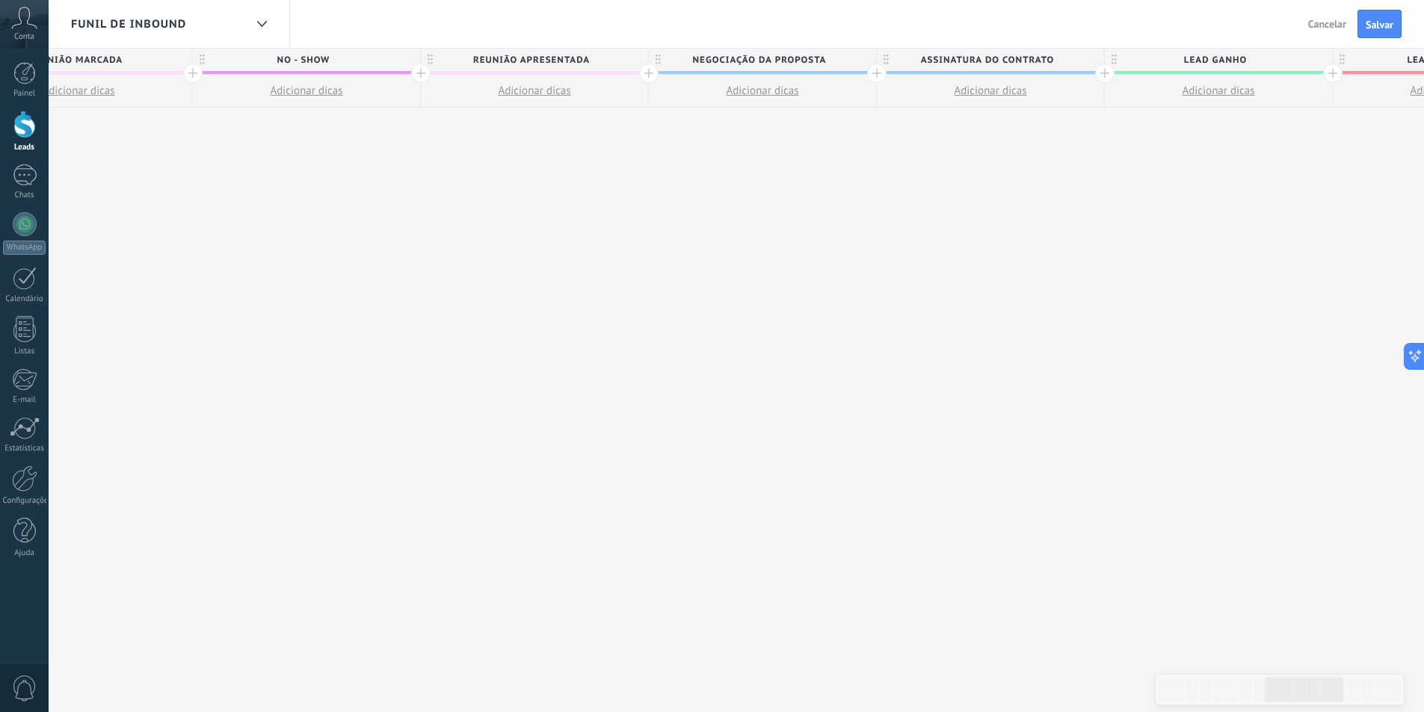
click at [833, 47] on div "Funil de Inbound Sair Cancelar Salvar" at bounding box center [736, 24] width 1375 height 49
click at [835, 56] on span "Negociação da Proposta" at bounding box center [759, 60] width 220 height 23
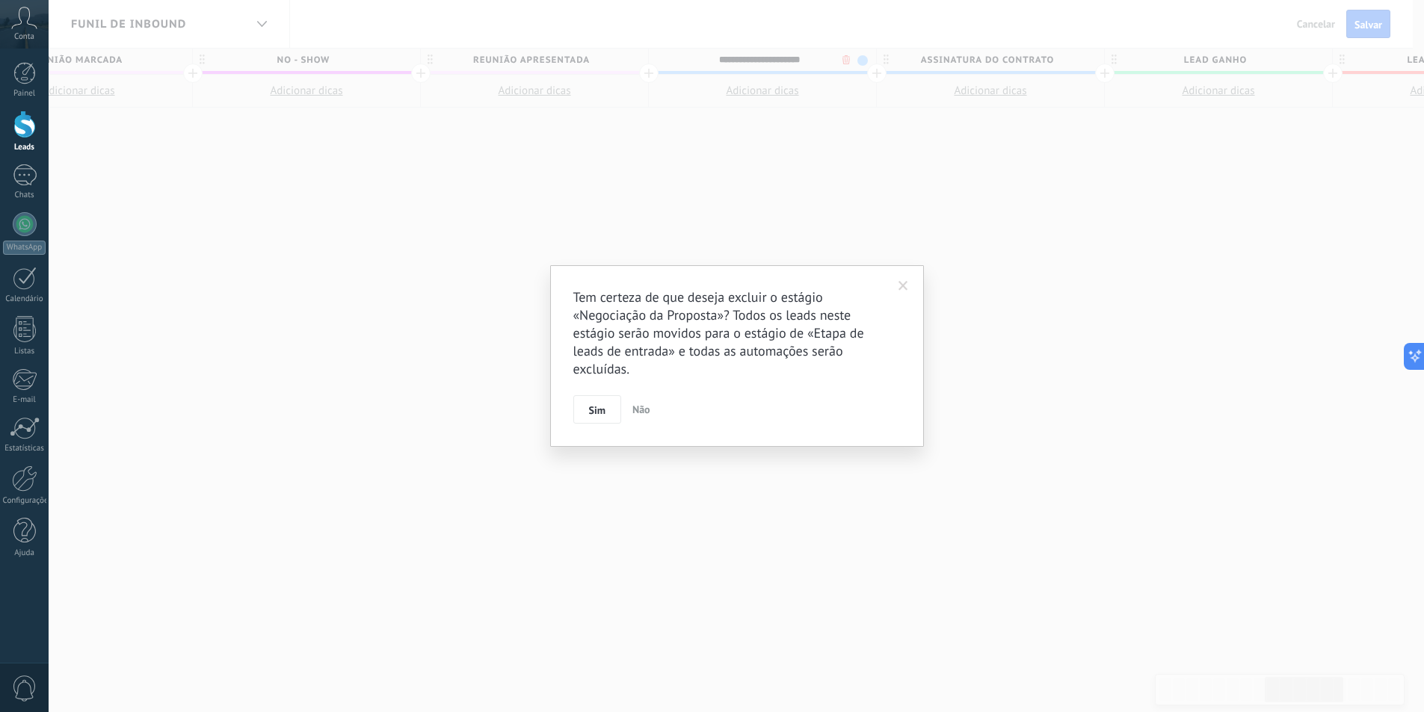
click at [848, 65] on body ".abccls-1,.abccls-2{fill-rule:evenodd}.abccls-2{fill:#fff} .abfcls-1{fill:none}…" at bounding box center [712, 356] width 1424 height 712
click at [614, 404] on button "Sim" at bounding box center [603, 409] width 48 height 28
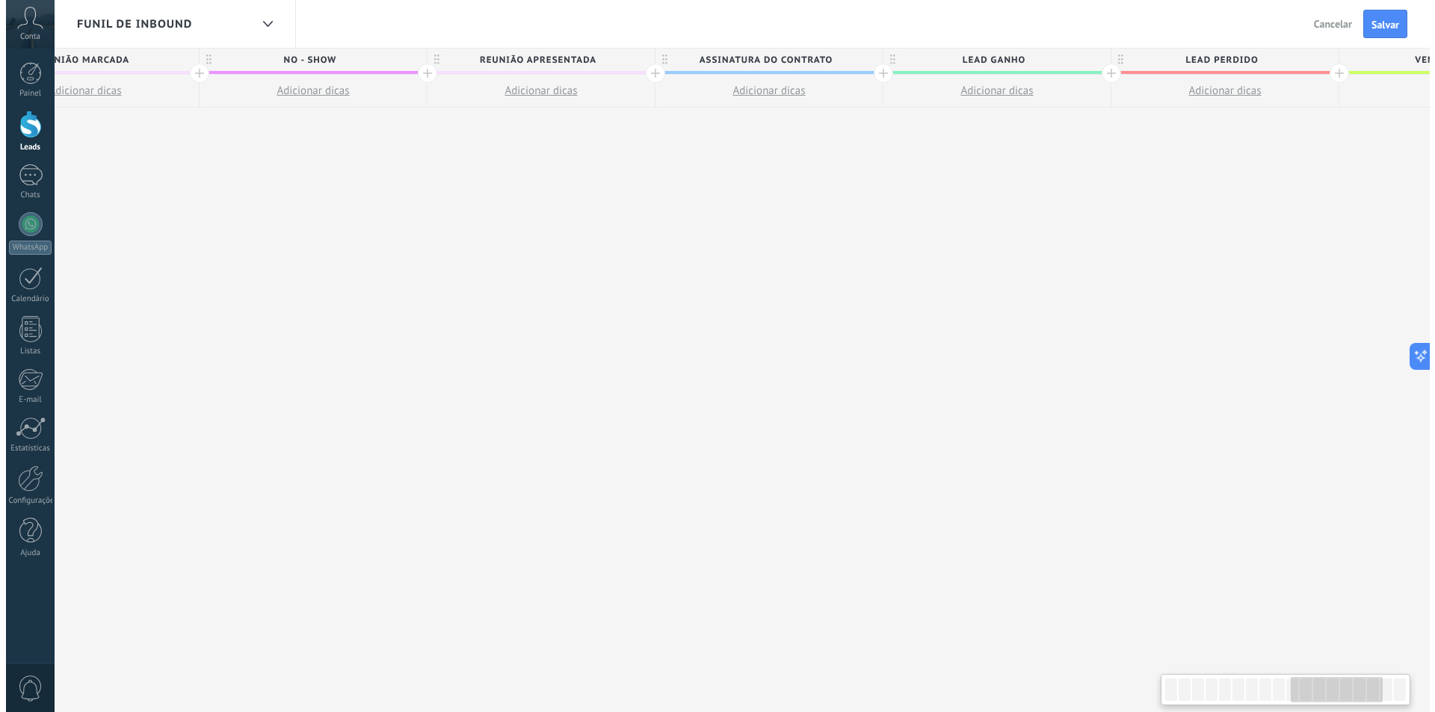
scroll to position [0, 1922]
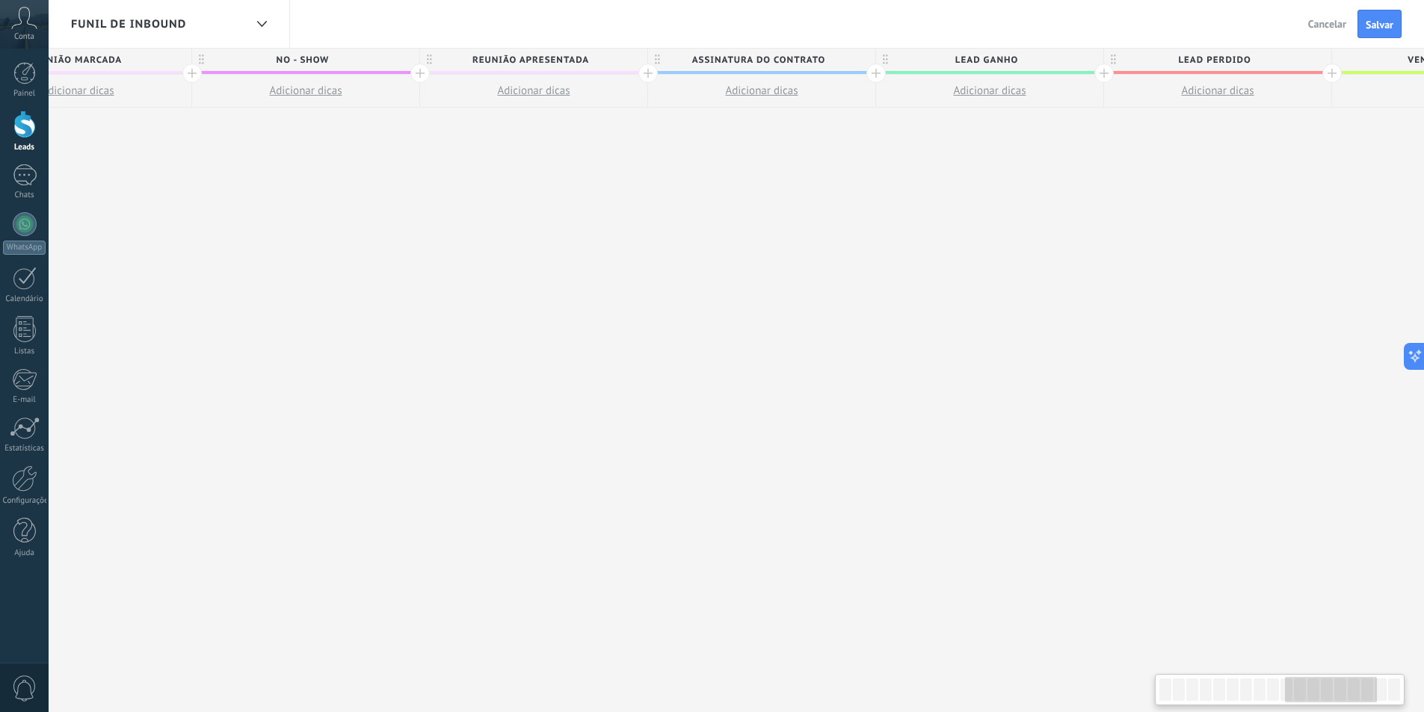
click at [841, 62] on span "Assinatura do contrato" at bounding box center [758, 60] width 220 height 23
click at [848, 62] on body ".abccls-1,.abccls-2{fill-rule:evenodd}.abccls-2{fill:#fff} .abfcls-1{fill:none}…" at bounding box center [717, 356] width 1435 height 712
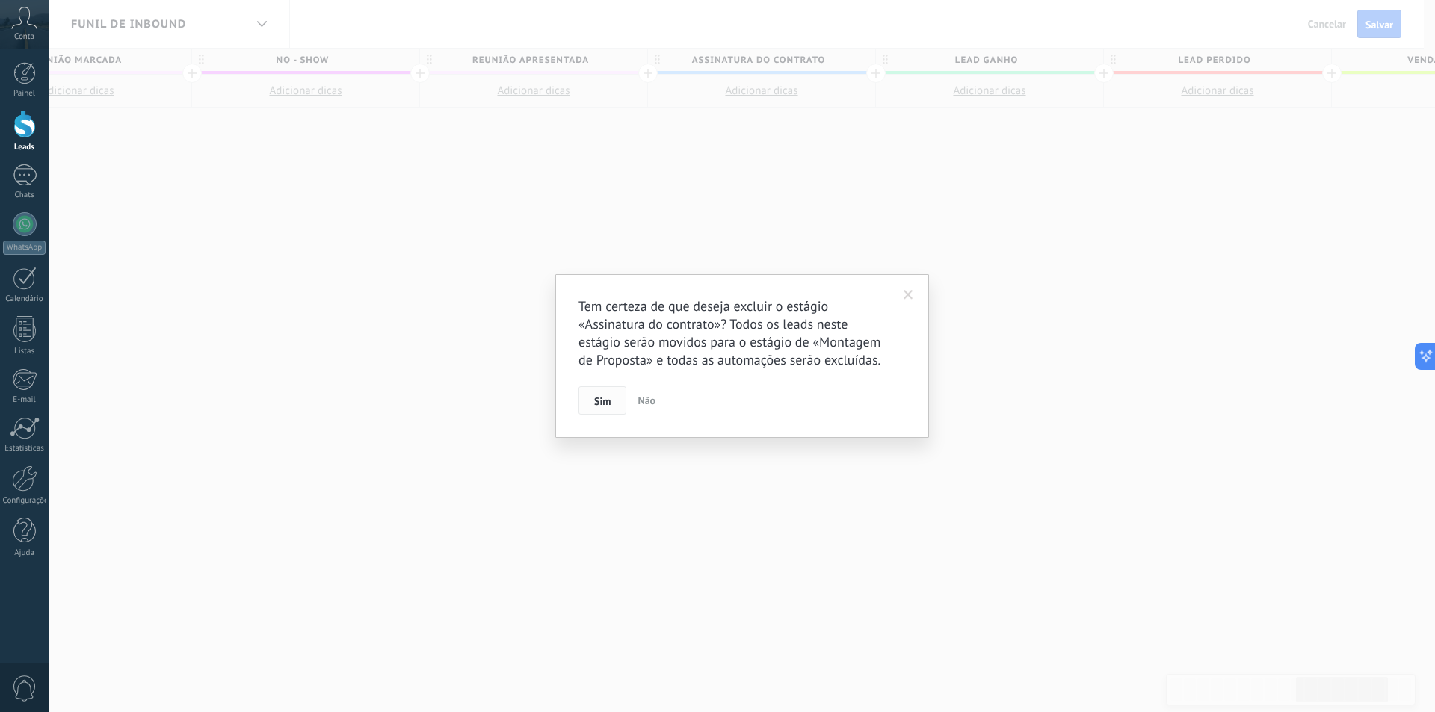
click at [601, 396] on span "Sim" at bounding box center [602, 401] width 16 height 10
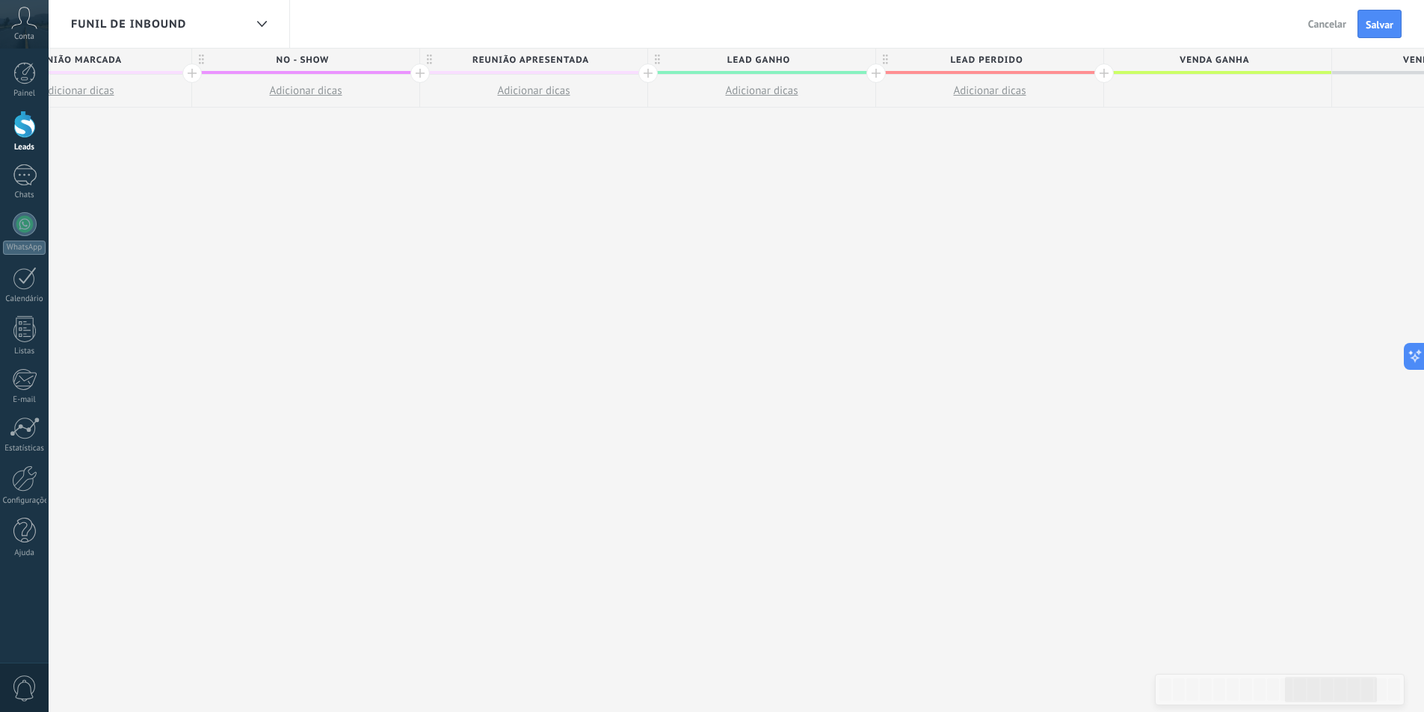
click at [829, 64] on span "Lead Ganho" at bounding box center [758, 60] width 220 height 23
click at [847, 56] on body ".abccls-1,.abccls-2{fill-rule:evenodd}.abccls-2{fill:#fff} .abfcls-1{fill:none}…" at bounding box center [712, 356] width 1424 height 712
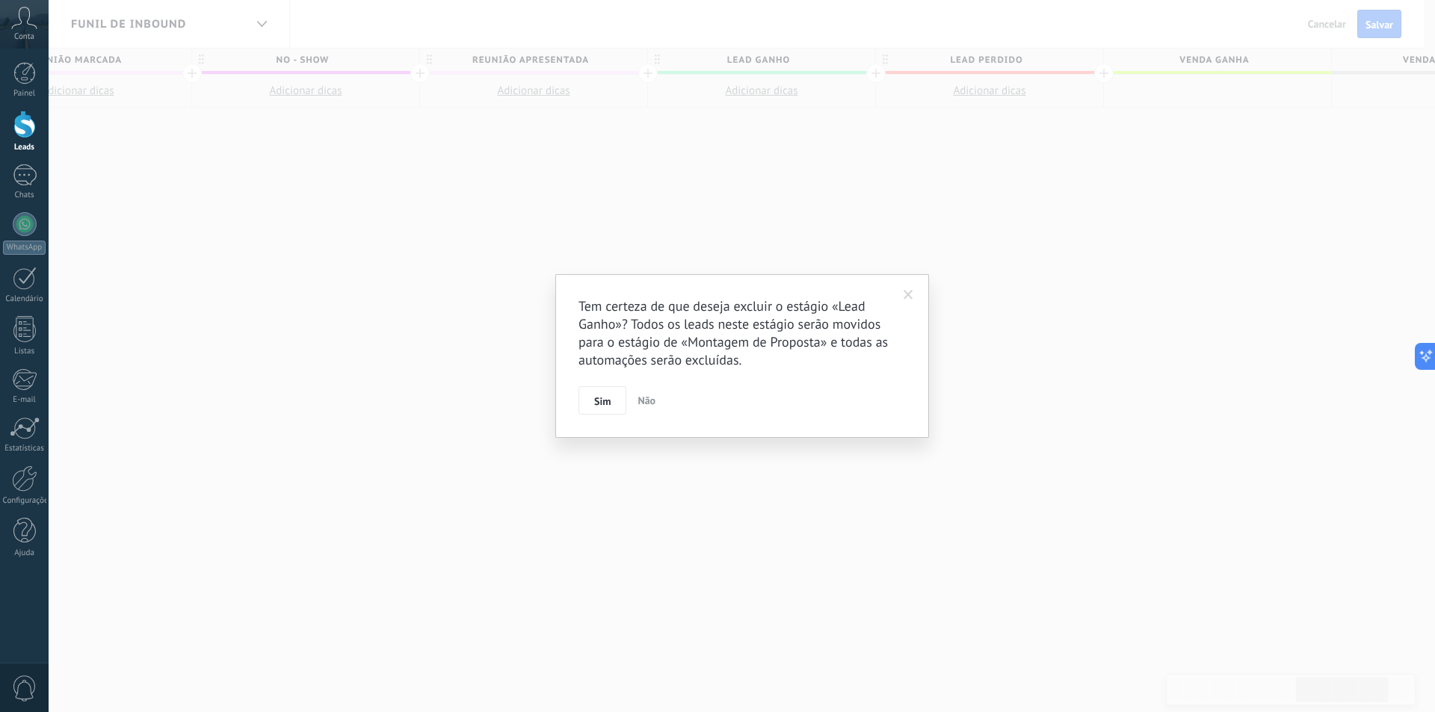
drag, startPoint x: 605, startPoint y: 402, endPoint x: 835, endPoint y: 223, distance: 291.9
click at [605, 401] on span "Sim" at bounding box center [602, 401] width 16 height 10
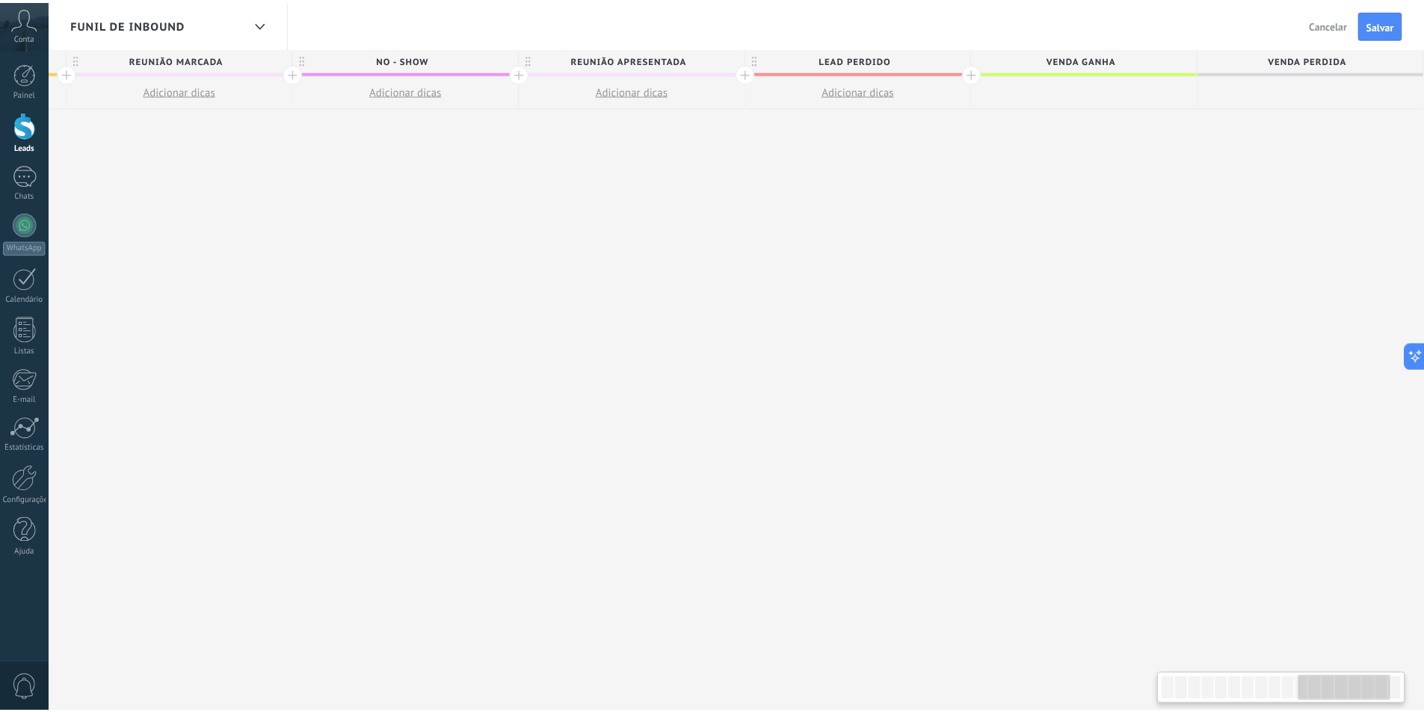
scroll to position [0, 1819]
click at [918, 55] on span "Lead Perdido" at bounding box center [861, 60] width 220 height 23
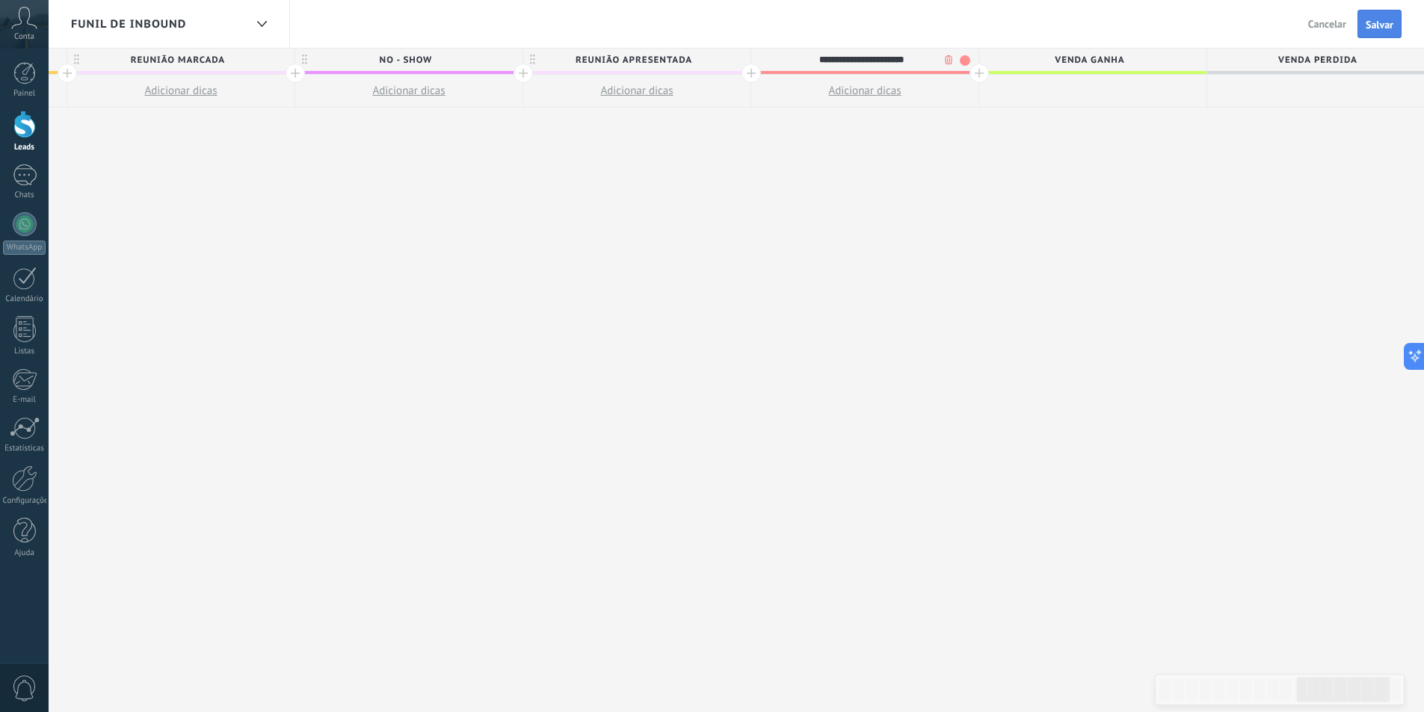
type input "**********"
click at [1371, 31] on button "Salvar" at bounding box center [1379, 24] width 44 height 28
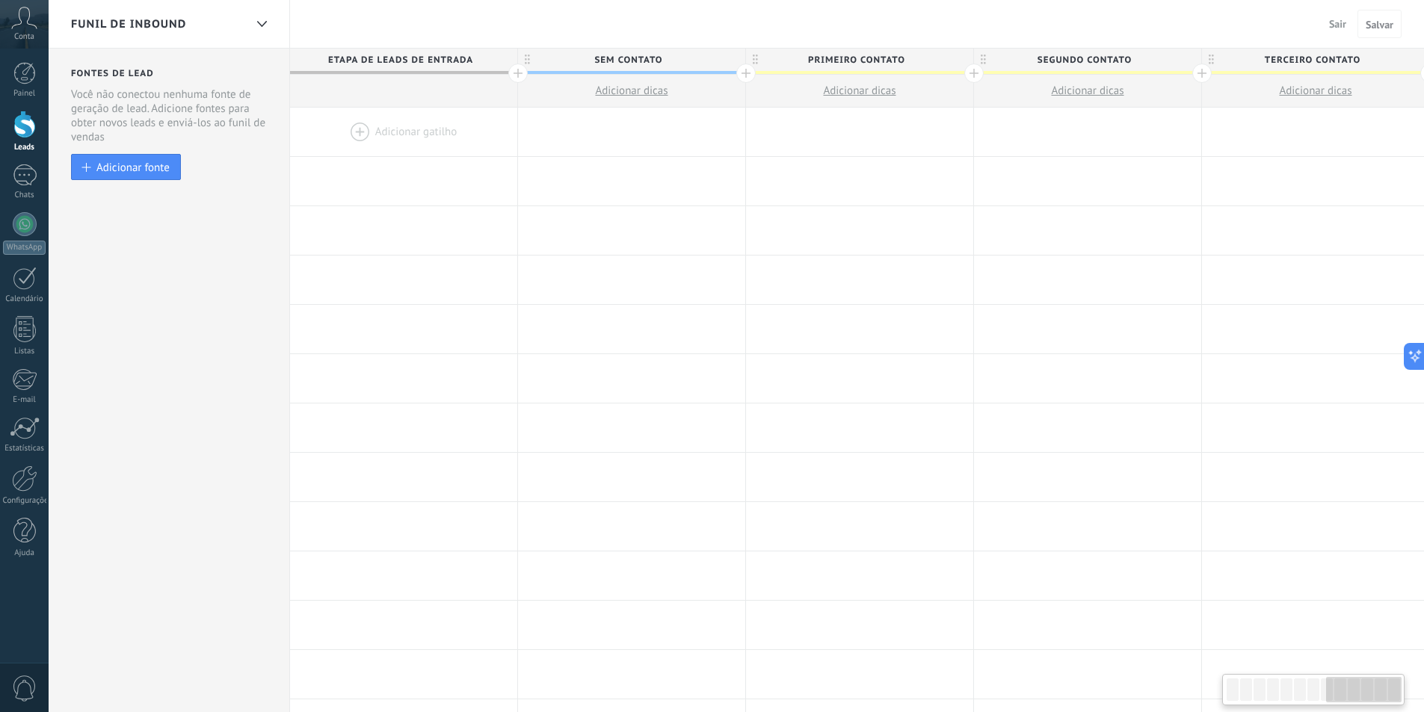
scroll to position [0, 1819]
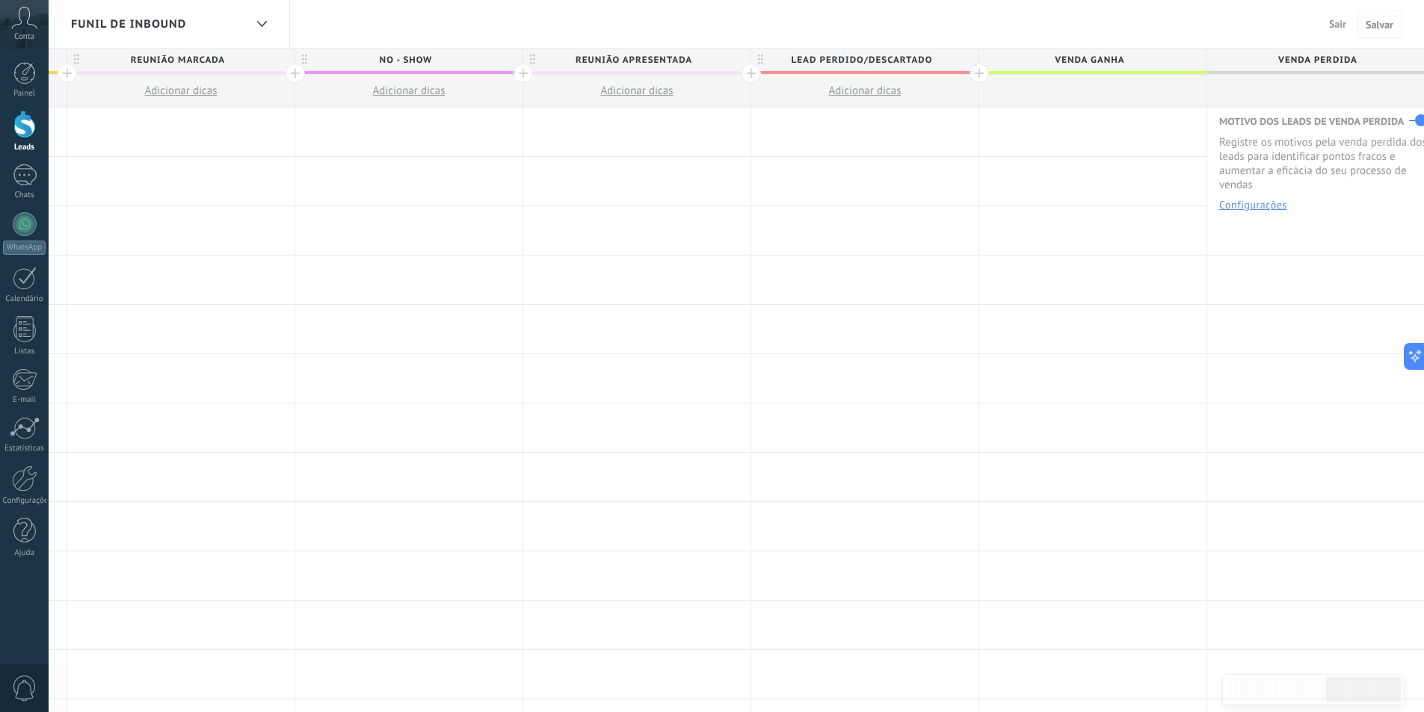
click at [193, 27] on div "Funil de Inbound" at bounding box center [157, 24] width 173 height 48
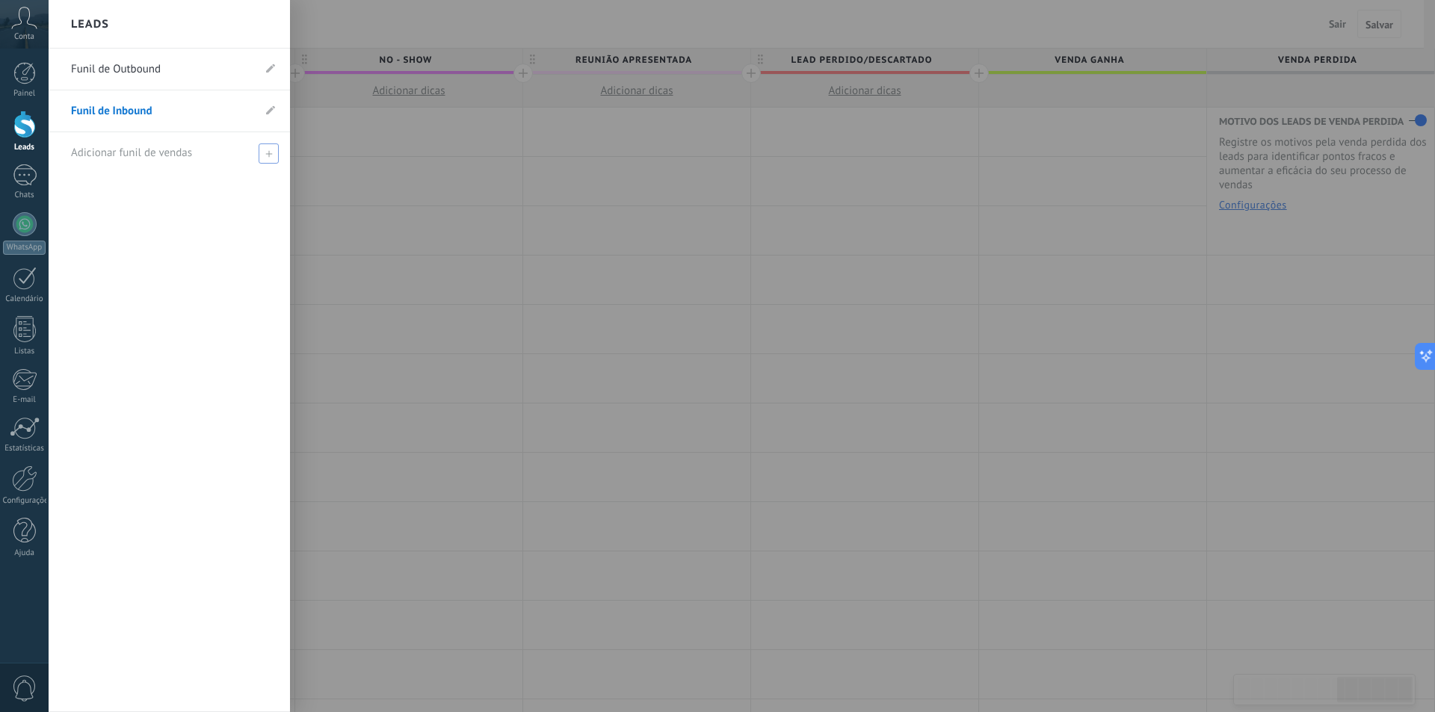
click at [268, 155] on icon at bounding box center [268, 153] width 7 height 7
type input "**********"
click at [273, 152] on span at bounding box center [270, 153] width 13 height 10
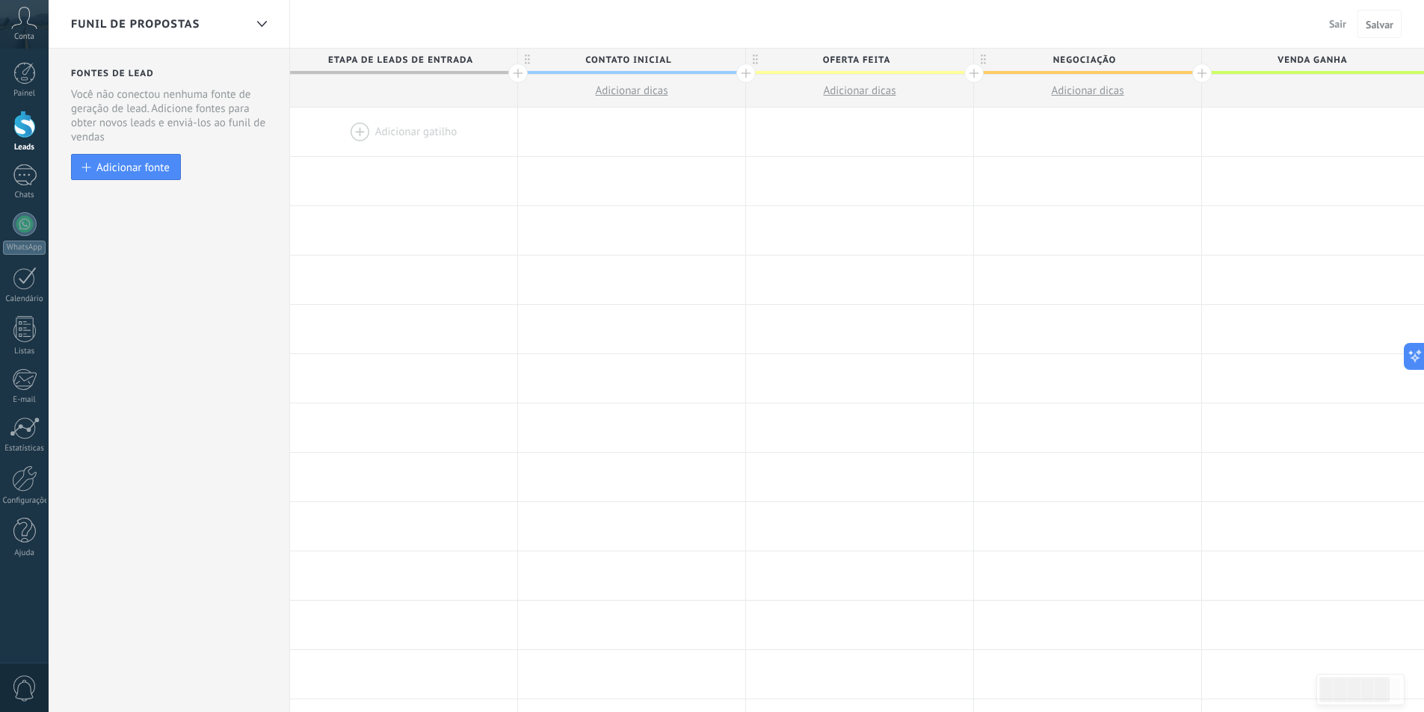
click at [630, 51] on span "Contato inicial" at bounding box center [628, 60] width 220 height 23
click at [630, 51] on input "**********" at bounding box center [628, 60] width 198 height 22
type input "**********"
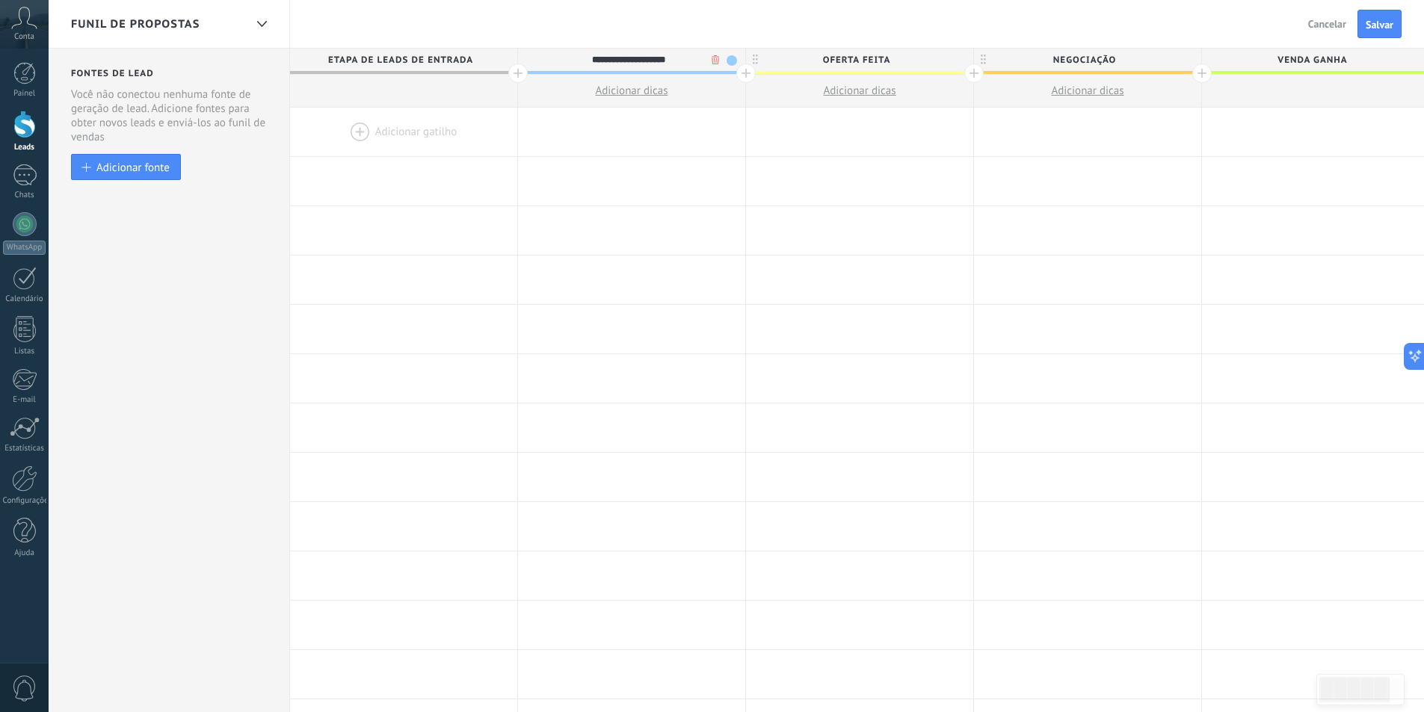
click at [809, 52] on span "Oferta feita" at bounding box center [856, 60] width 220 height 23
click at [809, 52] on input "**********" at bounding box center [856, 60] width 198 height 22
type input "**********"
click at [961, 59] on span at bounding box center [960, 60] width 10 height 10
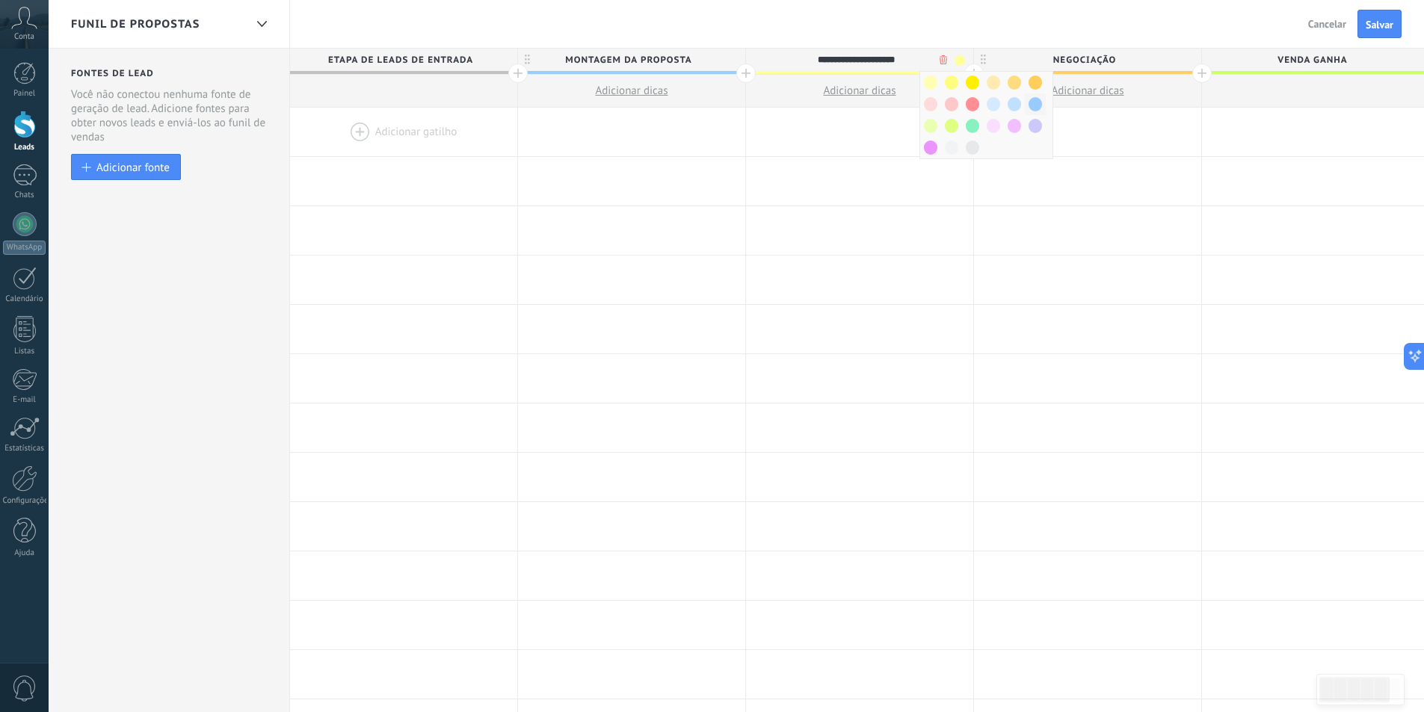
click at [1043, 101] on div at bounding box center [1035, 104] width 21 height 22
click at [1128, 64] on span "Negociação" at bounding box center [1084, 60] width 220 height 23
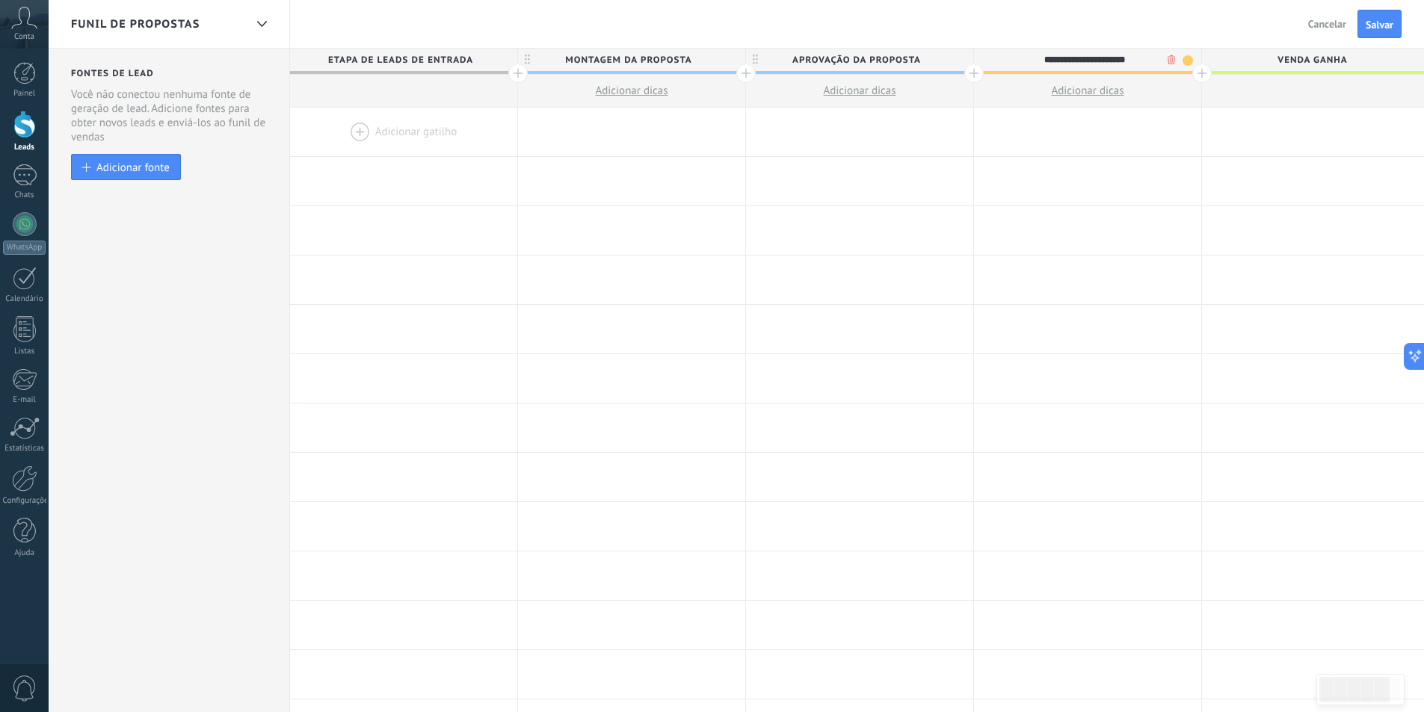
type input "**********"
click at [1188, 59] on span at bounding box center [1188, 60] width 10 height 10
click at [1262, 105] on span at bounding box center [1263, 104] width 13 height 14
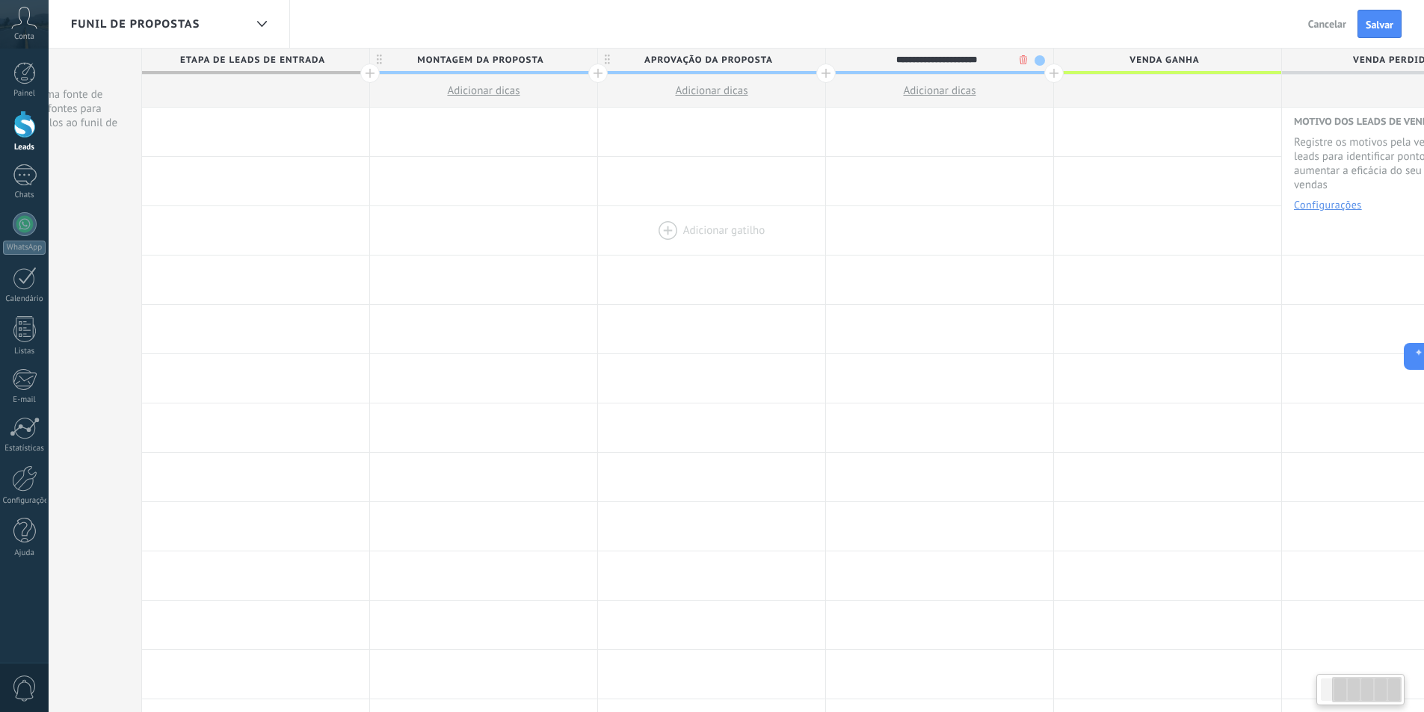
scroll to position [0, 234]
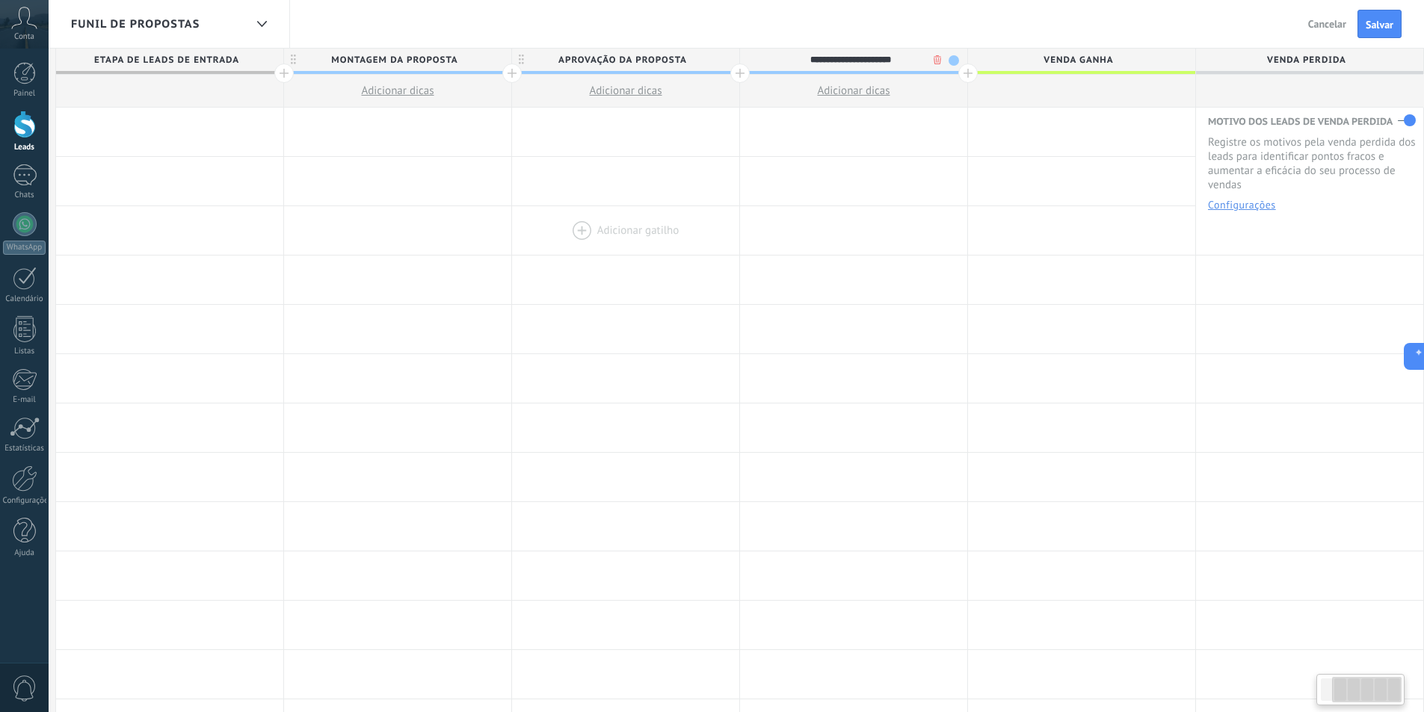
drag, startPoint x: 1102, startPoint y: 222, endPoint x: 633, endPoint y: 233, distance: 468.8
click at [633, 233] on div "Adicionar gatilho Adicionar gatilho Adicionar gatilho Adicionar gatilho Adicion…" at bounding box center [740, 230] width 1368 height 49
click at [972, 72] on div at bounding box center [967, 73] width 19 height 19
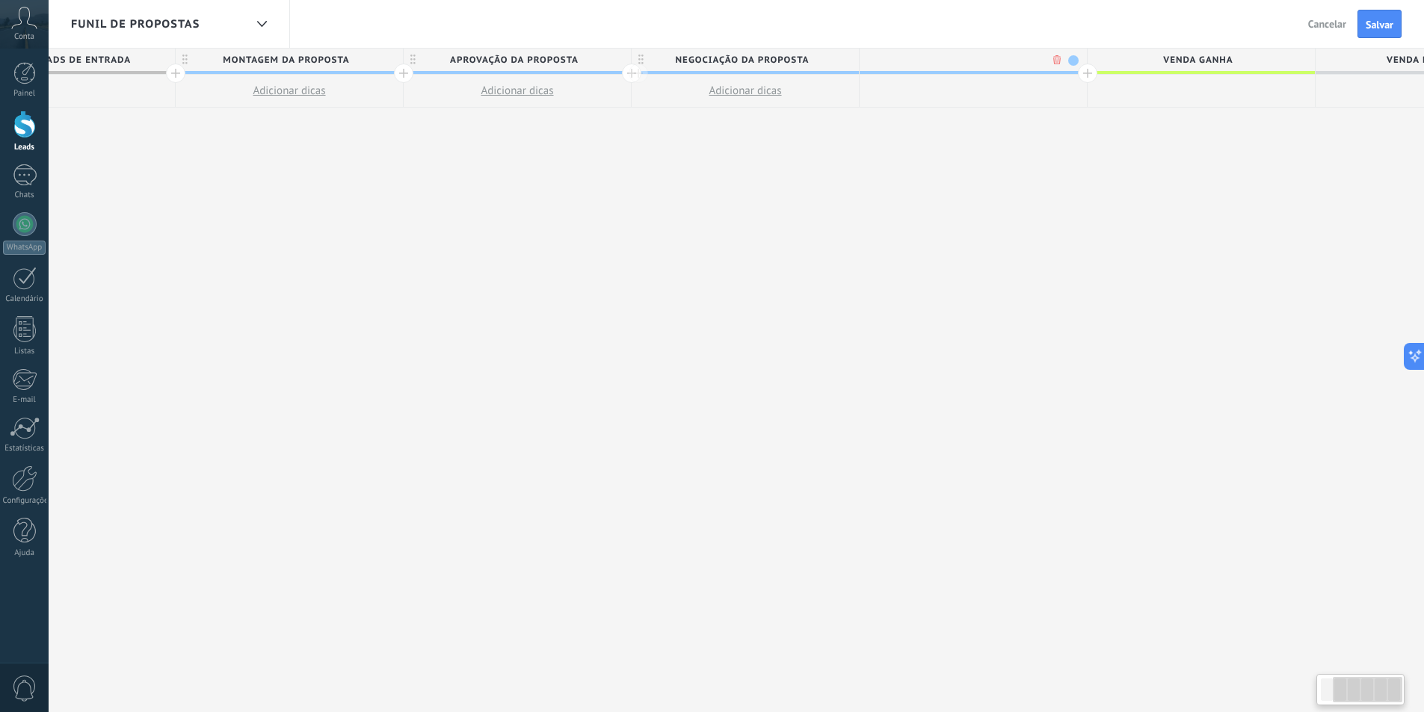
scroll to position [0, 345]
type input "**********"
click at [1082, 76] on div at bounding box center [1085, 73] width 19 height 19
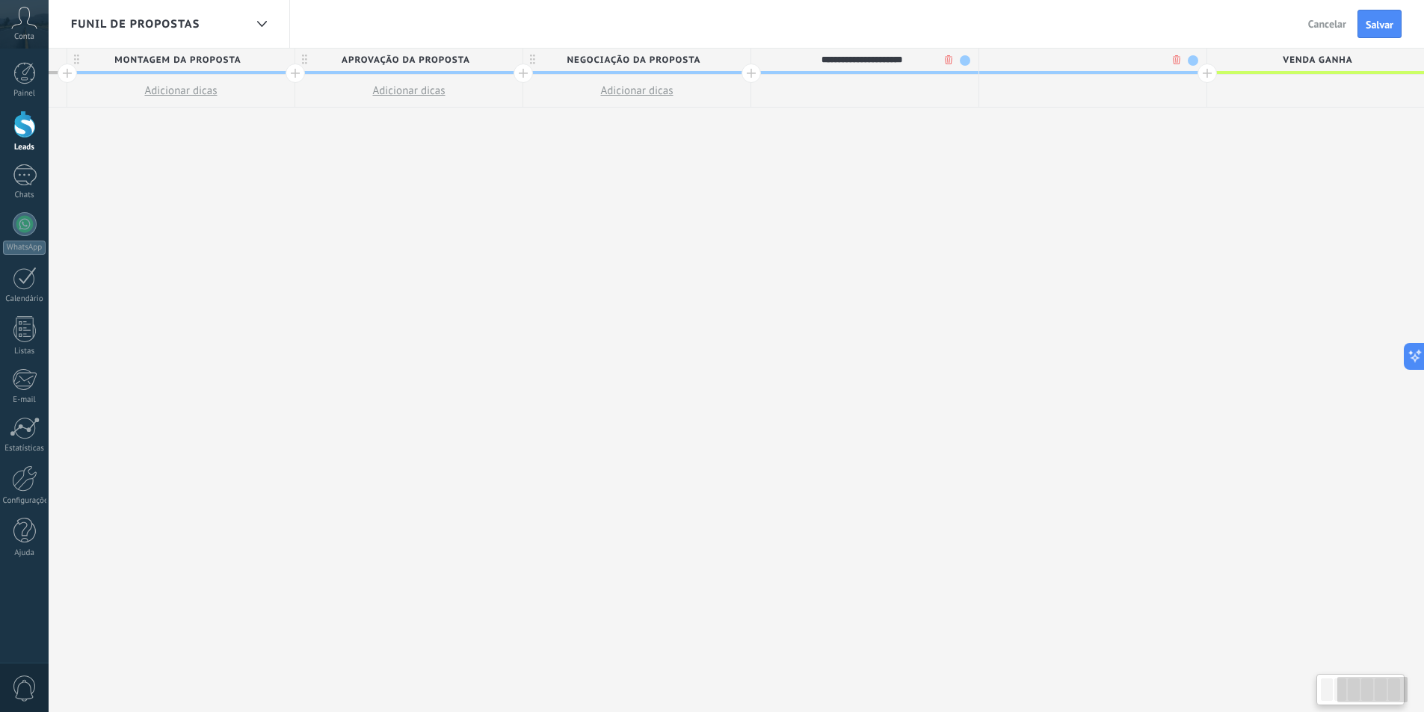
scroll to position [0, 455]
type input "**********"
click at [1188, 55] on span at bounding box center [1188, 60] width 10 height 10
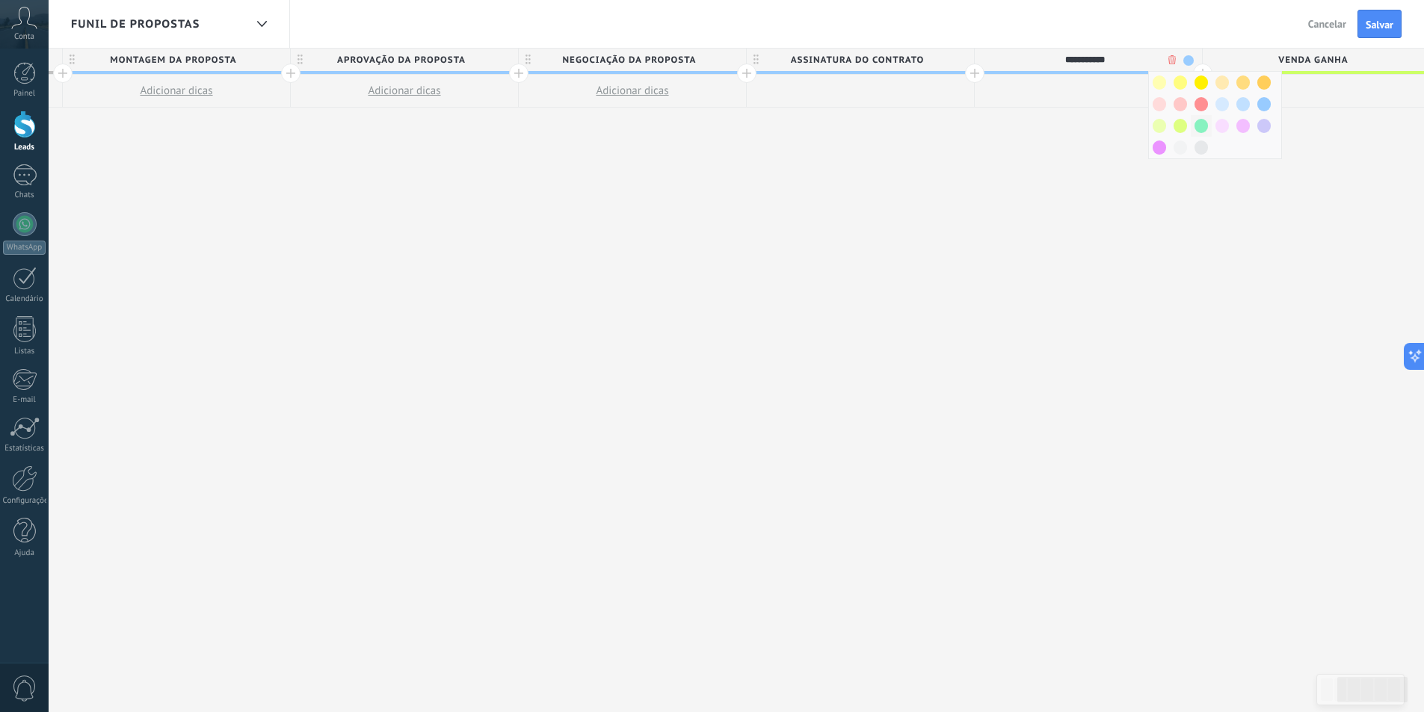
click at [1208, 123] on div at bounding box center [1201, 126] width 21 height 22
click at [1202, 73] on div at bounding box center [1202, 73] width 19 height 19
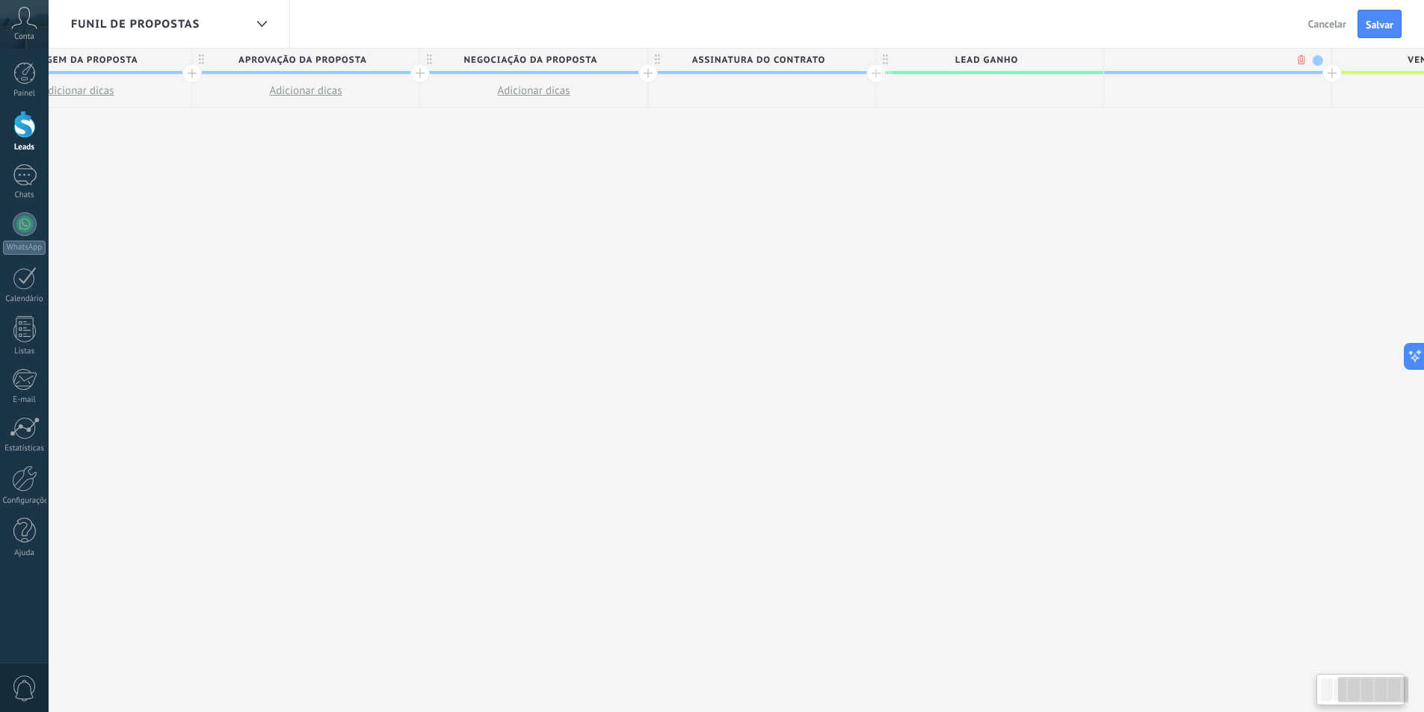
scroll to position [0, 566]
type input "**********"
click at [1312, 57] on div "**********" at bounding box center [1205, 61] width 227 height 25
click at [1305, 57] on span at bounding box center [1306, 60] width 10 height 10
click at [1304, 53] on span "Lead Perdido" at bounding box center [1202, 60] width 220 height 23
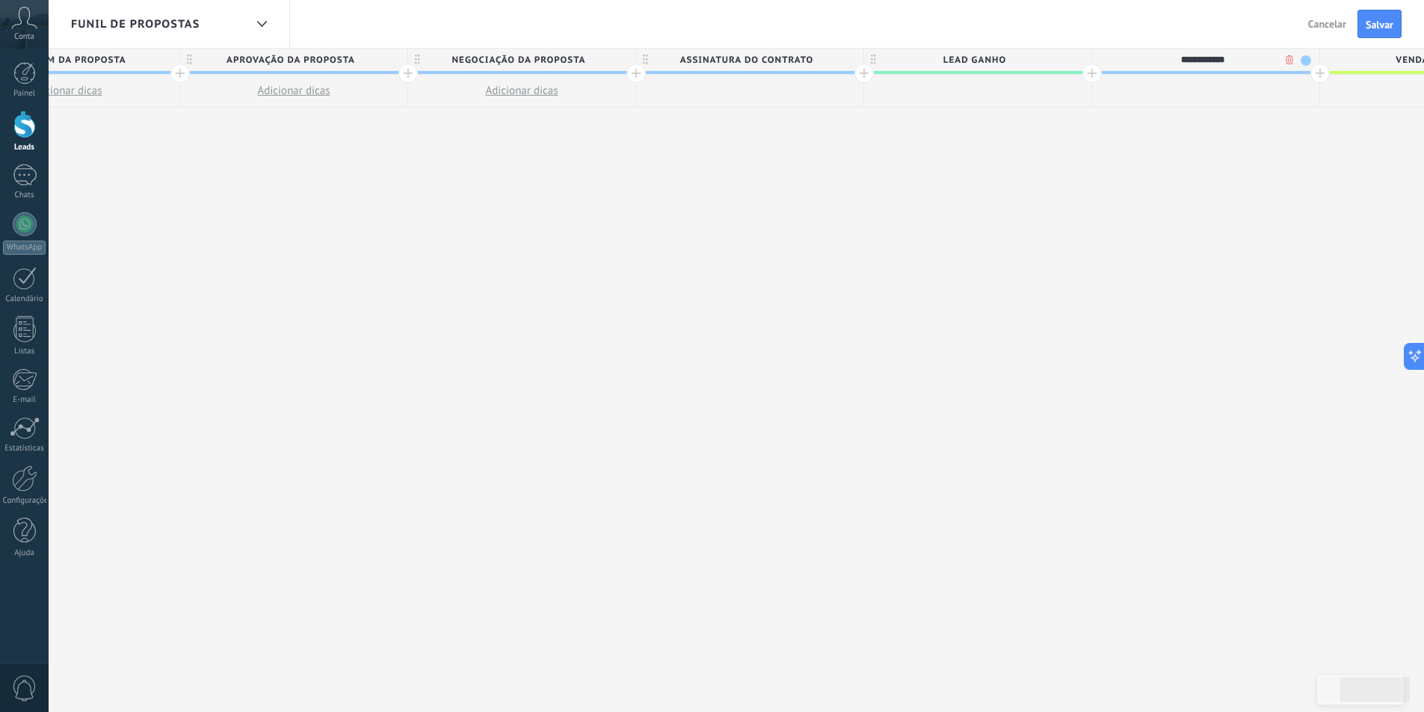
click at [1310, 57] on span at bounding box center [1306, 60] width 10 height 10
click at [1321, 100] on span at bounding box center [1318, 104] width 13 height 14
click at [1369, 26] on span "Salvar" at bounding box center [1380, 24] width 28 height 10
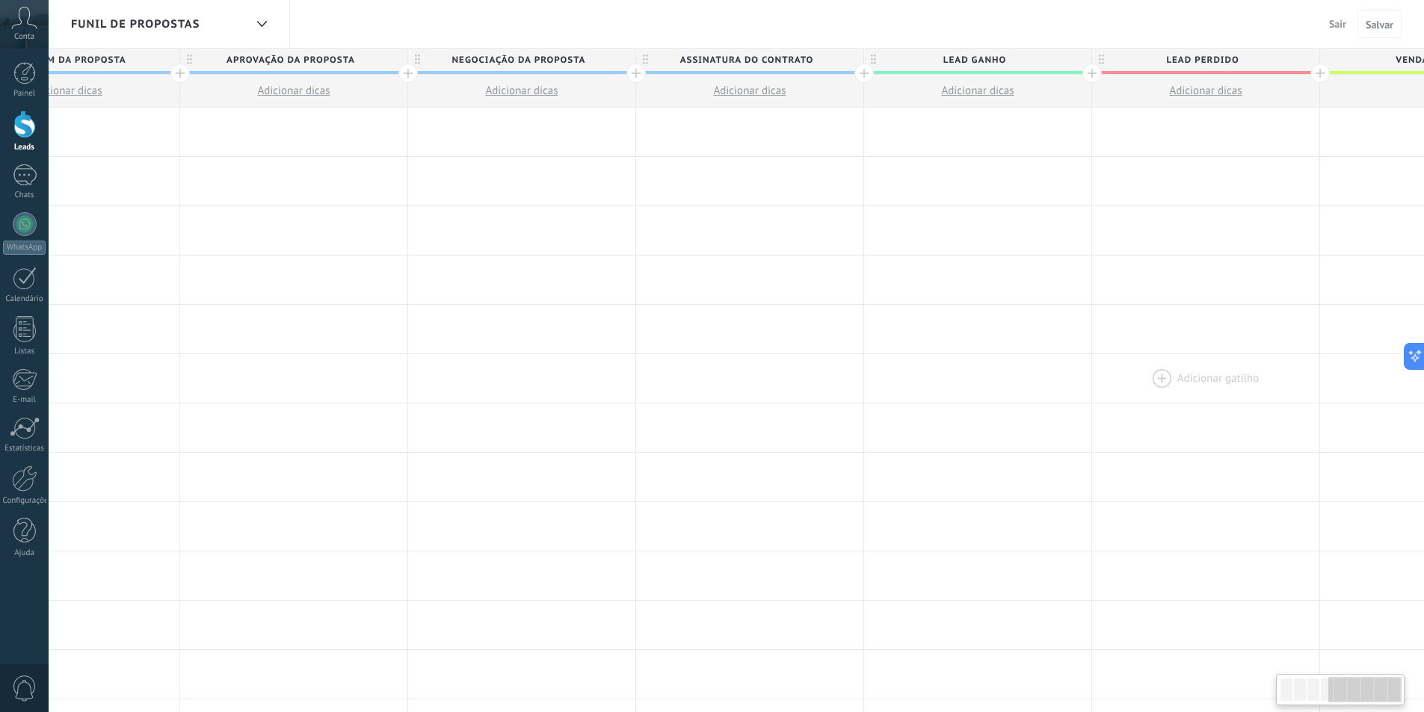
scroll to position [0, 918]
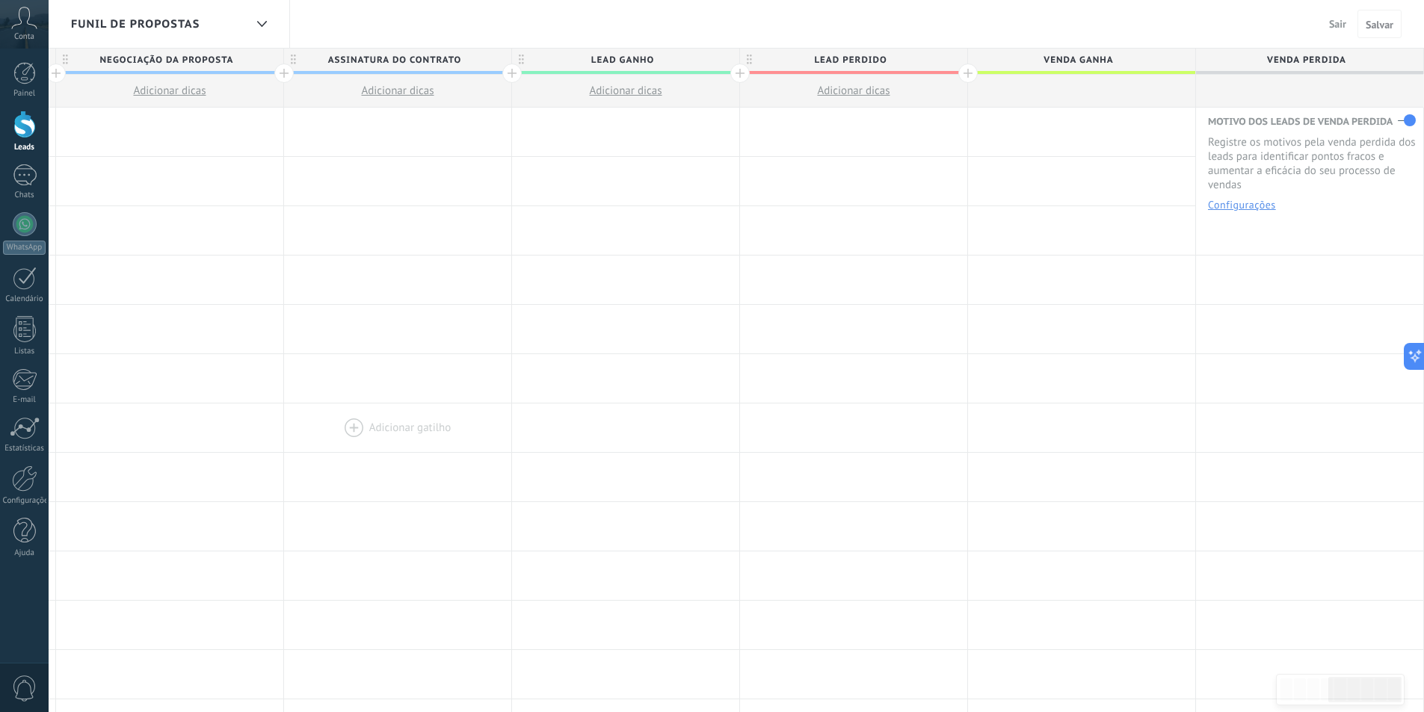
drag, startPoint x: 1170, startPoint y: 336, endPoint x: 429, endPoint y: 414, distance: 744.8
click at [429, 414] on div "**********" at bounding box center [398, 626] width 2052 height 1036
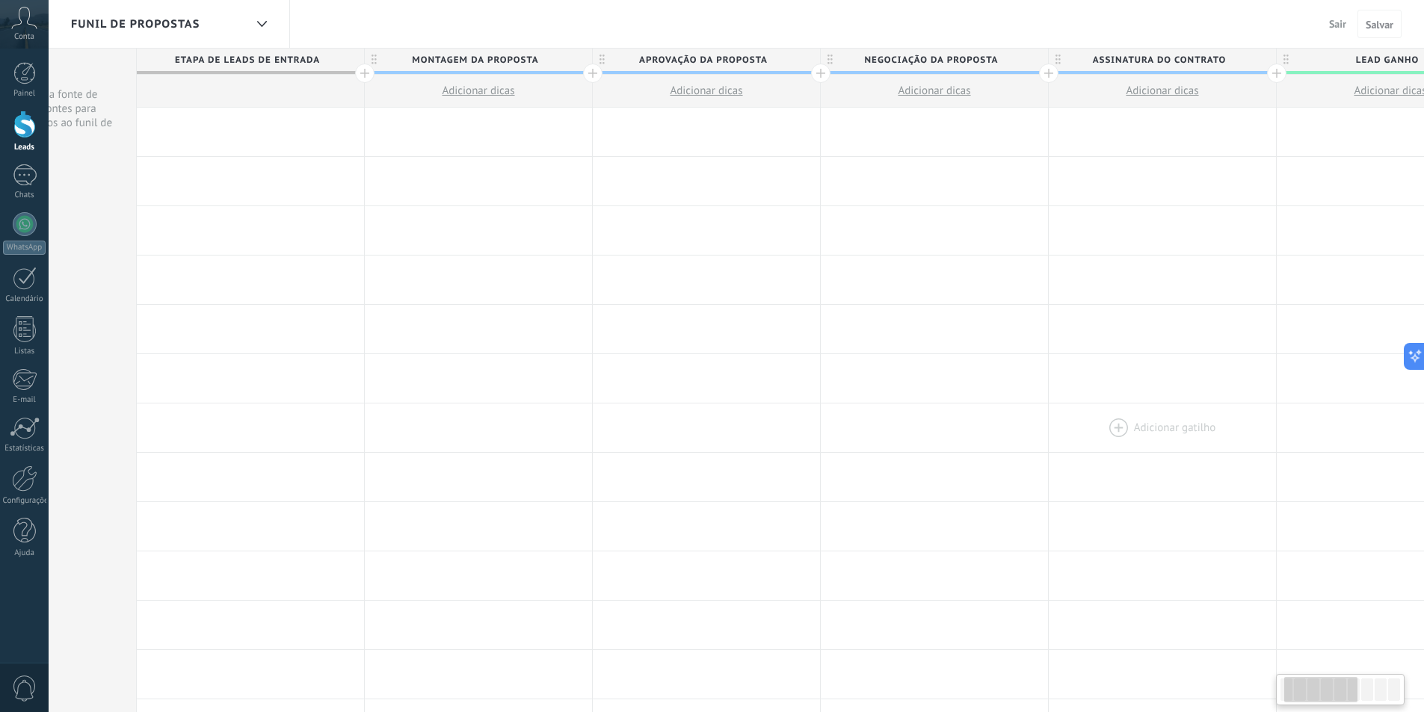
drag, startPoint x: 455, startPoint y: 412, endPoint x: 1290, endPoint y: 440, distance: 835.4
click at [1276, 440] on div at bounding box center [1162, 428] width 227 height 49
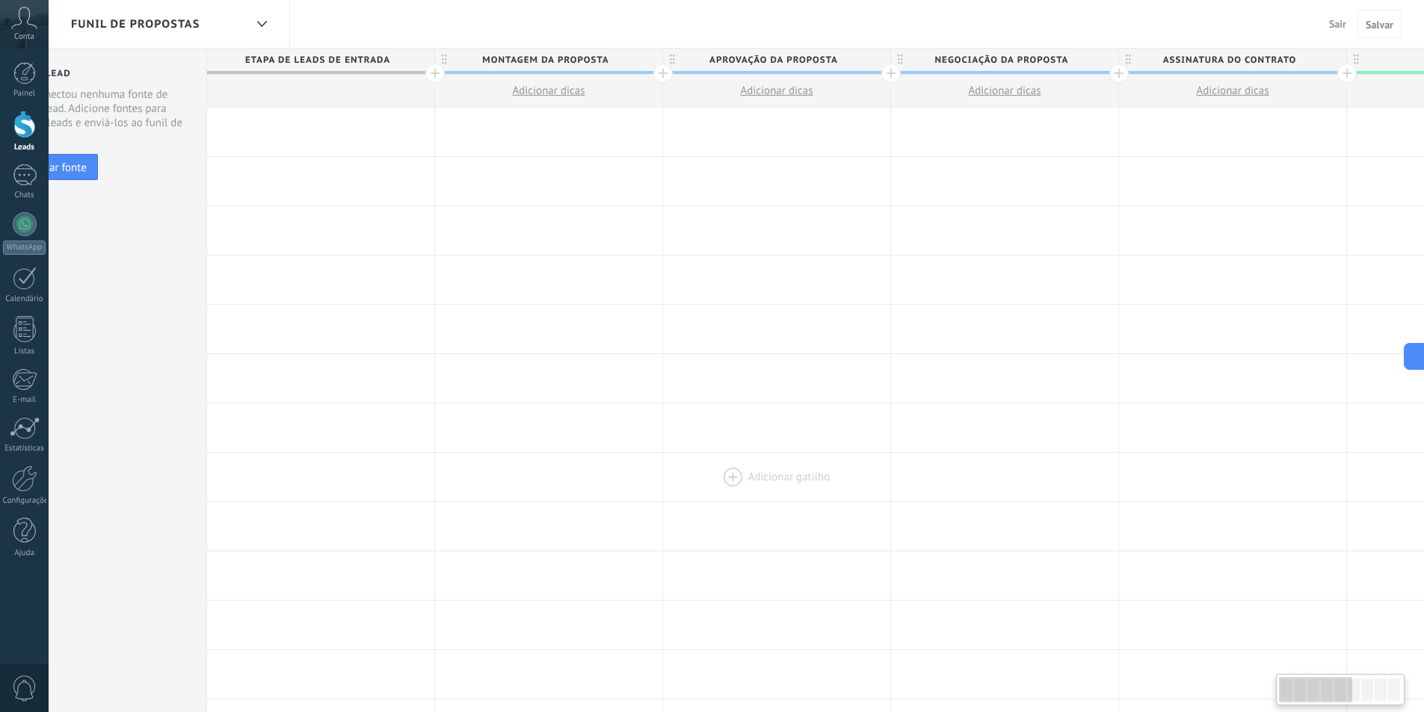
scroll to position [0, 0]
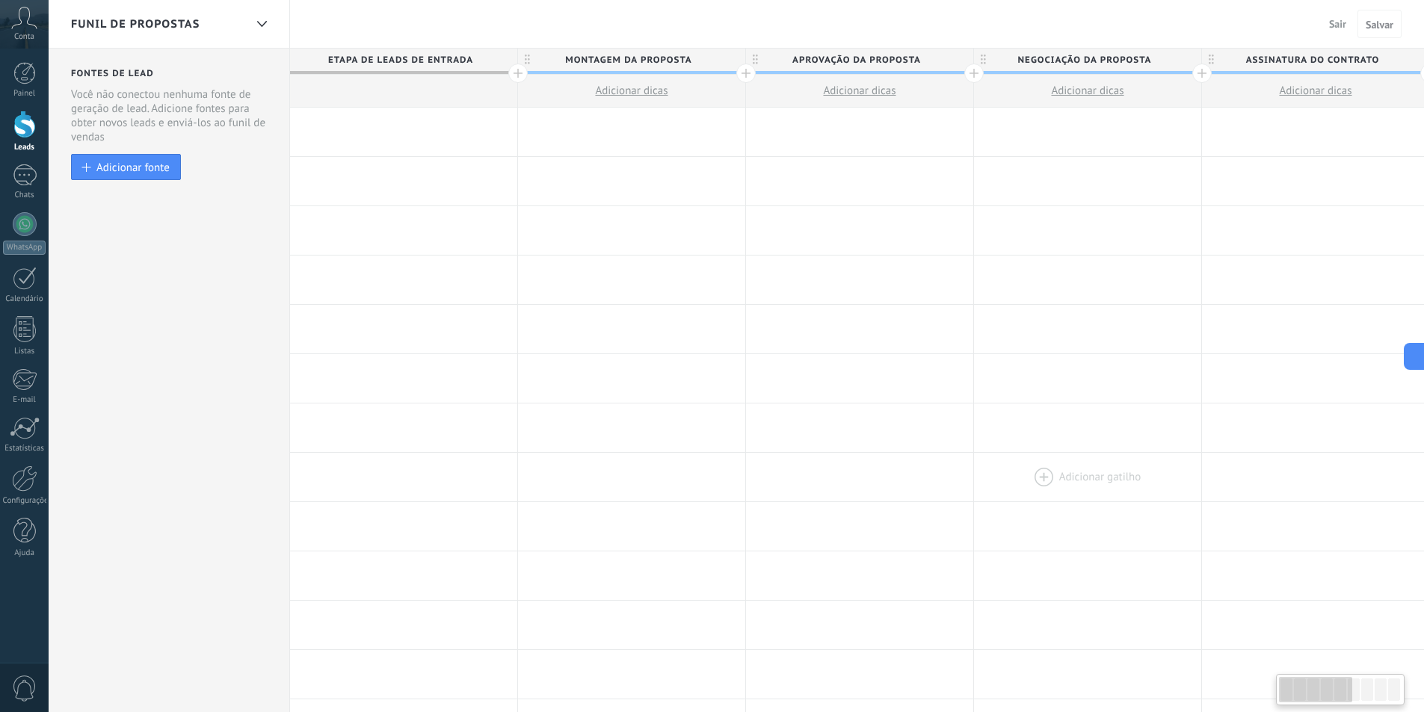
drag, startPoint x: 786, startPoint y: 475, endPoint x: 1103, endPoint y: 475, distance: 317.7
click at [1103, 475] on div "Adicionar gatilho Adicionar gatilho Adicionar gatilho Adicionar gatilho Adicion…" at bounding box center [1316, 477] width 2052 height 49
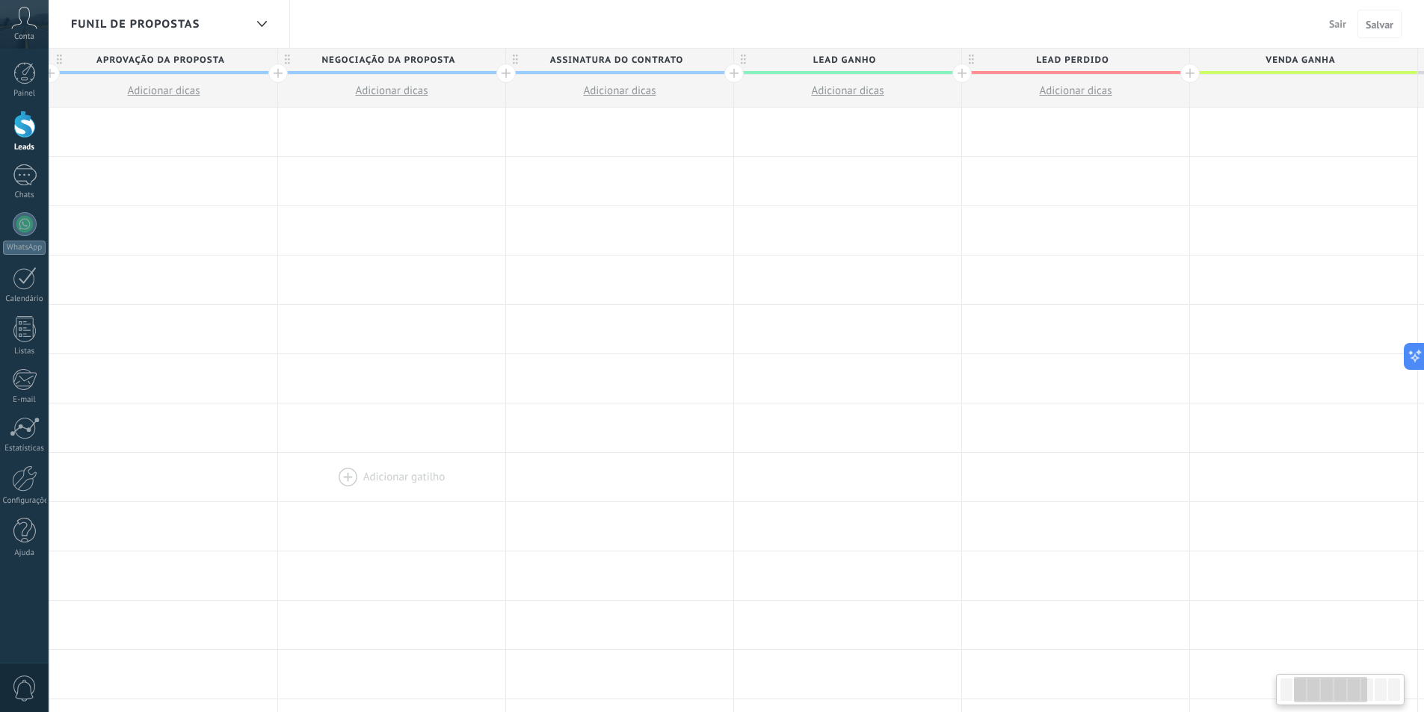
drag, startPoint x: 1162, startPoint y: 458, endPoint x: 268, endPoint y: 475, distance: 894.9
click at [278, 476] on div at bounding box center [391, 477] width 227 height 49
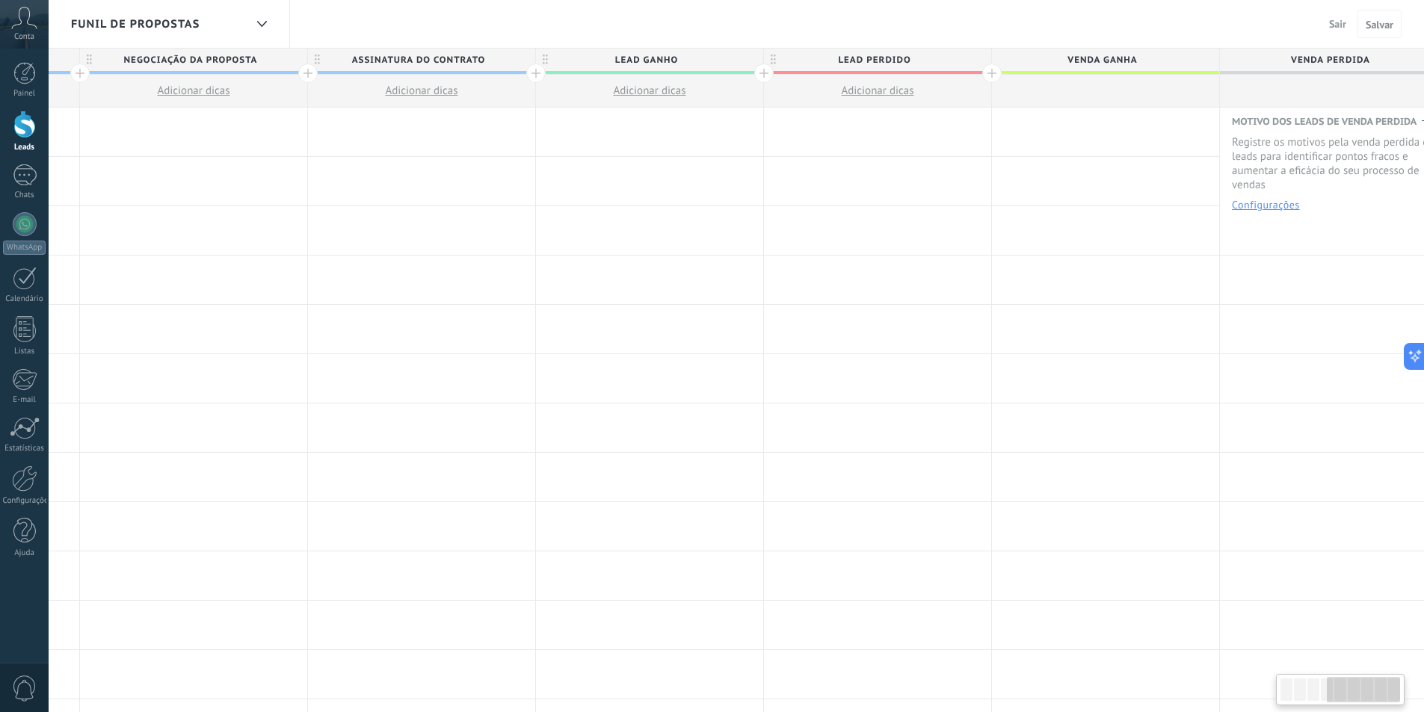
click at [247, 37] on div "Funil de Propostas" at bounding box center [169, 24] width 241 height 48
click at [254, 19] on div at bounding box center [261, 24] width 25 height 29
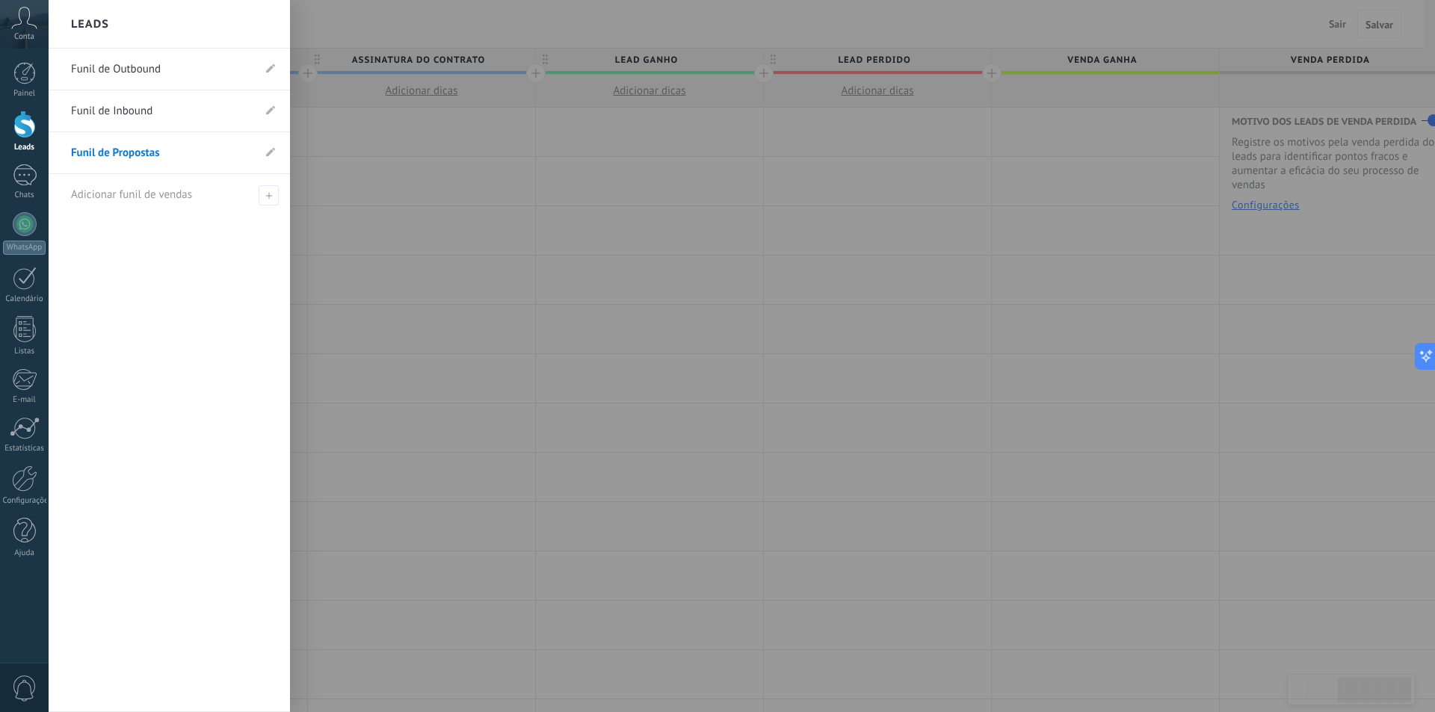
click at [153, 112] on link "Funil de Inbound" at bounding box center [162, 111] width 182 height 42
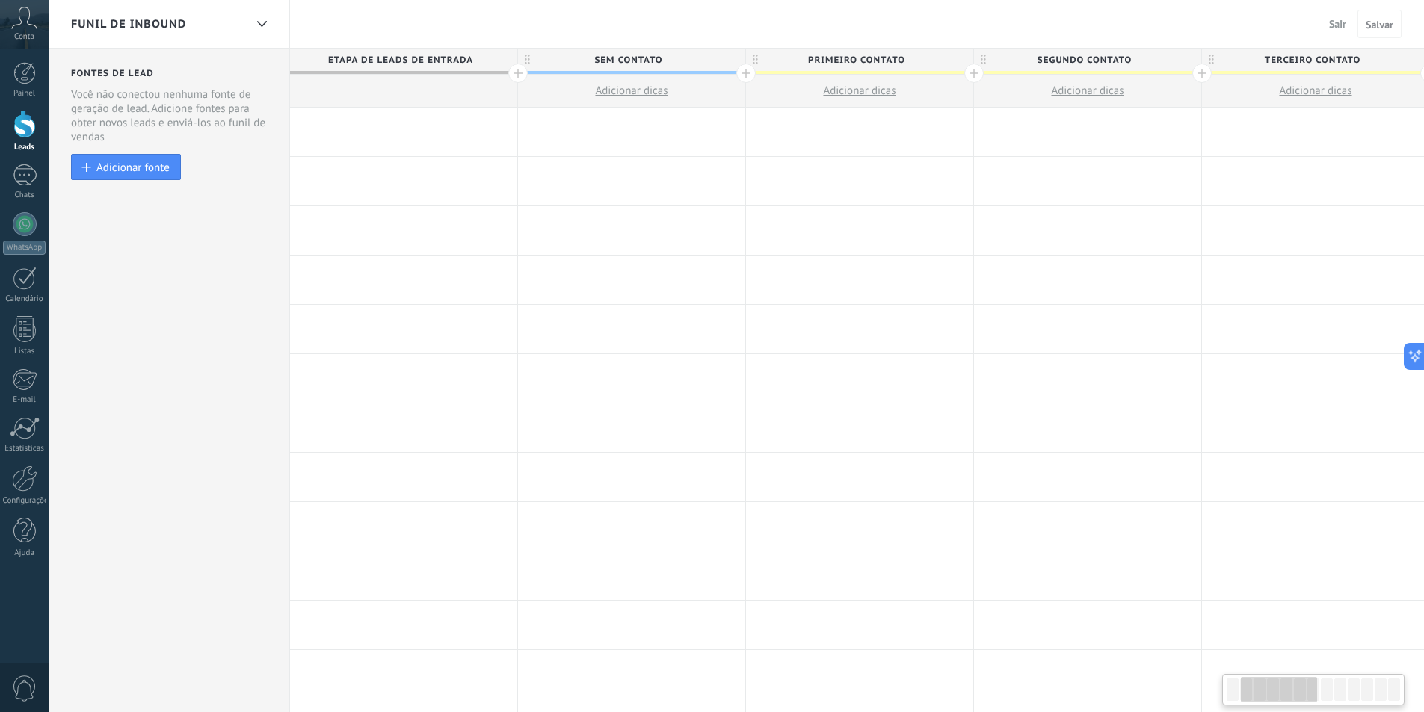
drag, startPoint x: 1290, startPoint y: 314, endPoint x: 1228, endPoint y: 171, distance: 155.7
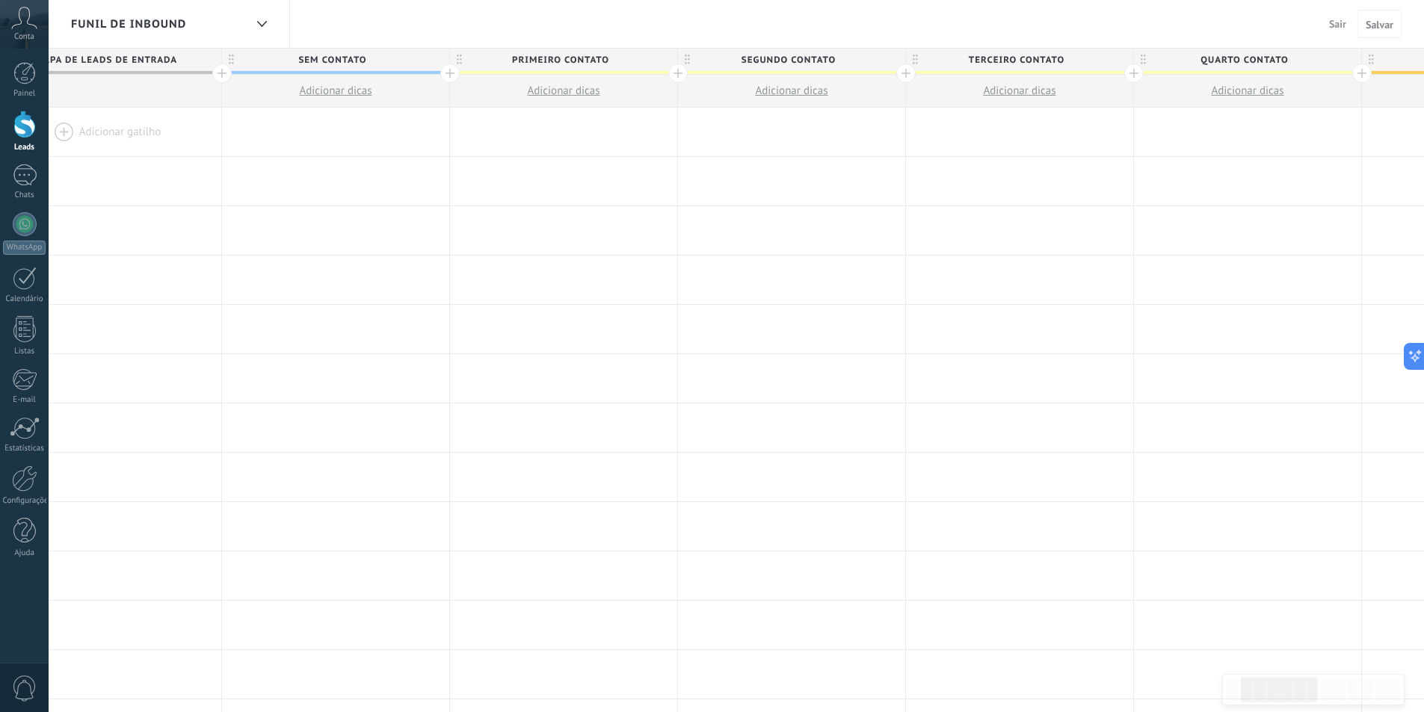
click at [1336, 28] on span "Sair" at bounding box center [1337, 23] width 17 height 13
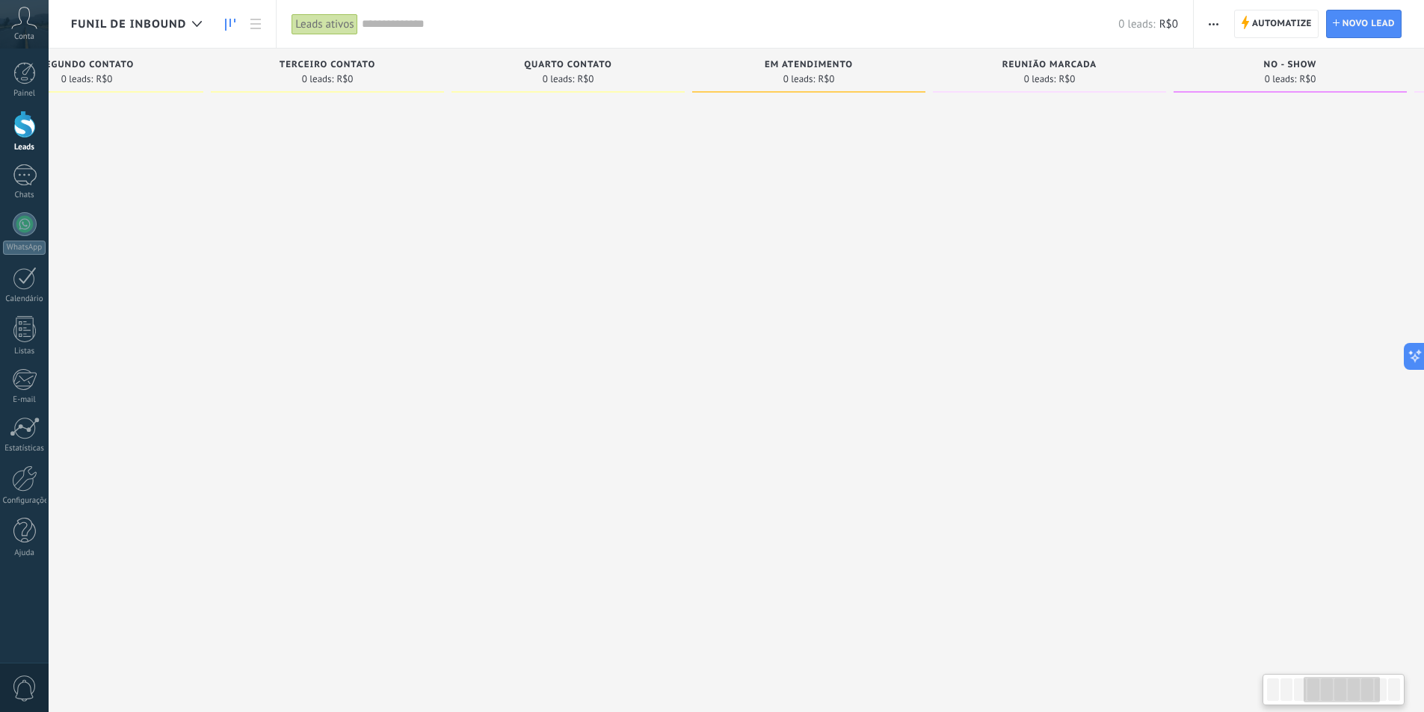
scroll to position [0, 712]
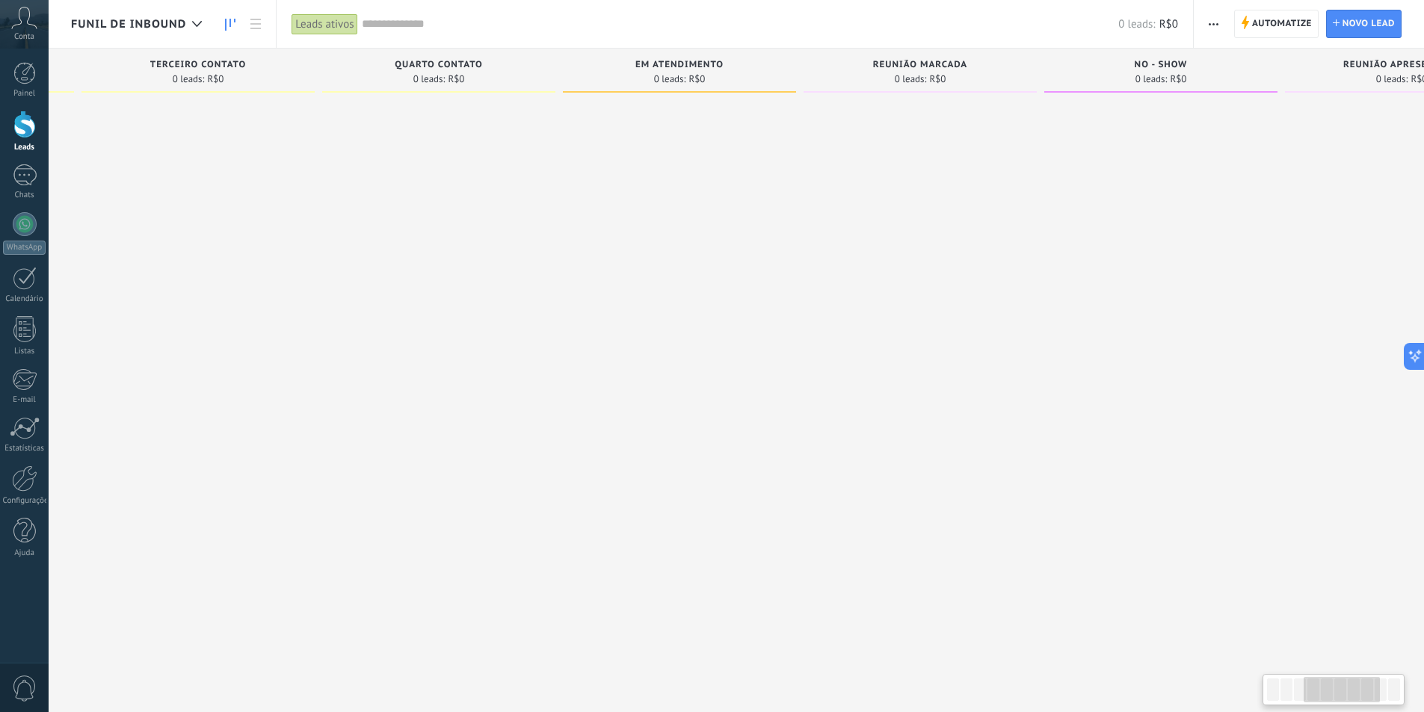
drag, startPoint x: 1118, startPoint y: 244, endPoint x: 561, endPoint y: 309, distance: 561.5
click at [561, 309] on div "Quarto COntato 0 leads: R$0" at bounding box center [442, 333] width 241 height 568
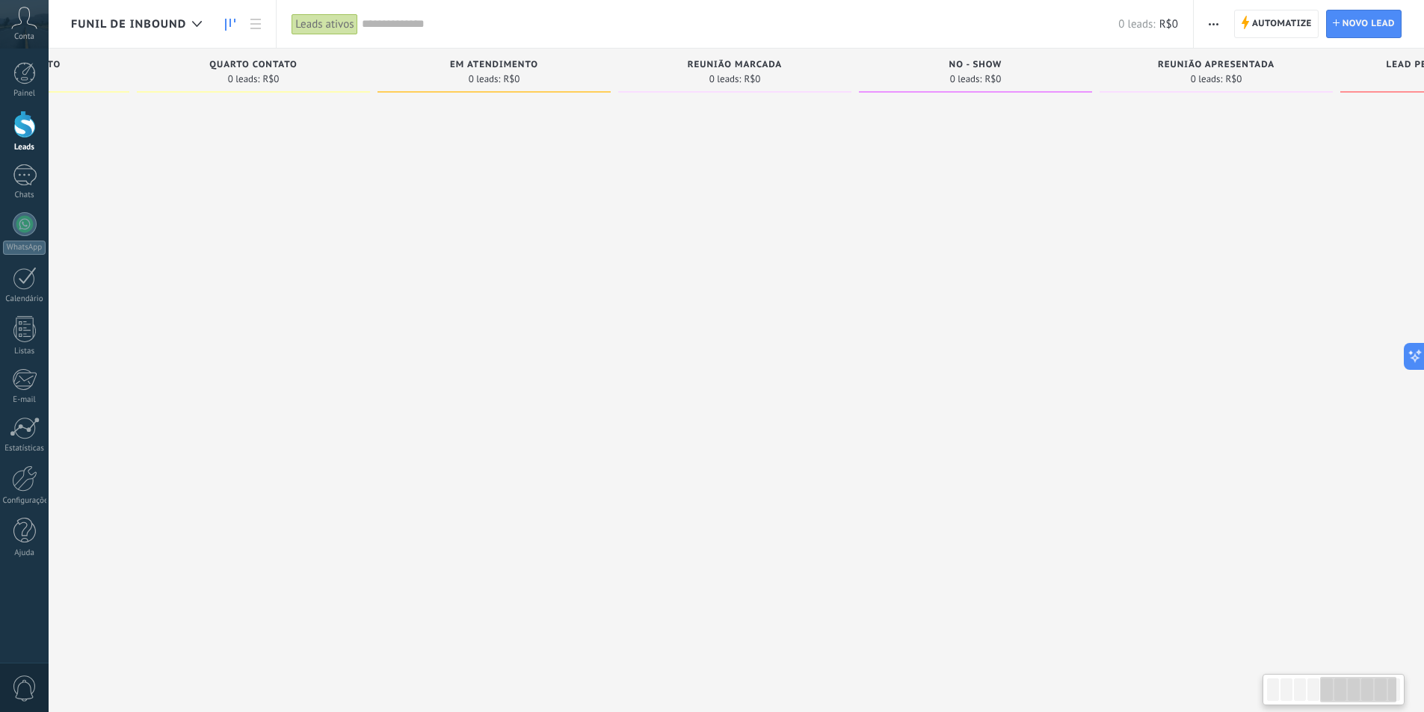
scroll to position [0, 1069]
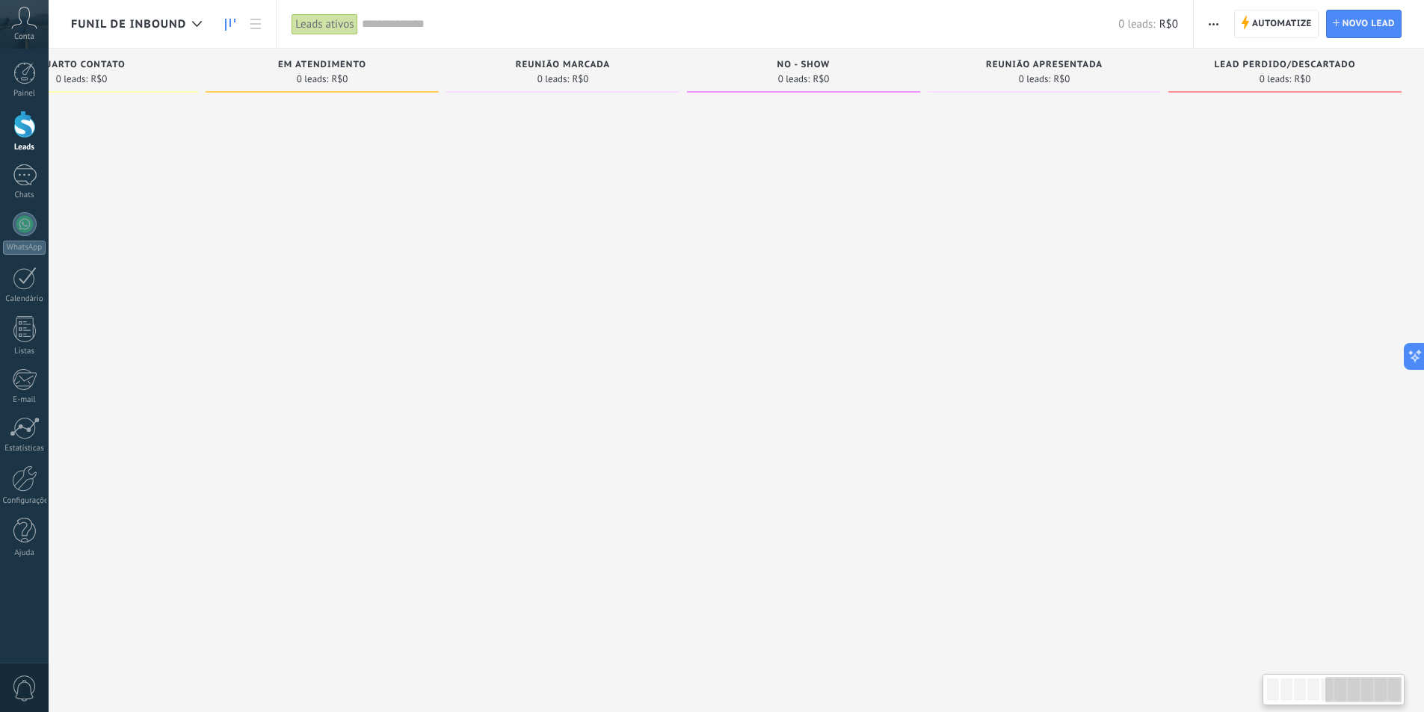
drag, startPoint x: 863, startPoint y: 252, endPoint x: 455, endPoint y: 291, distance: 410.0
click at [455, 291] on div at bounding box center [562, 357] width 233 height 517
drag, startPoint x: 940, startPoint y: 234, endPoint x: 724, endPoint y: 268, distance: 218.6
click at [726, 265] on div "Etapa de leads de entrada solicitações: 0 0 0 0 0 0 0 0 0 Sem contato 0 leads: …" at bounding box center [213, 333] width 2422 height 568
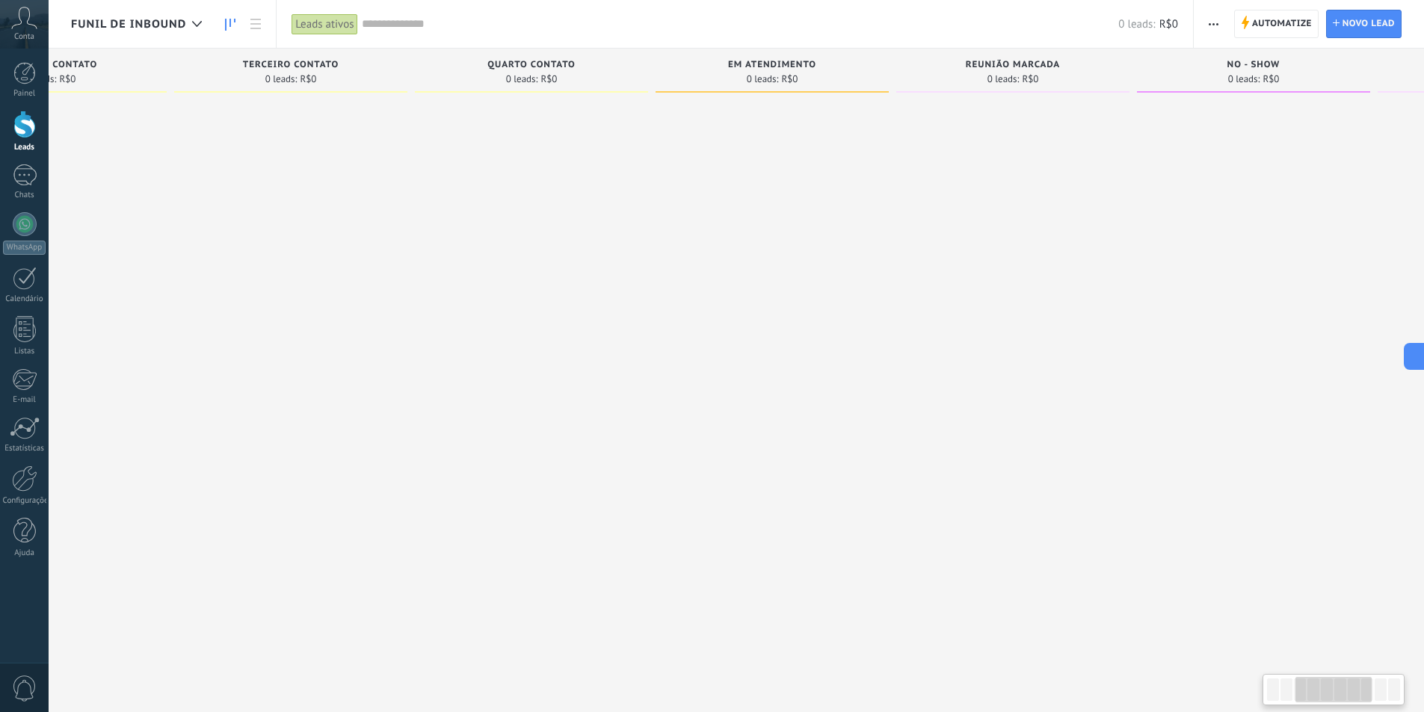
drag, startPoint x: 670, startPoint y: 275, endPoint x: 1267, endPoint y: 243, distance: 597.4
click at [1129, 271] on div at bounding box center [1012, 357] width 233 height 517
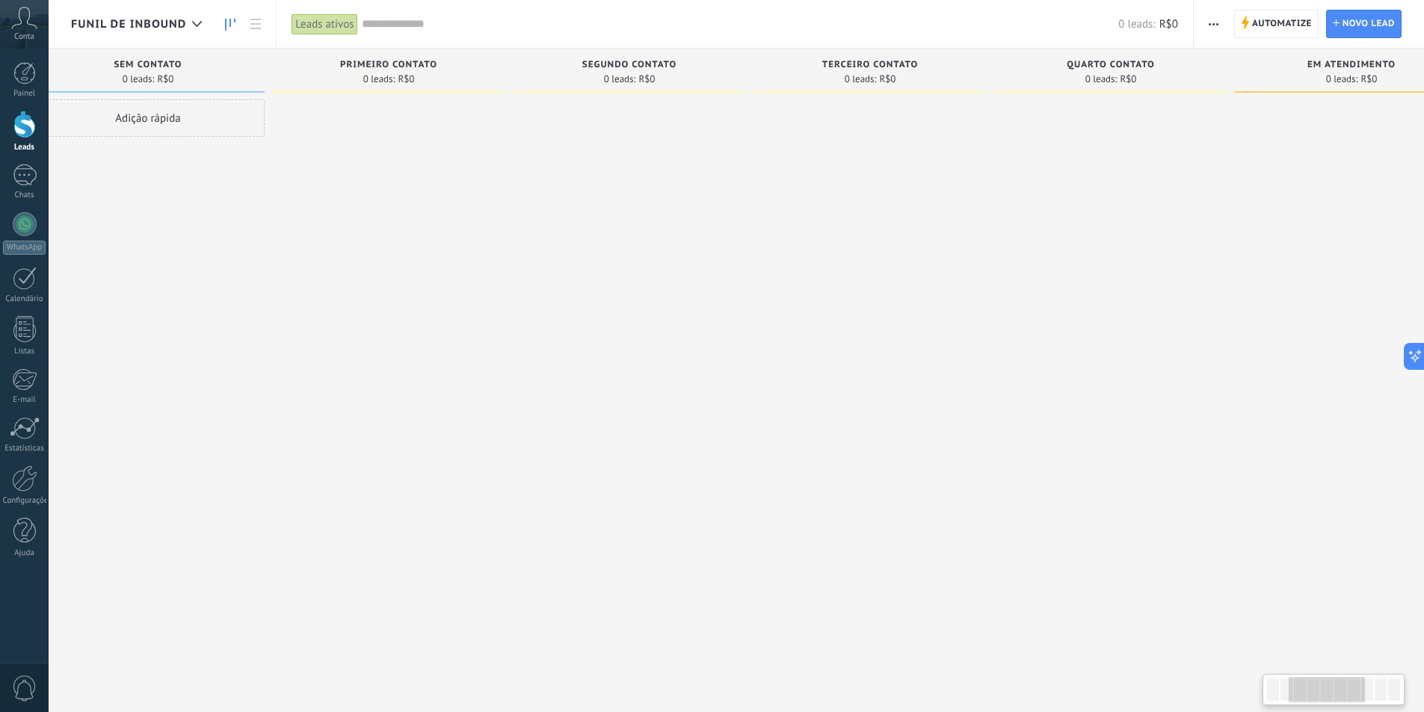
drag, startPoint x: 577, startPoint y: 299, endPoint x: 960, endPoint y: 284, distance: 383.0
click at [985, 295] on div at bounding box center [869, 357] width 233 height 517
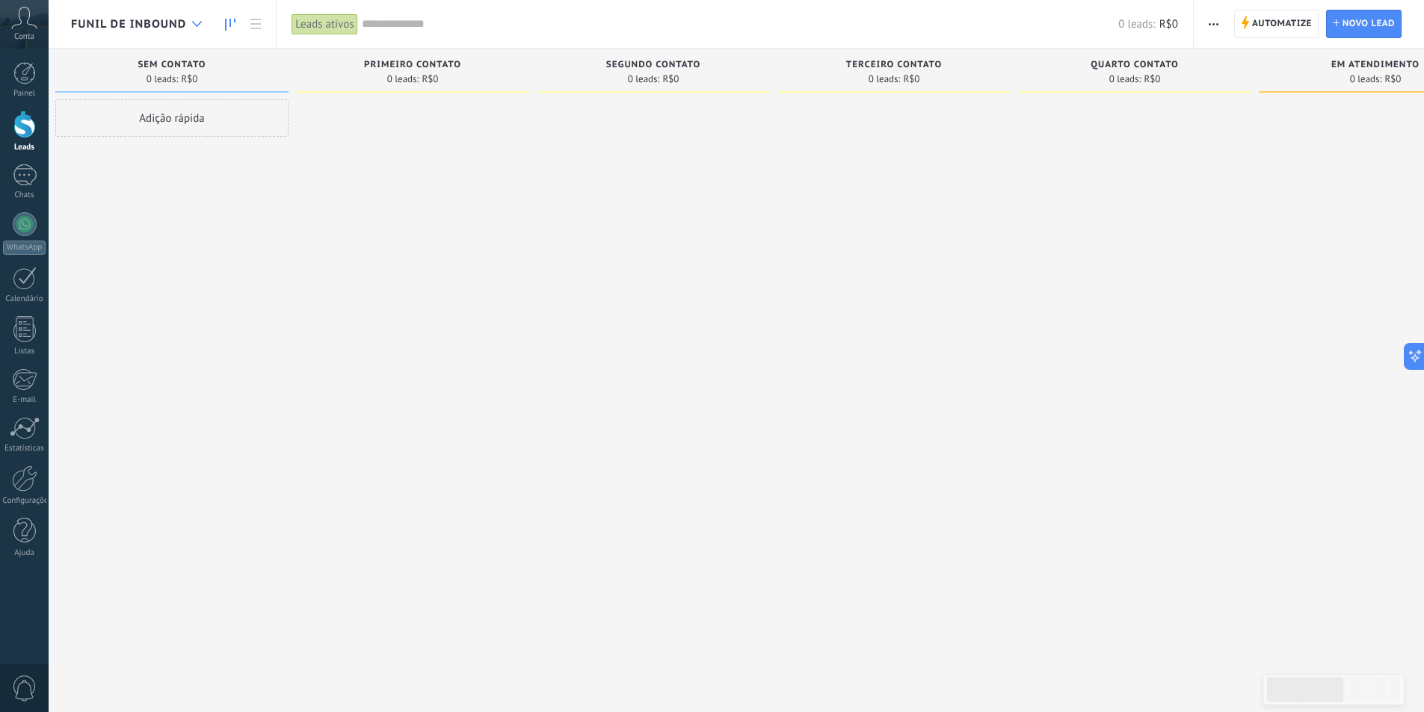
click at [202, 31] on div at bounding box center [197, 24] width 25 height 29
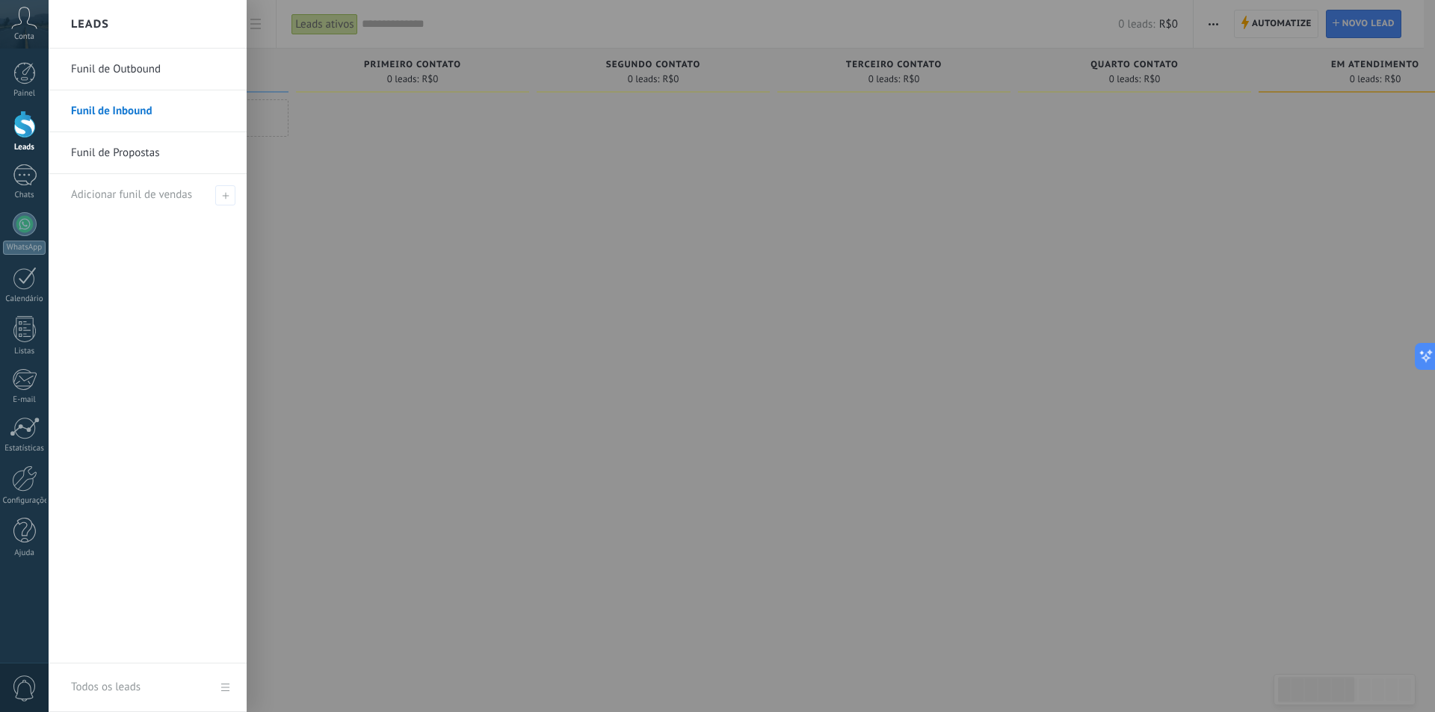
click at [156, 74] on link "Funil de Outbound" at bounding box center [151, 70] width 161 height 42
